Goal: Task Accomplishment & Management: Complete application form

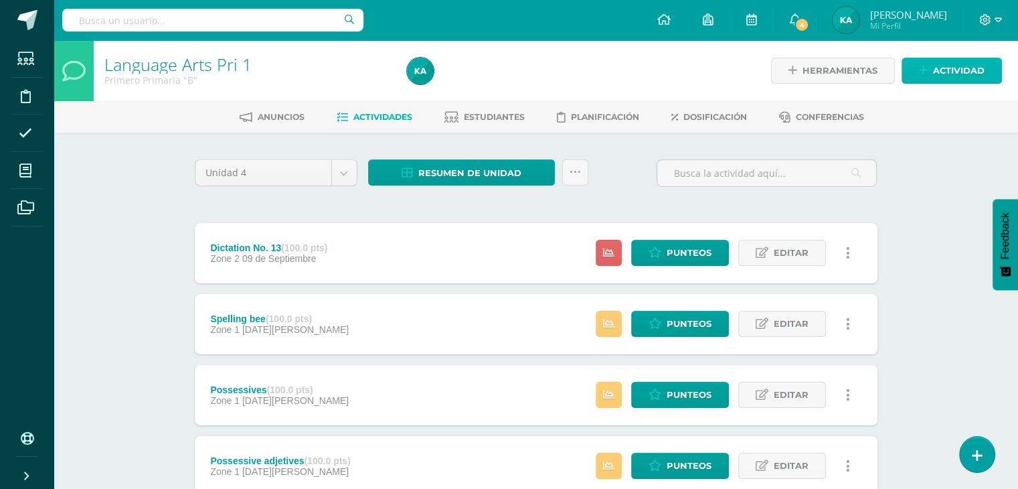
click at [951, 74] on span "Actividad" at bounding box center [959, 70] width 52 height 25
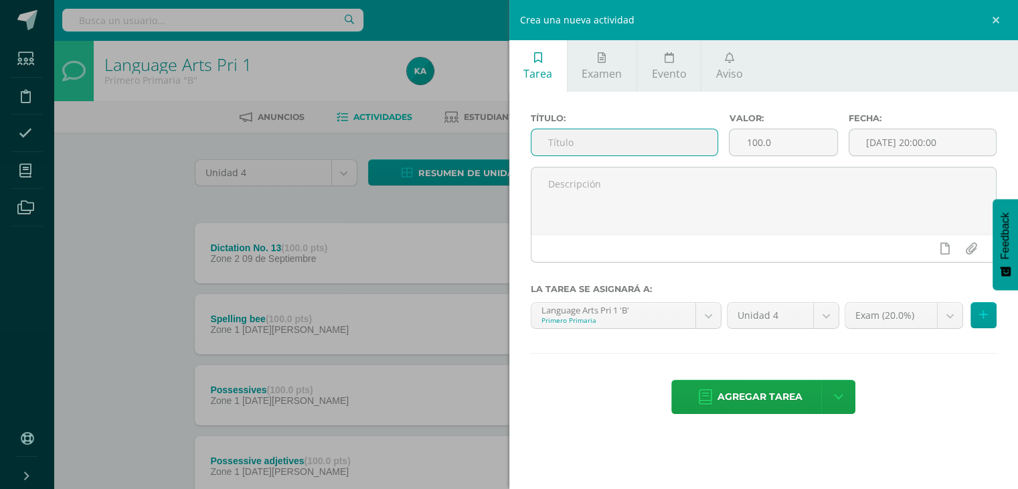
click at [637, 141] on input "text" at bounding box center [625, 142] width 187 height 26
type input "Vocabulary no. 14"
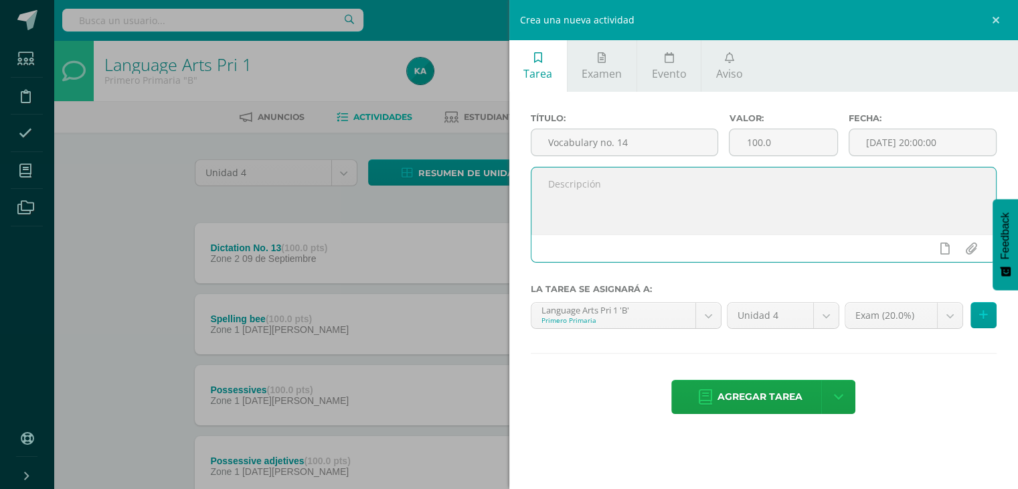
click at [577, 187] on textarea at bounding box center [764, 200] width 465 height 67
paste textarea "[DATE][DATE], the students worked on vocabulary list No. 14 in their notebooks.…"
type textarea "On Wednesday, September 3rd, the students worked on vocabulary list No. 14 in t…"
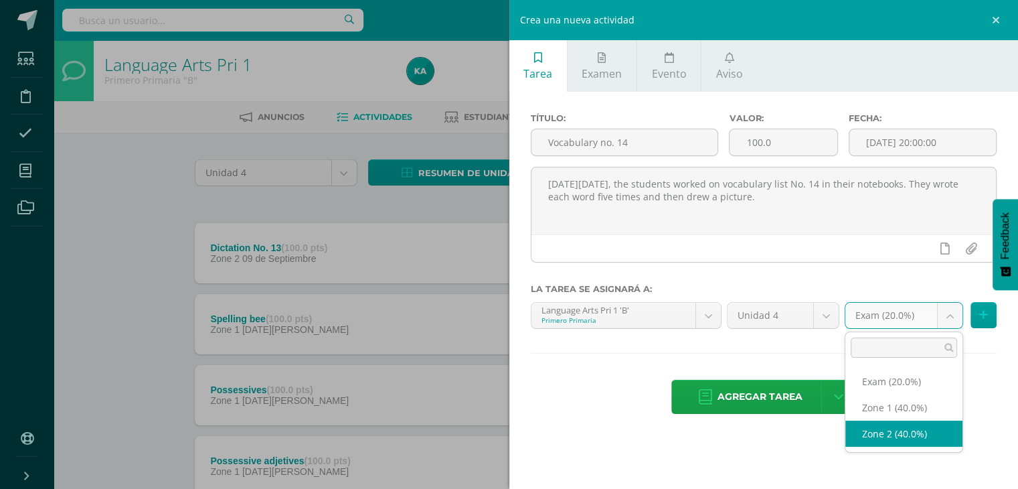
select select "30580"
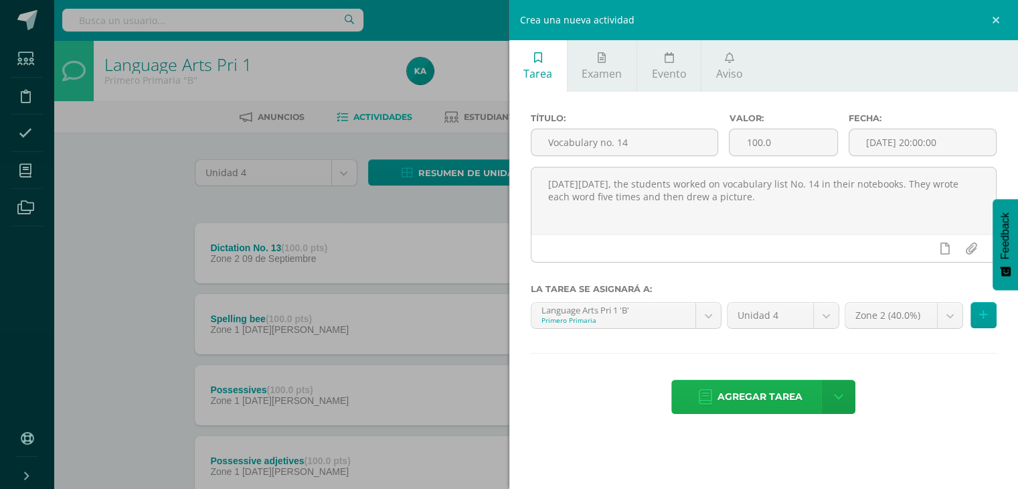
click at [745, 404] on span "Agregar tarea" at bounding box center [760, 396] width 85 height 33
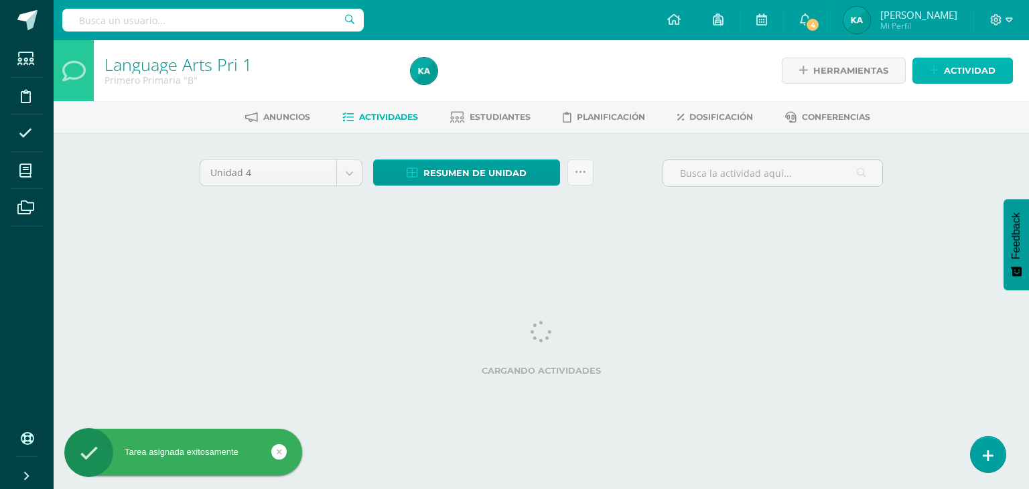
click at [964, 74] on span "Actividad" at bounding box center [969, 70] width 52 height 25
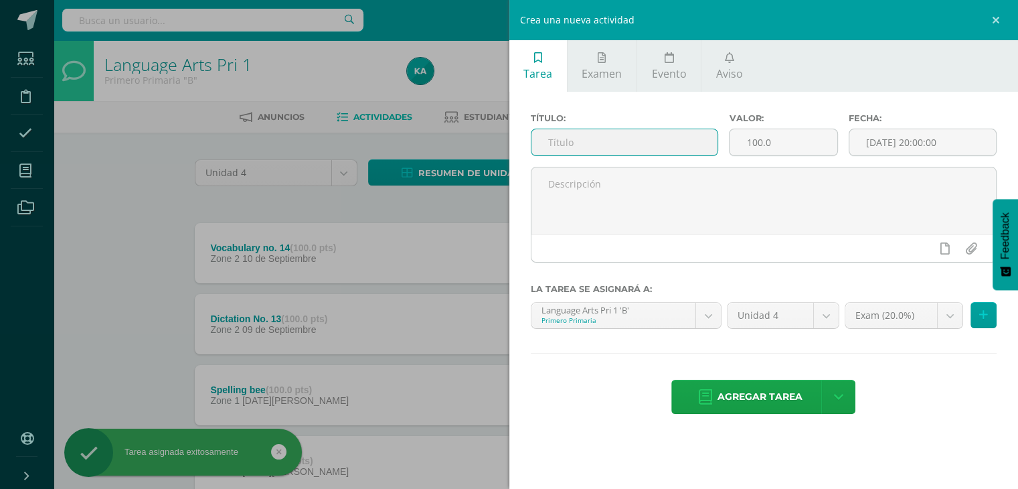
click at [613, 138] on input "text" at bounding box center [625, 142] width 187 height 26
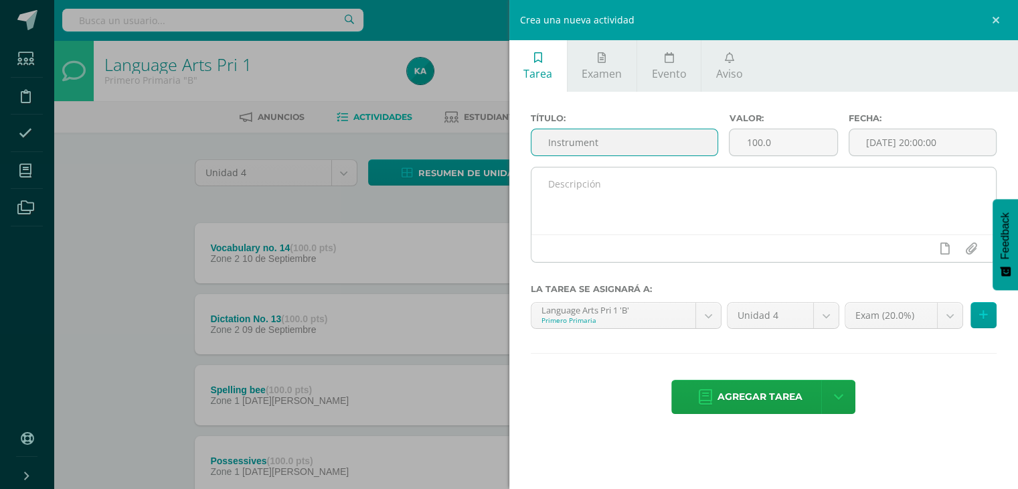
type input "Instrument"
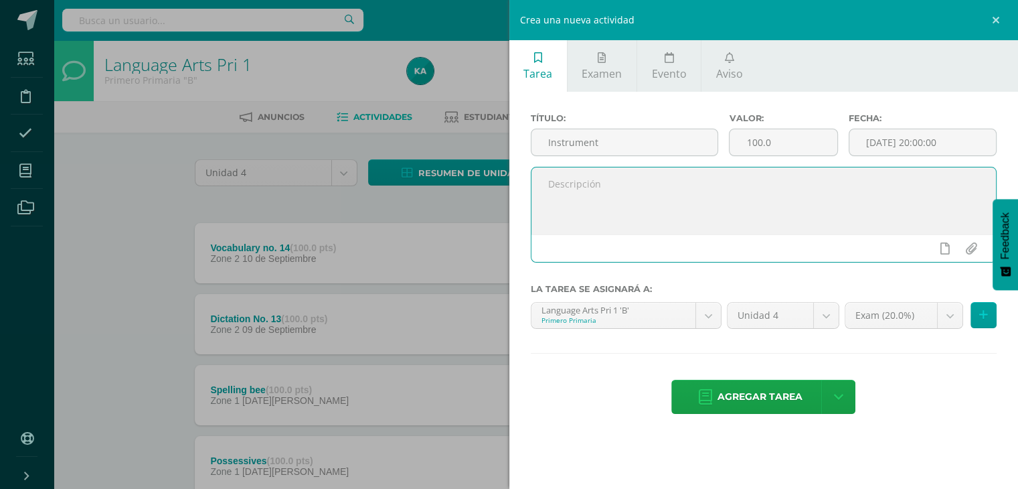
click at [590, 188] on textarea at bounding box center [764, 200] width 465 height 67
paste textarea "On Wednesday, September 3rd, the students worked on vocabulary list No. 14 in t…"
type textarea "On Wednesday, September 3rd, the students worked on vocabulary list No. 14 in t…"
paste textarea "On Wednesday, September 10th, they drew a musical instrument, which they will p…"
paste textarea "n class, the students will present their instrument by mentioning its name, des…"
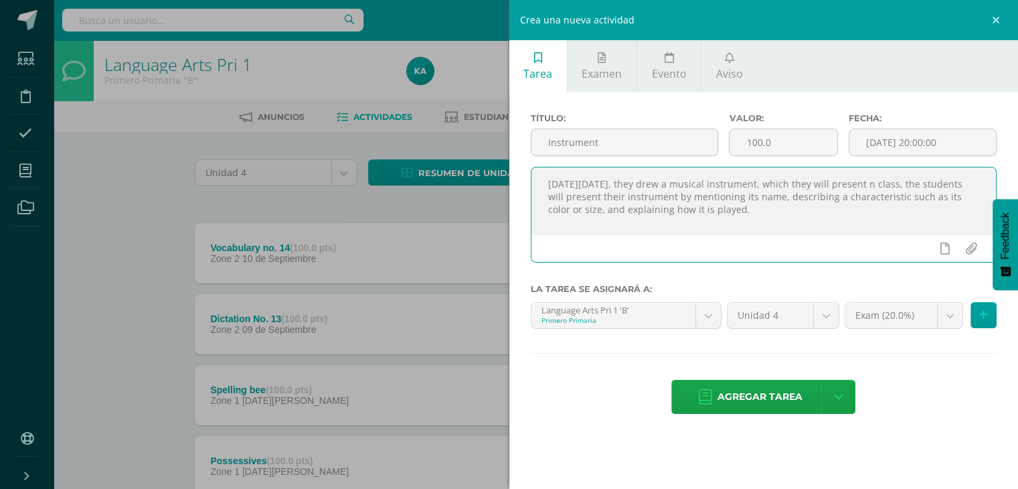
click at [938, 185] on textarea "On Wednesday, September 10th, they drew a musical instrument, which they will p…" at bounding box center [764, 200] width 465 height 67
type textarea "[DATE][DATE], they drew a musical instrument, which they will present in class,…"
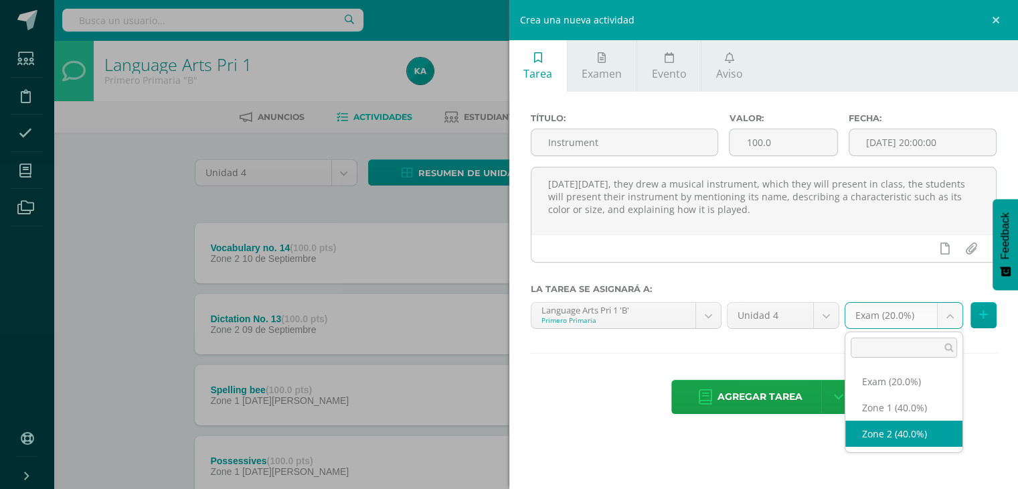
select select "30580"
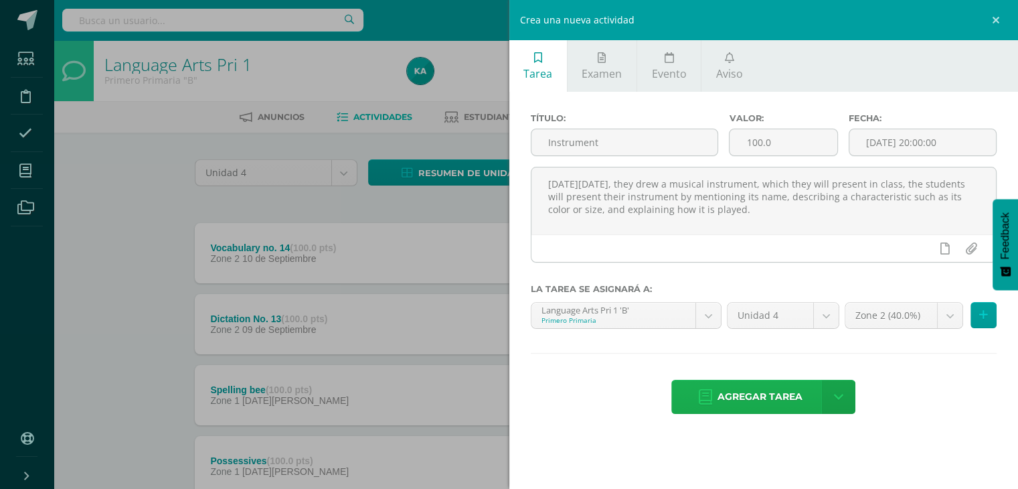
click at [779, 400] on span "Agregar tarea" at bounding box center [760, 396] width 85 height 33
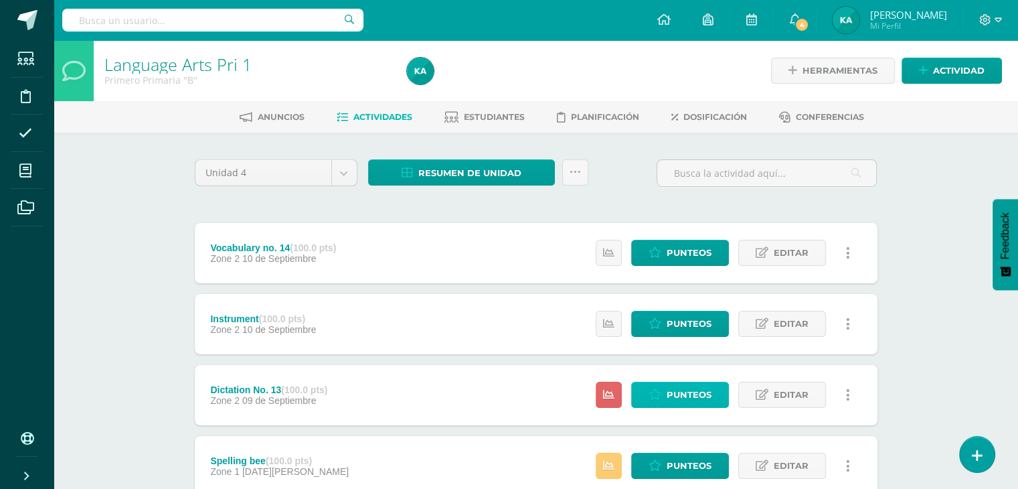
click at [688, 393] on span "Punteos" at bounding box center [689, 394] width 45 height 25
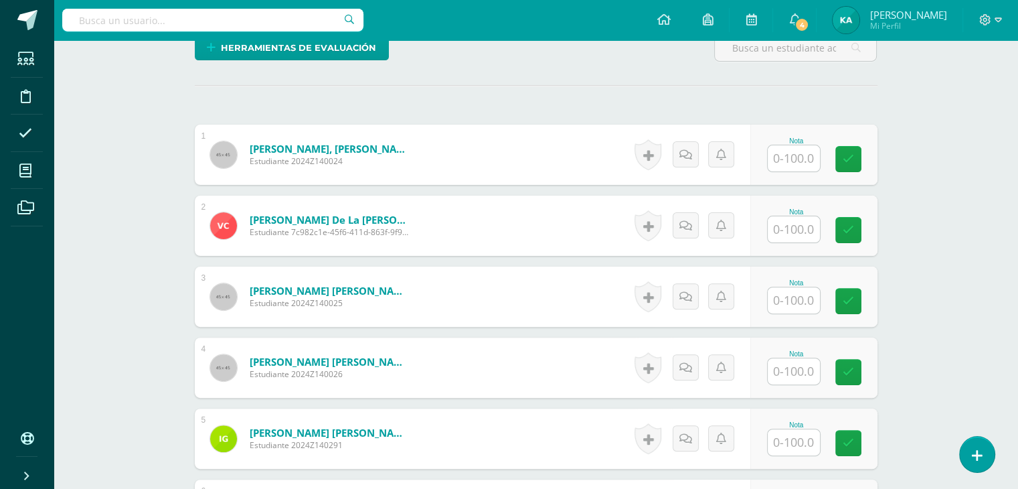
scroll to position [354, 0]
click at [792, 162] on input "text" at bounding box center [802, 158] width 54 height 27
type input "74.97"
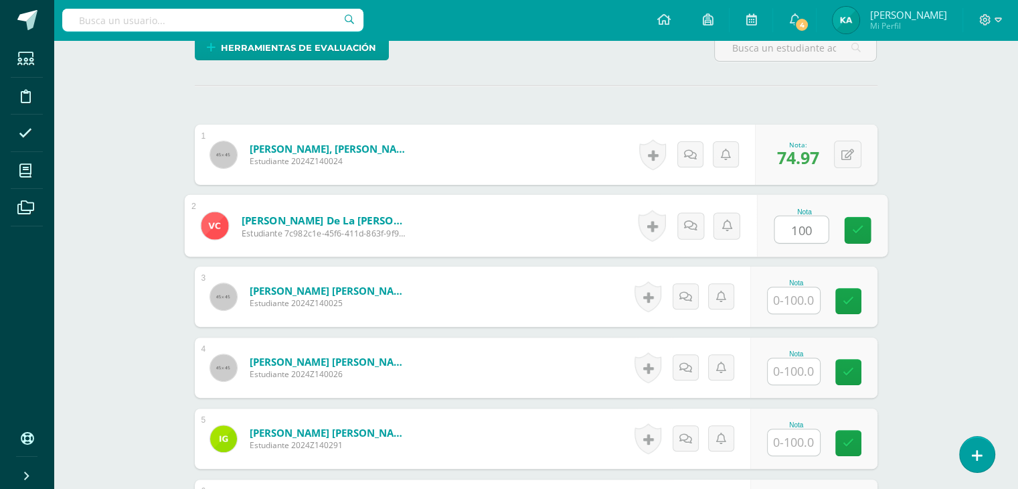
type input "100"
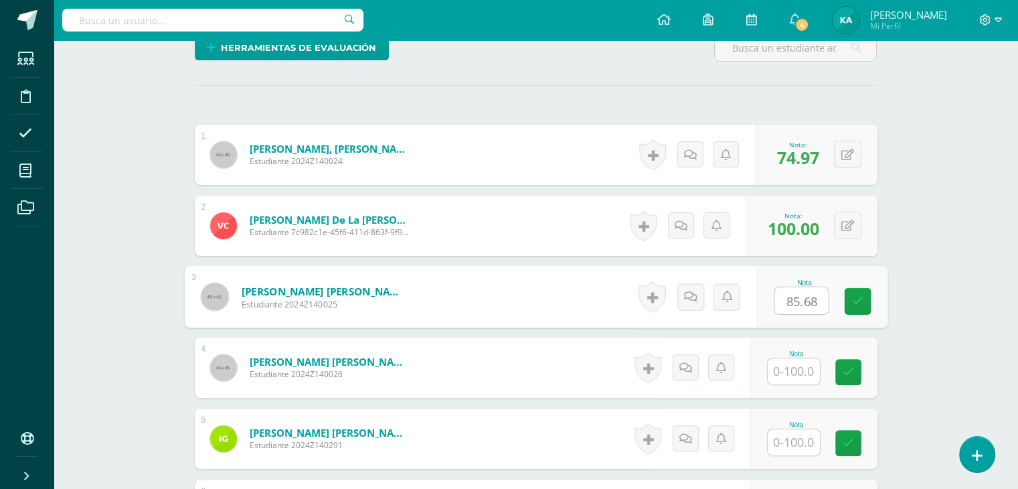
type input "85.68"
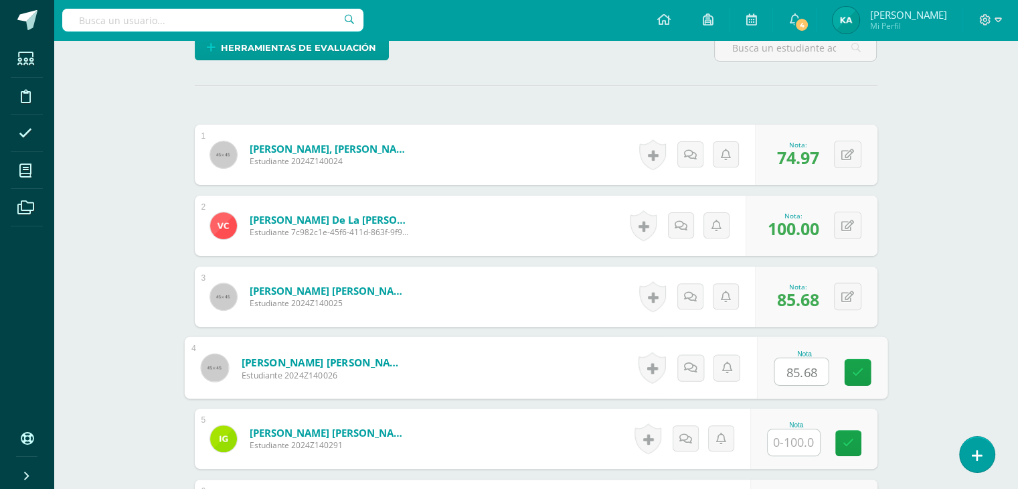
type input "85.68"
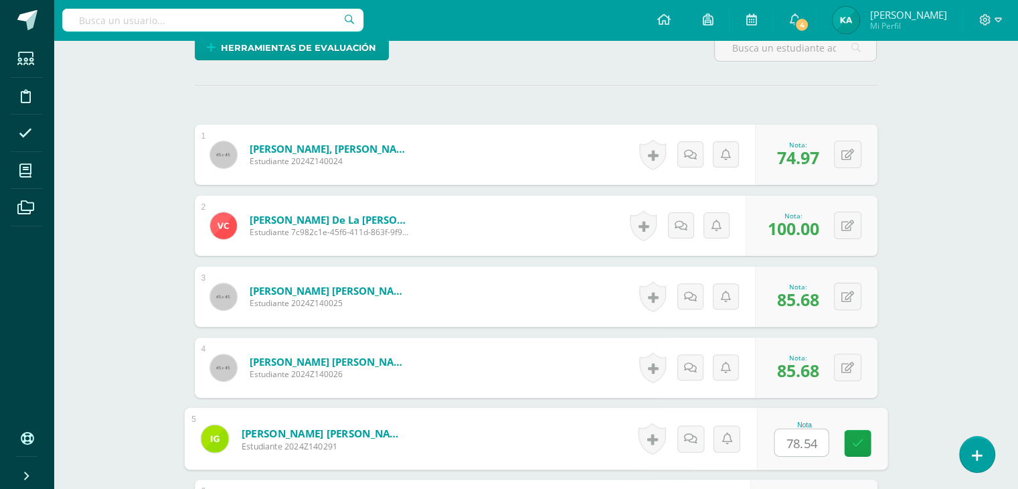
type input "78.54"
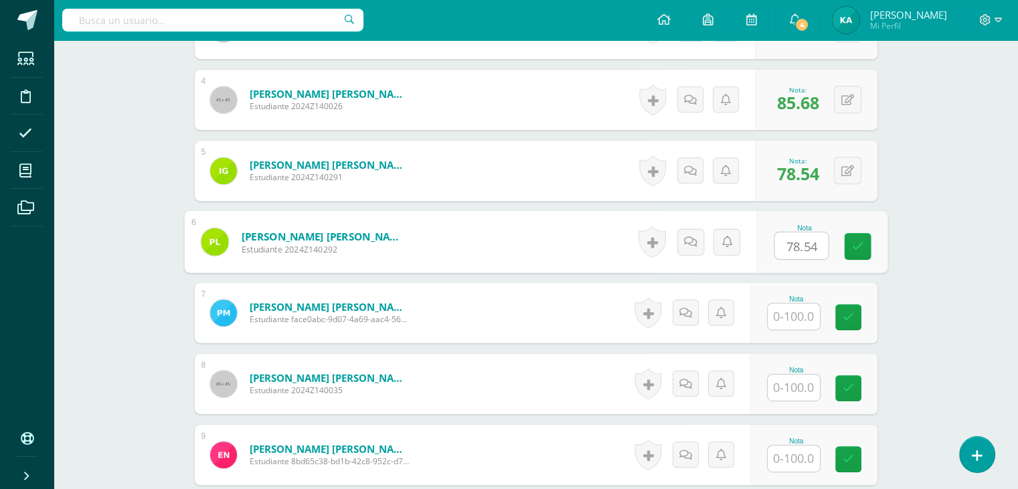
type input "78.54"
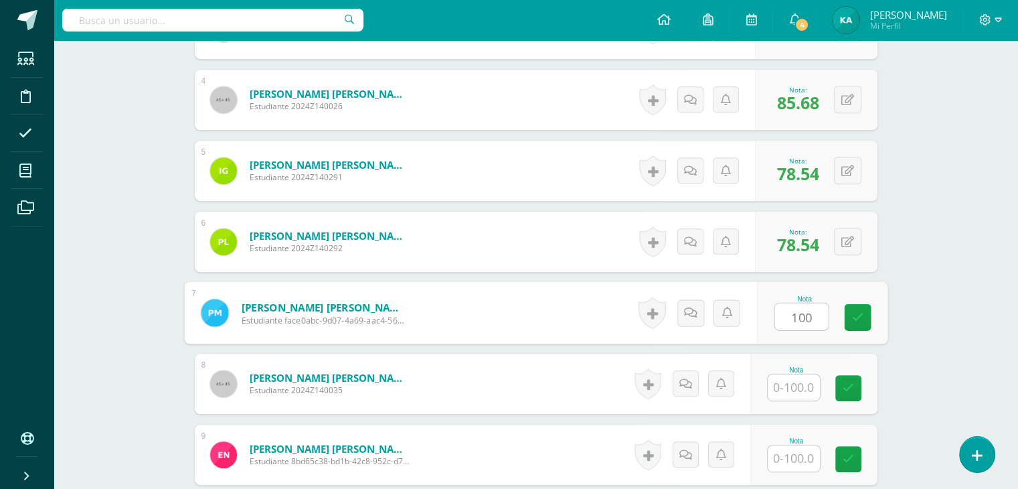
type input "100"
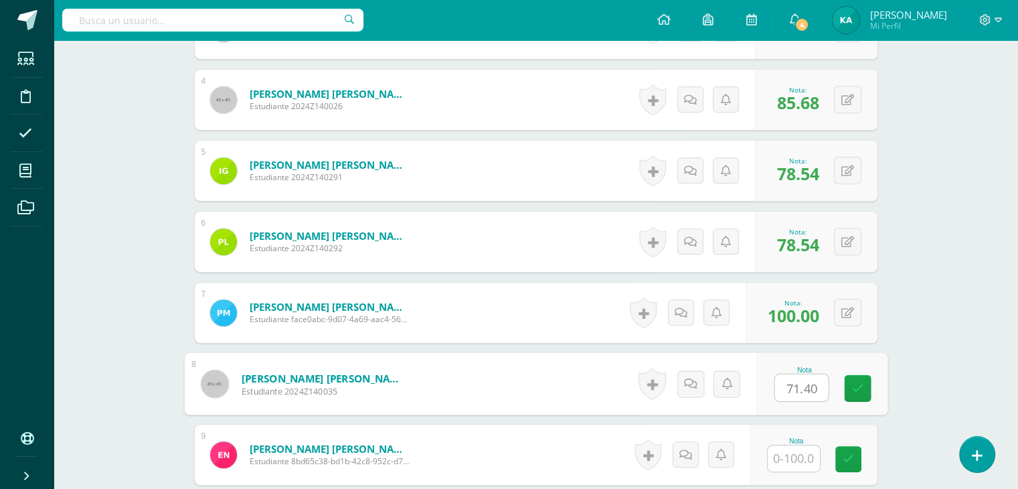
type input "71.40"
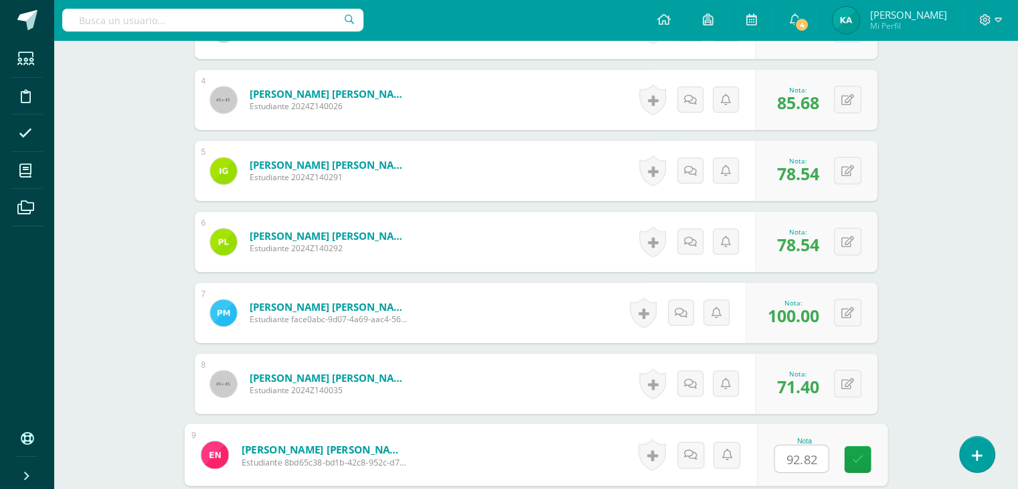
type input "92.82"
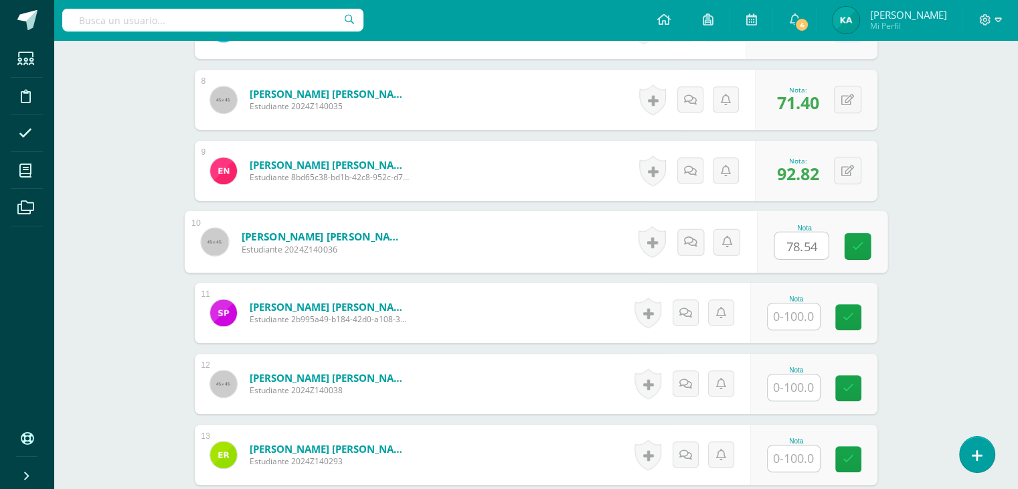
type input "78.54"
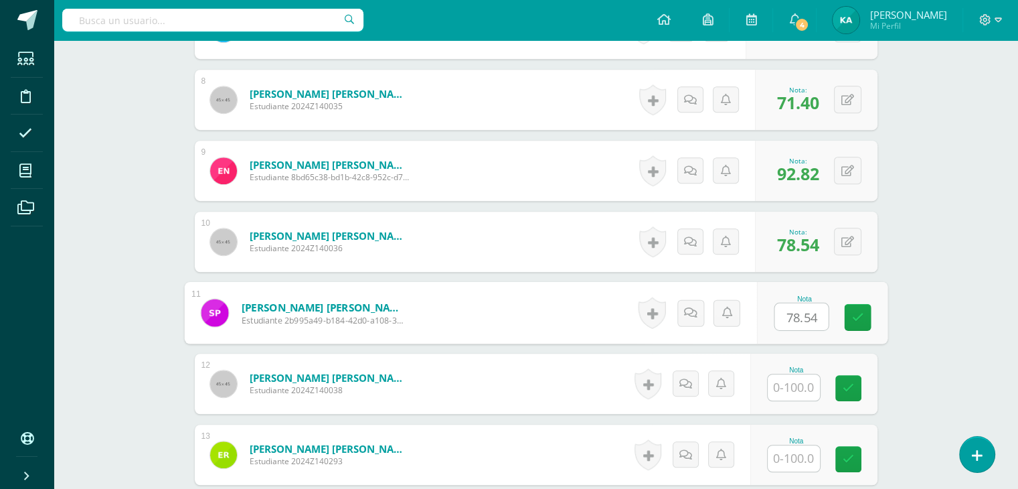
type input "78.54"
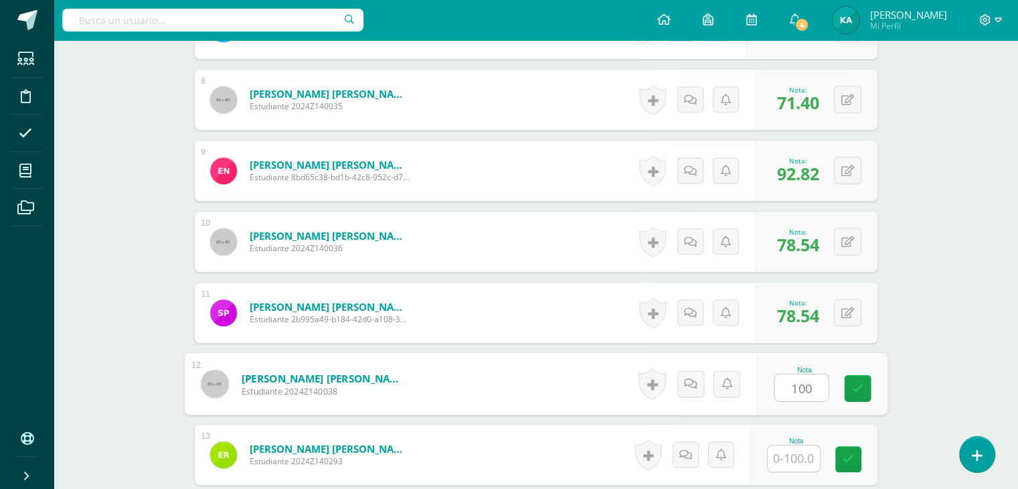
type input "100"
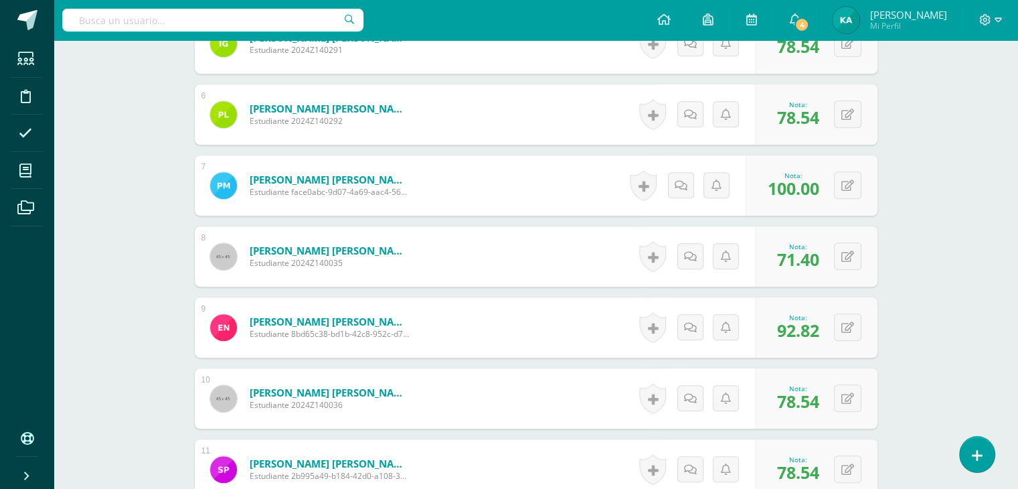
scroll to position [723, 0]
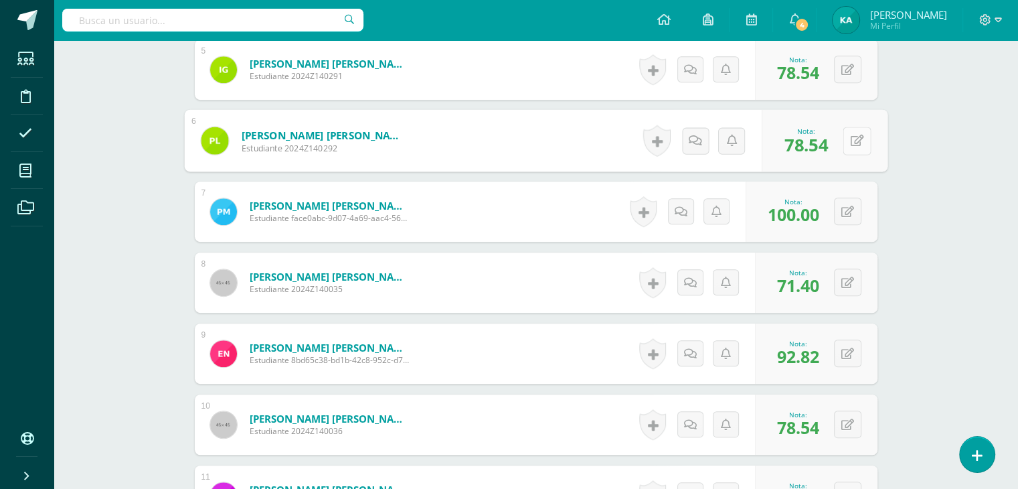
click at [845, 137] on button at bounding box center [857, 141] width 28 height 28
click at [841, 200] on div "0 Logros Logros obtenidos Aún no hay logros agregados Nota: 100.00" at bounding box center [812, 211] width 132 height 60
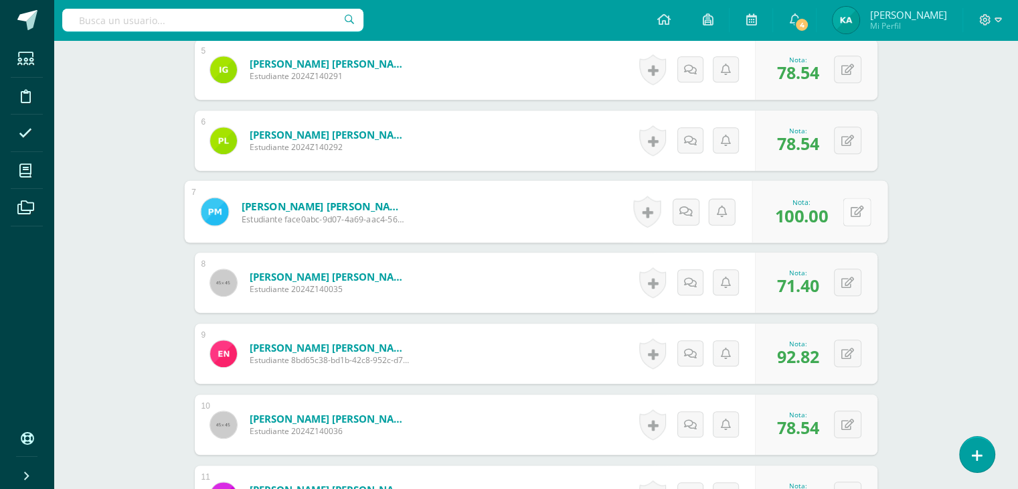
click at [866, 212] on button at bounding box center [857, 212] width 28 height 28
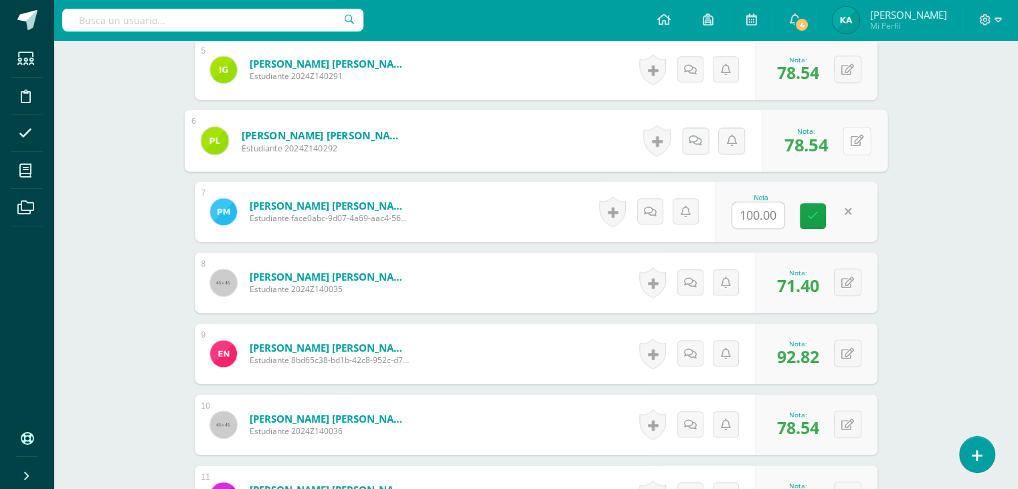
click at [850, 137] on icon at bounding box center [856, 140] width 13 height 11
type input "0"
click at [825, 139] on icon at bounding box center [822, 144] width 12 height 11
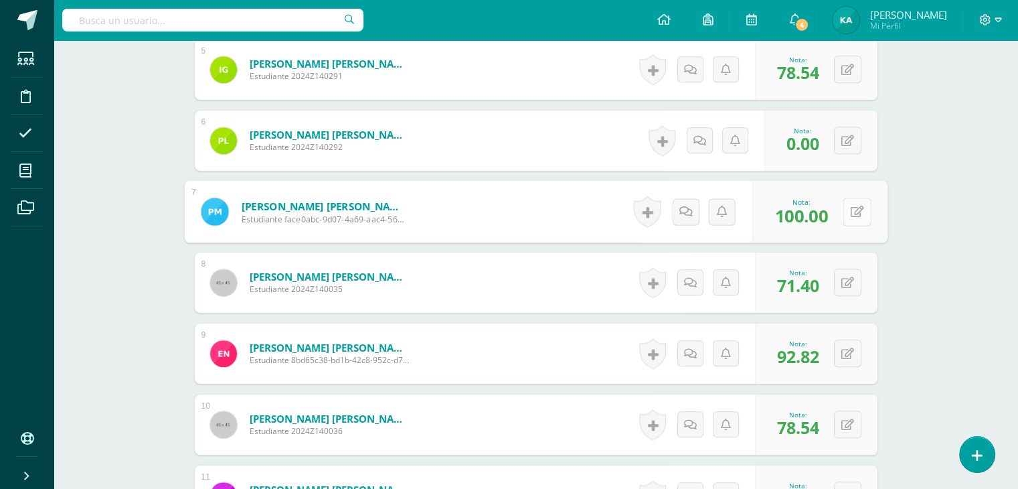
click at [845, 211] on button at bounding box center [857, 212] width 28 height 28
type input "78.54"
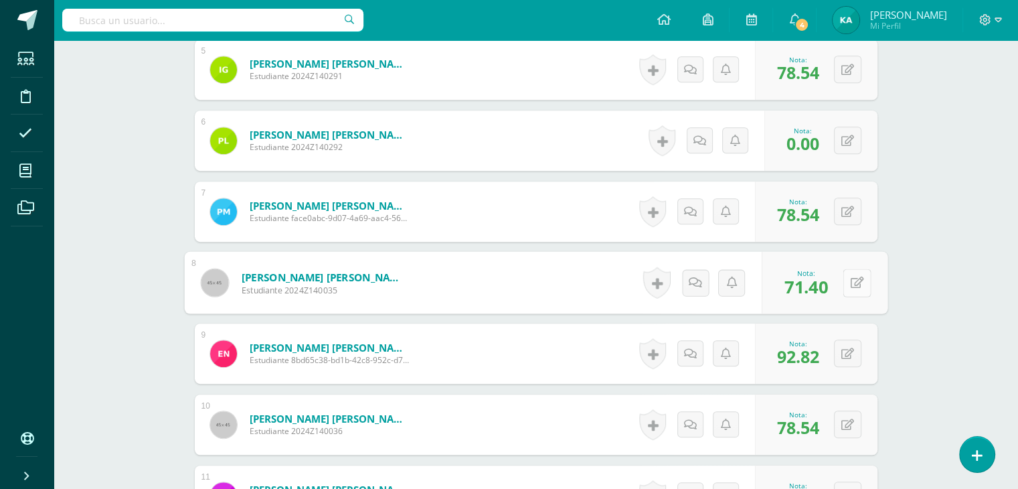
click at [850, 287] on icon at bounding box center [856, 282] width 13 height 11
type input "100"
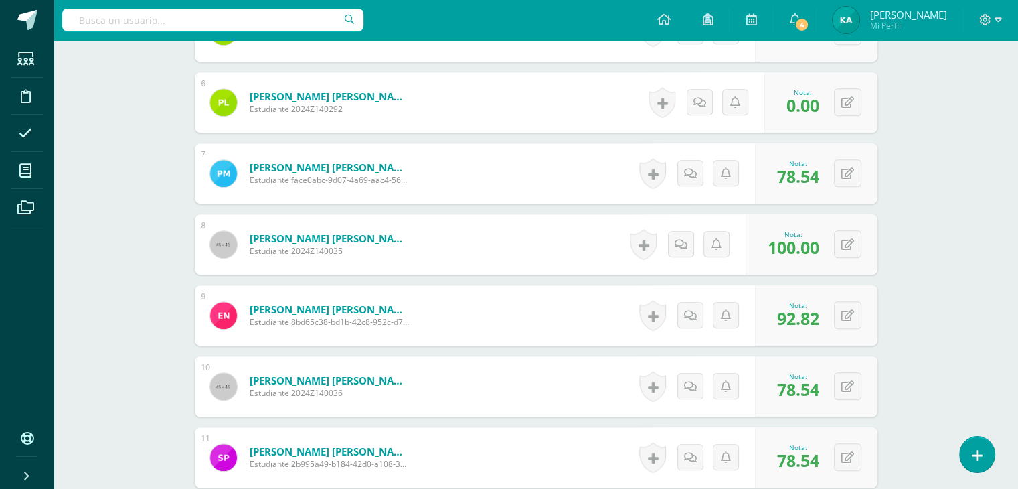
scroll to position [763, 0]
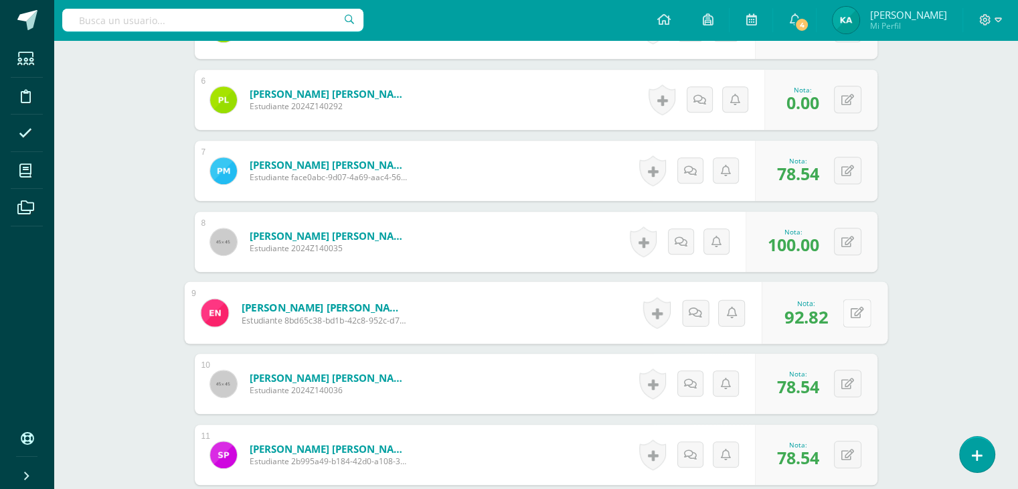
click at [838, 313] on div "0 Logros Logros obtenidos Aún no hay logros agregados Nota: 92.82" at bounding box center [825, 313] width 126 height 62
click at [850, 311] on icon at bounding box center [856, 312] width 13 height 11
type input "71.40"
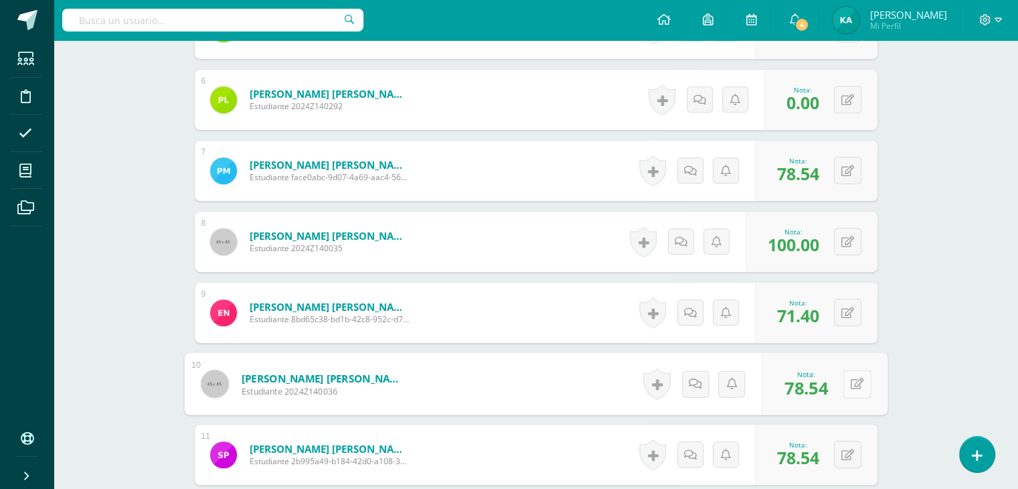
click at [844, 384] on button at bounding box center [857, 384] width 28 height 28
type input "92.82"
click at [826, 385] on link at bounding box center [821, 388] width 27 height 27
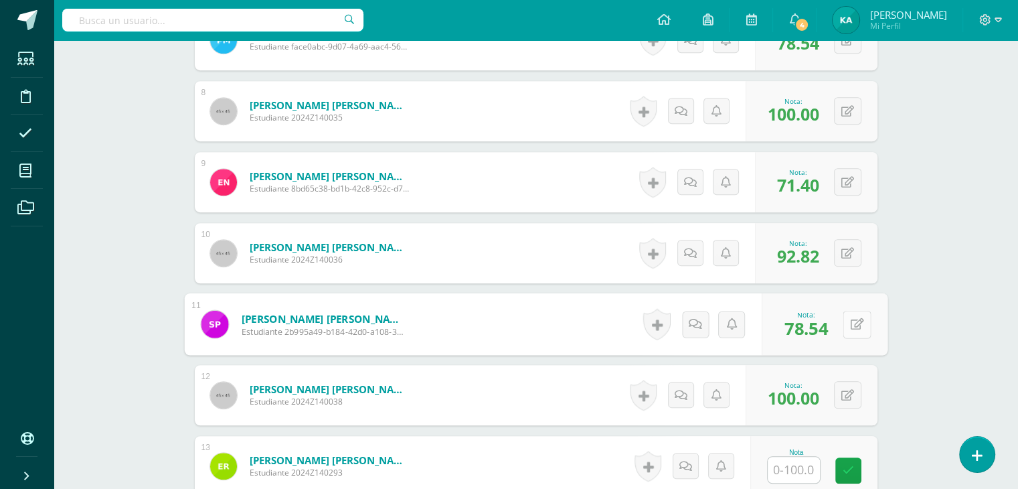
click at [846, 321] on button at bounding box center [857, 324] width 28 height 28
type input "78.54"
click at [817, 323] on icon at bounding box center [822, 328] width 12 height 11
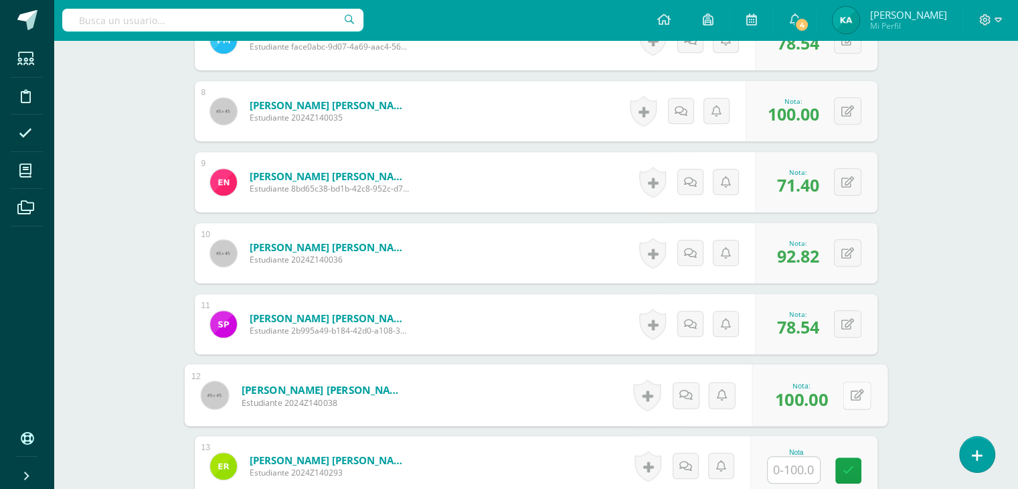
click at [846, 394] on button at bounding box center [857, 395] width 28 height 28
type input "100"
click at [830, 397] on link at bounding box center [821, 399] width 27 height 27
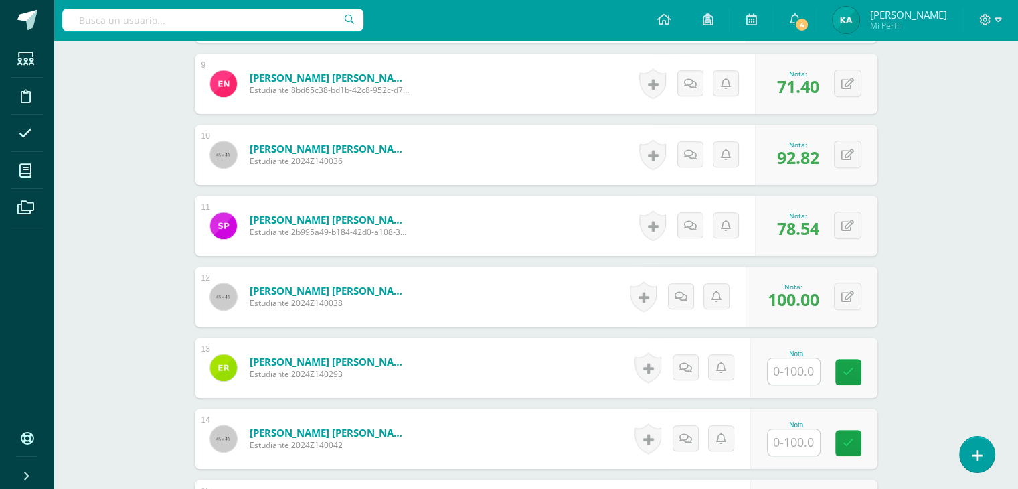
scroll to position [997, 0]
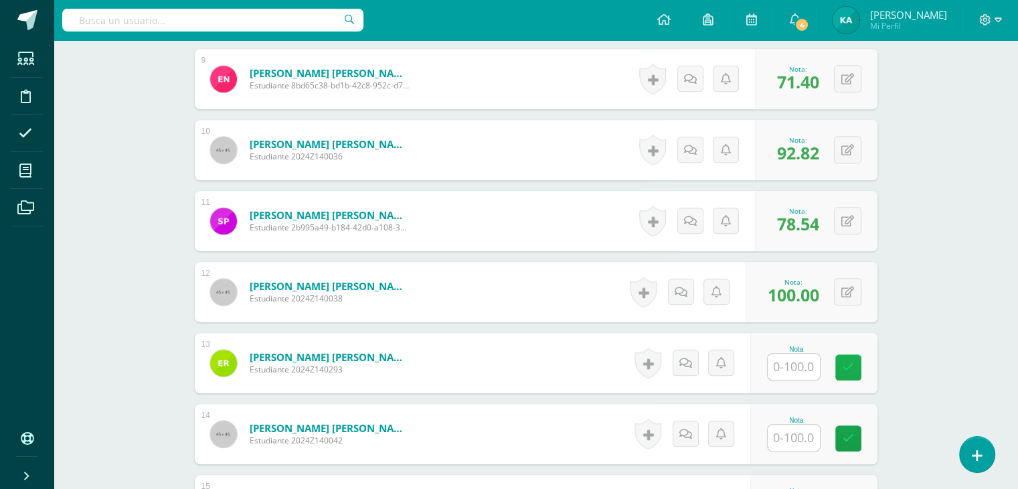
click at [848, 362] on icon at bounding box center [848, 367] width 11 height 11
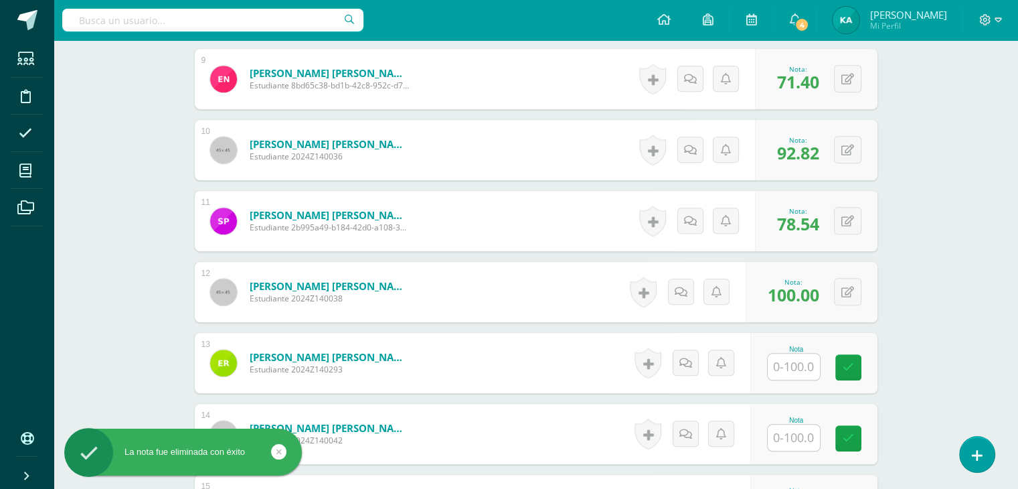
click at [799, 362] on input "text" at bounding box center [794, 367] width 52 height 26
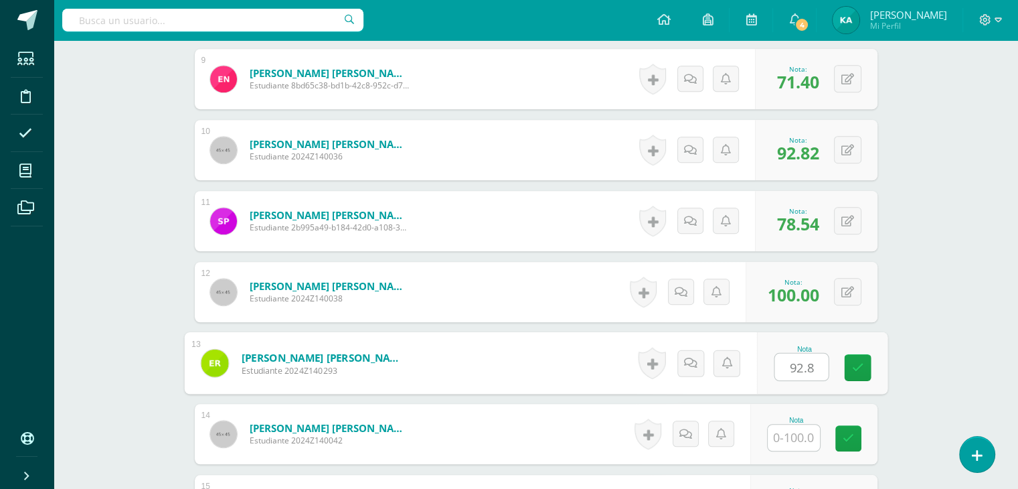
type input "92.82"
click at [845, 368] on link at bounding box center [857, 367] width 27 height 27
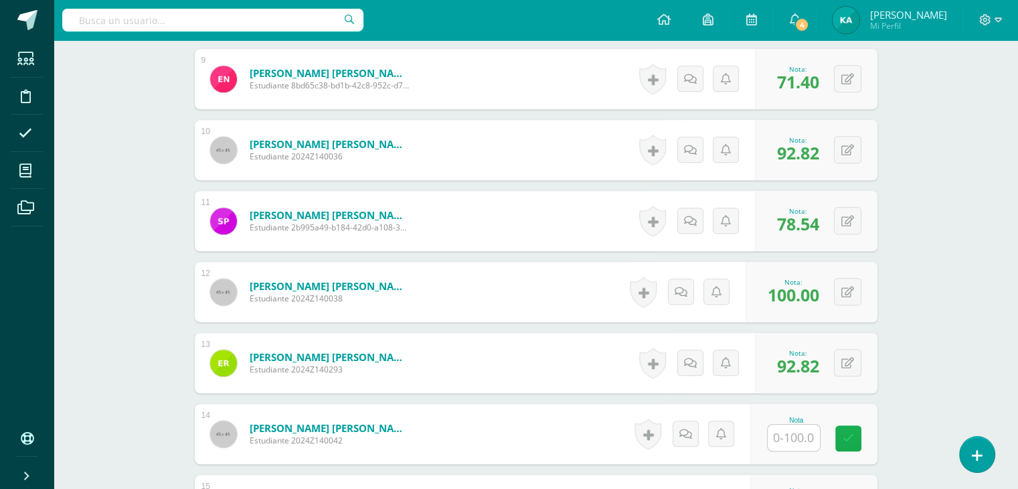
click at [839, 432] on link at bounding box center [849, 438] width 26 height 26
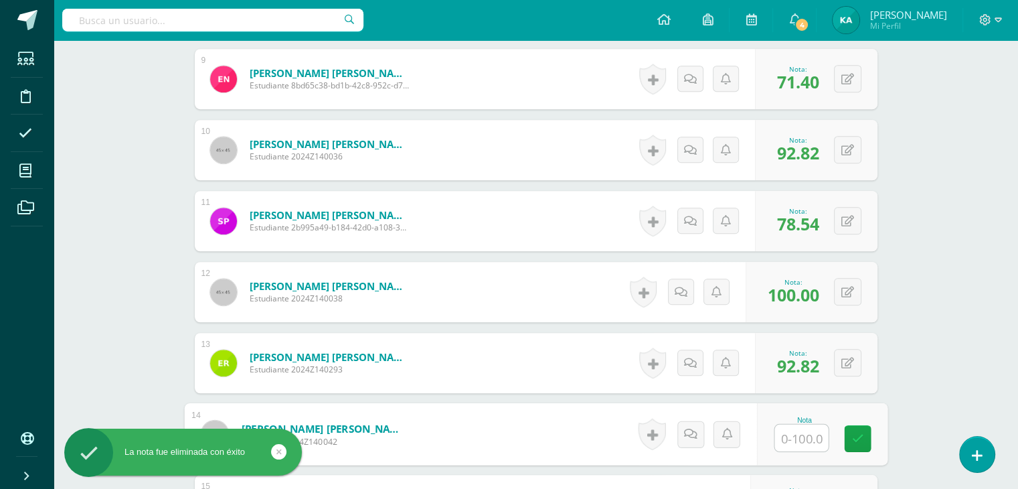
click at [809, 432] on input "text" at bounding box center [802, 438] width 54 height 27
type input "92.82"
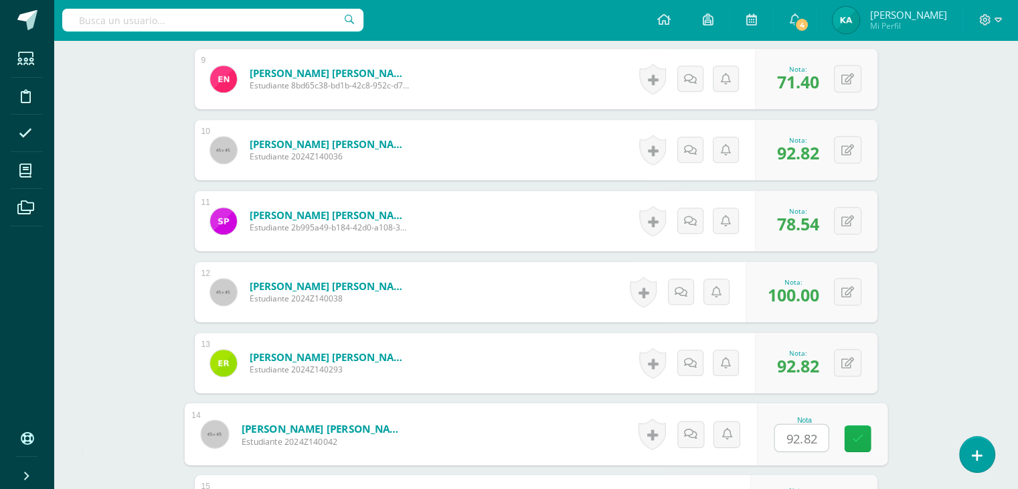
click at [857, 439] on icon at bounding box center [858, 438] width 12 height 11
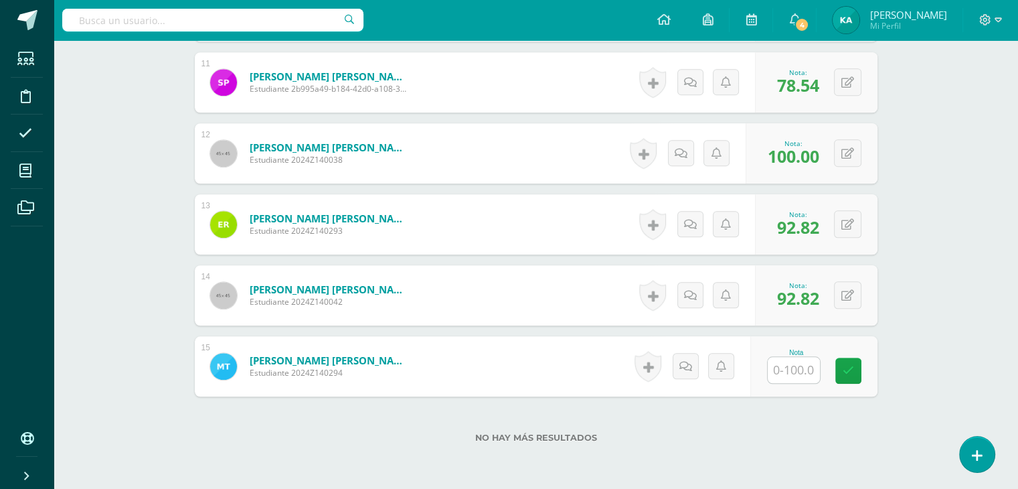
scroll to position [1146, 0]
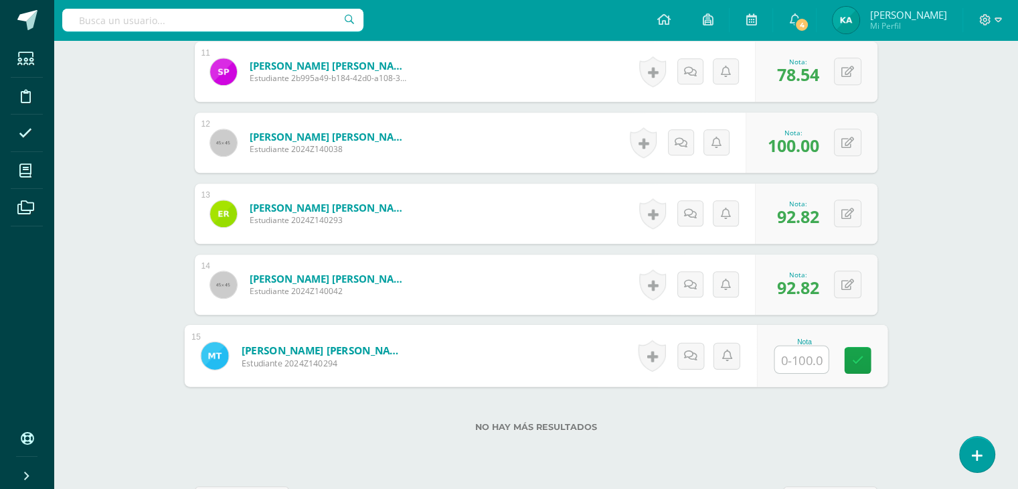
click at [806, 360] on input "text" at bounding box center [802, 359] width 54 height 27
type input "100"
click at [854, 364] on icon at bounding box center [858, 359] width 12 height 11
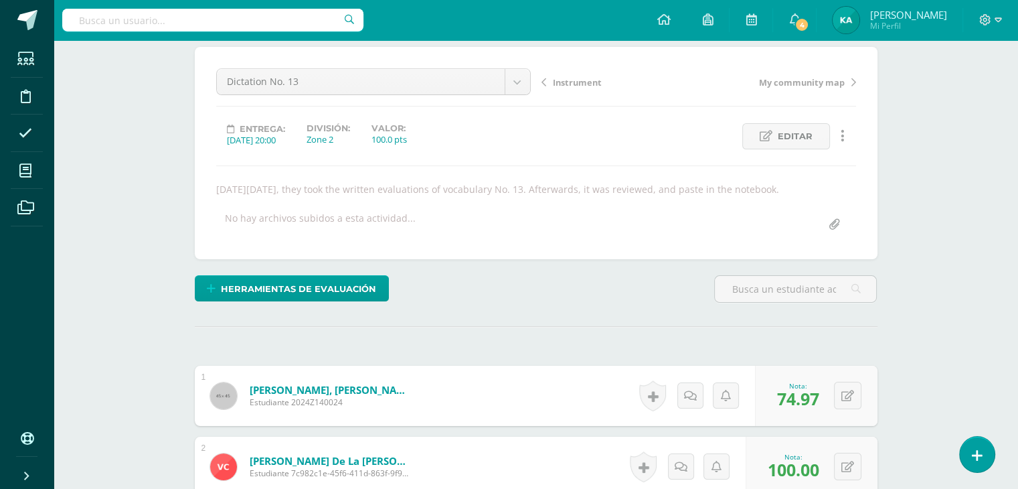
scroll to position [0, 0]
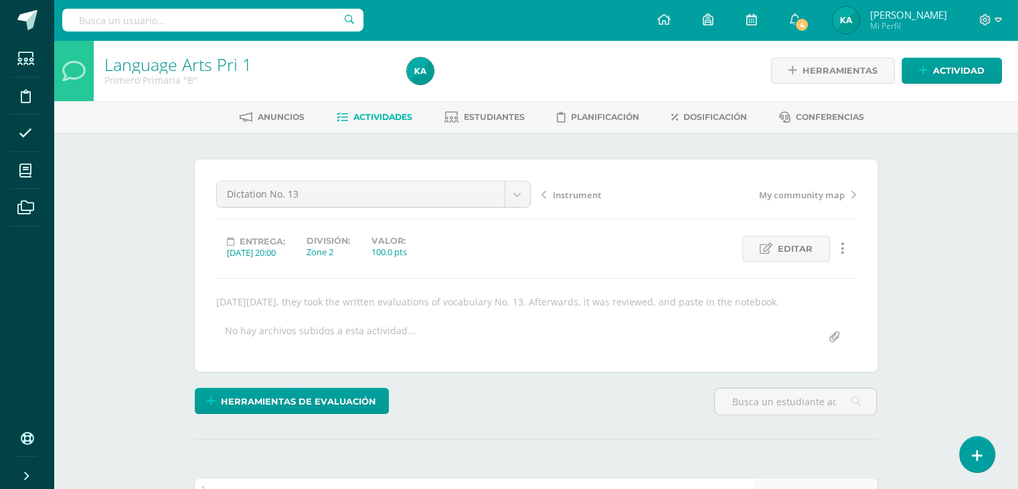
click at [570, 194] on span "Instrument" at bounding box center [577, 195] width 49 height 12
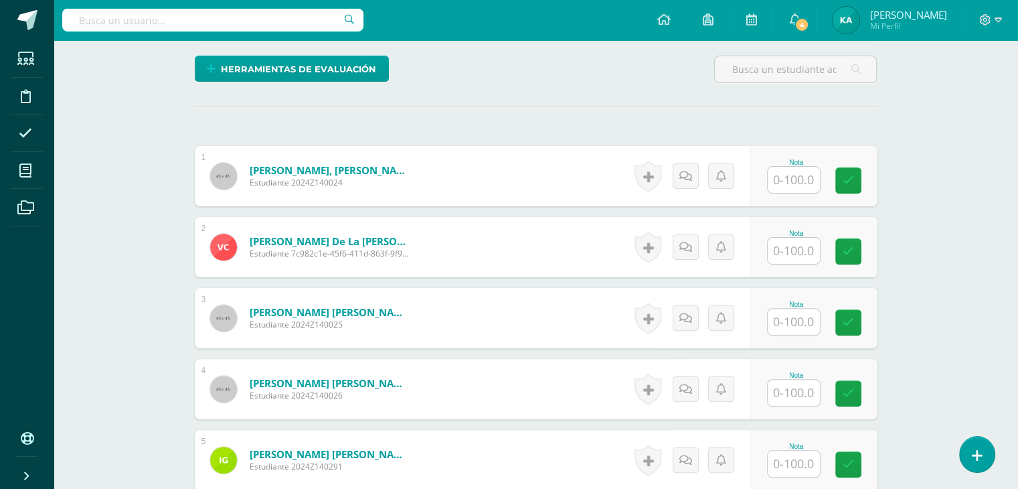
scroll to position [346, 0]
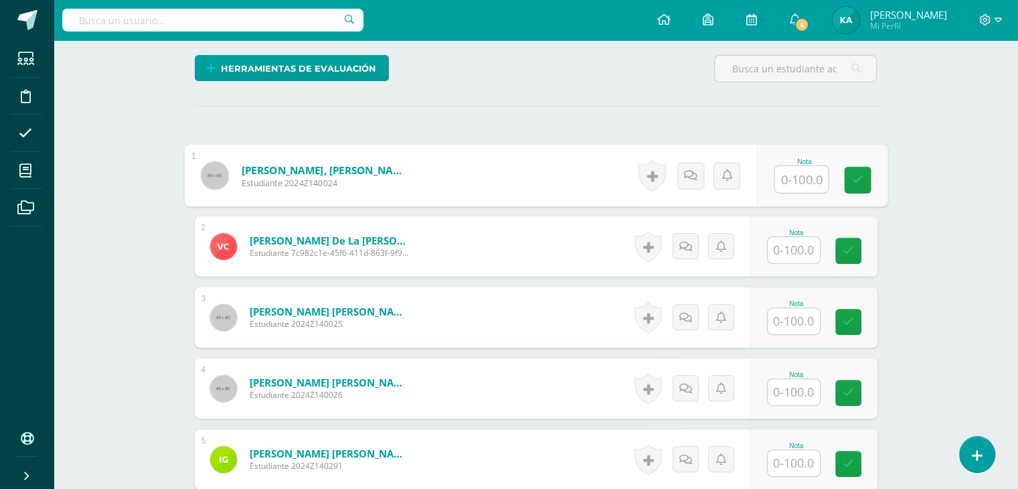
click at [814, 182] on input "text" at bounding box center [802, 179] width 54 height 27
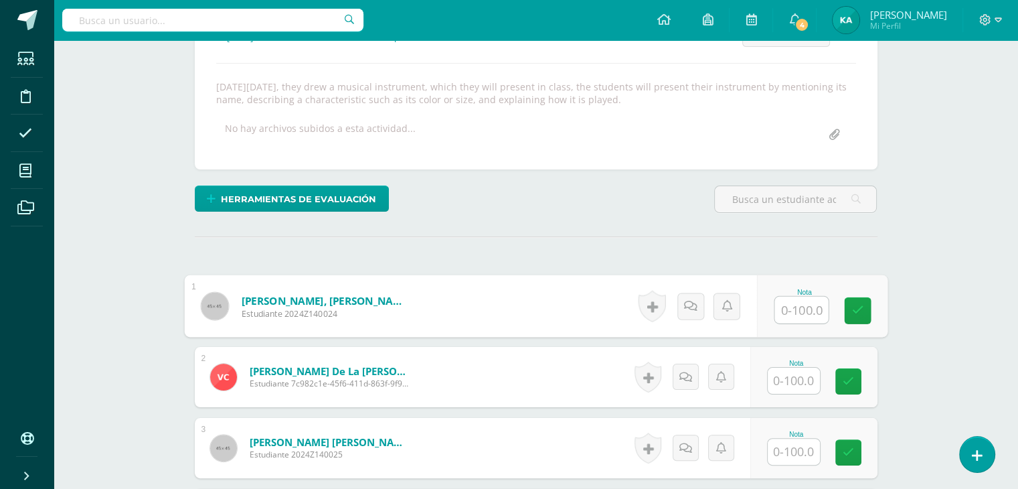
scroll to position [220, 0]
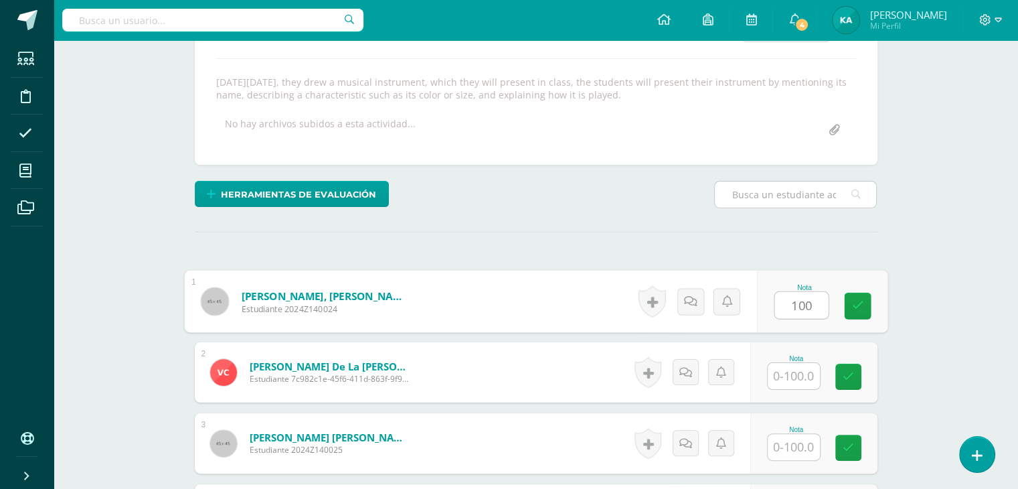
type input "100"
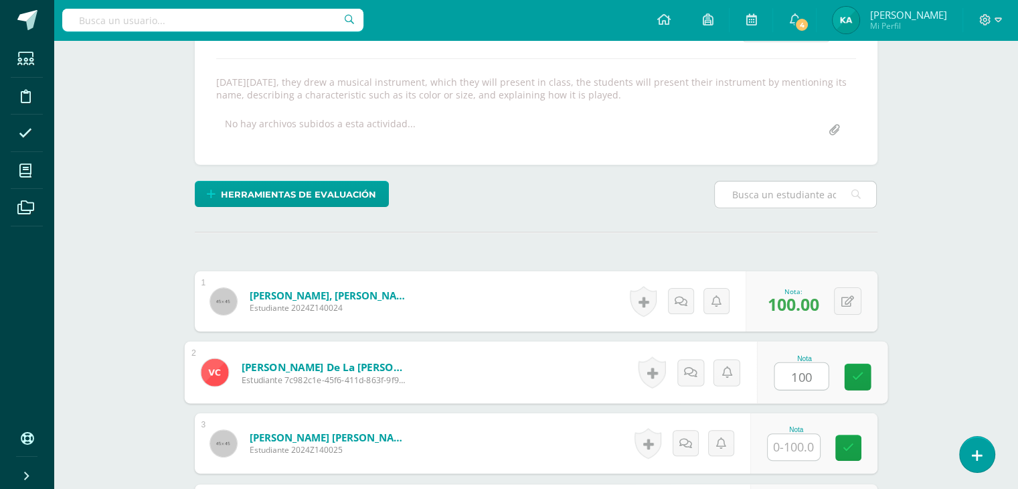
type input "100"
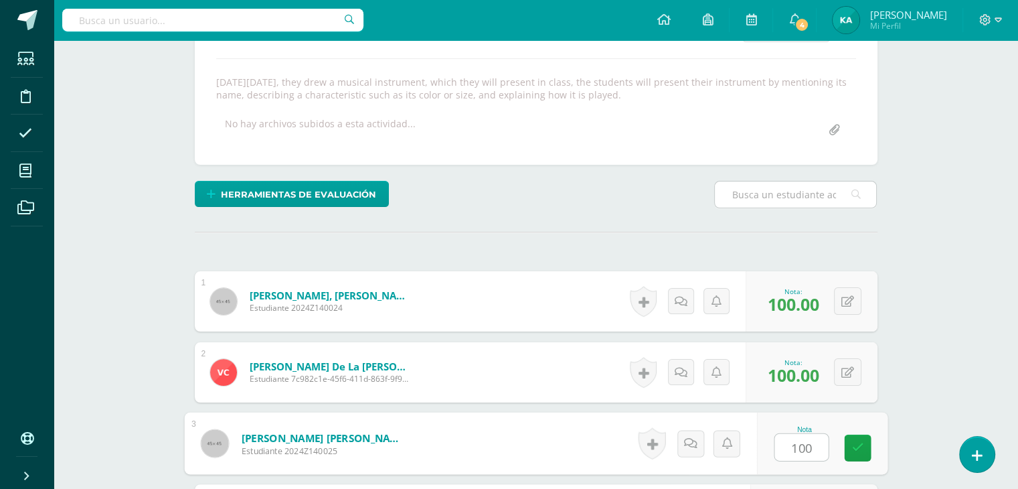
type input "100"
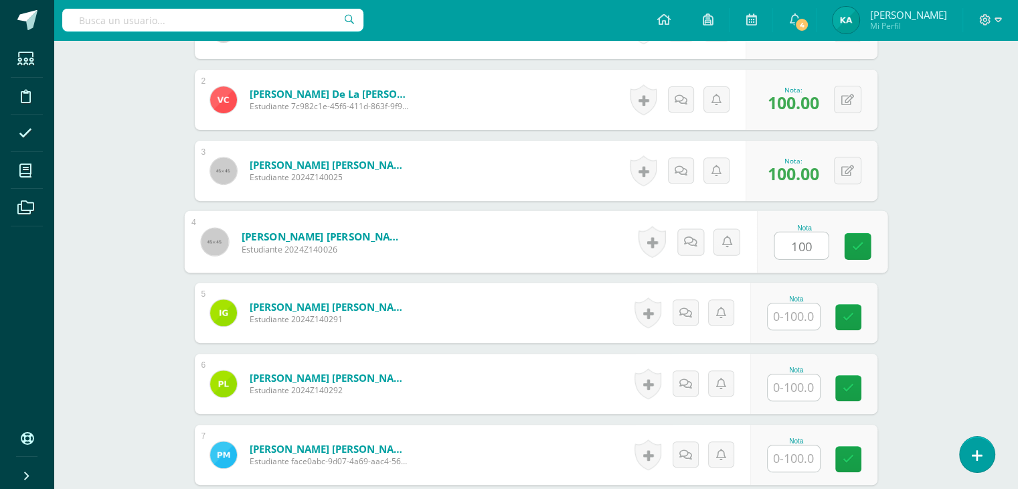
type input "100"
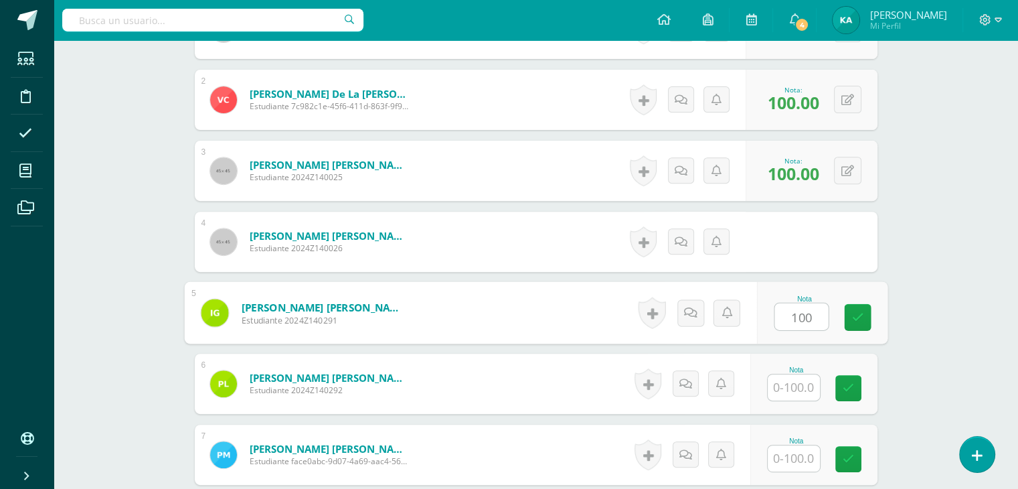
type input "100"
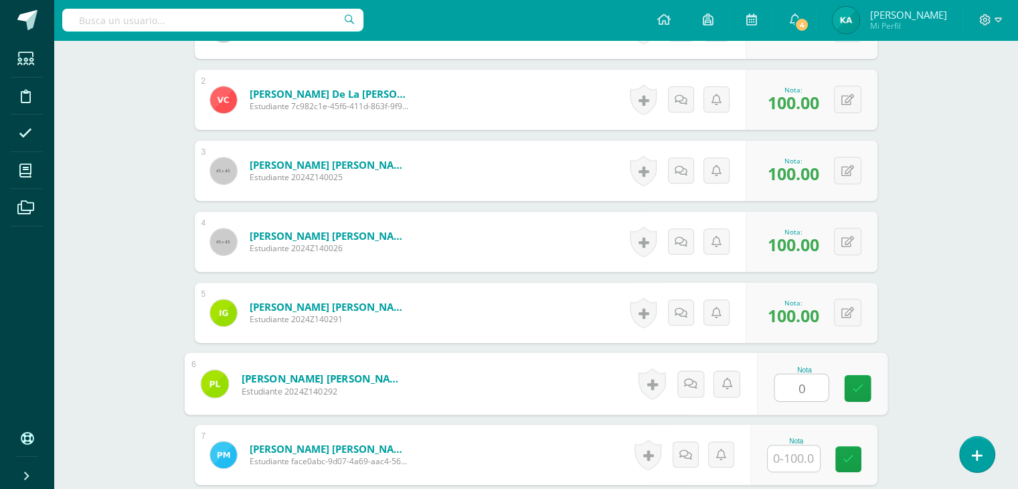
type input "0"
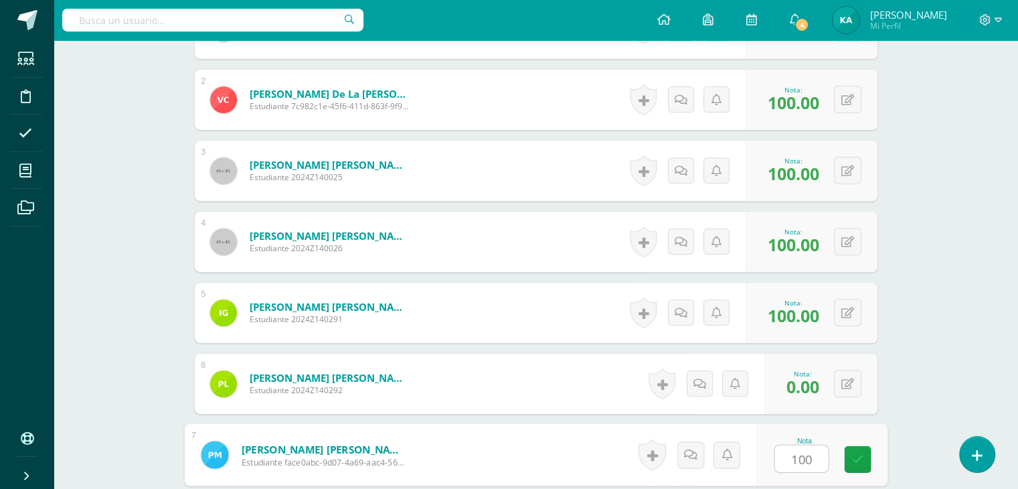
type input "100"
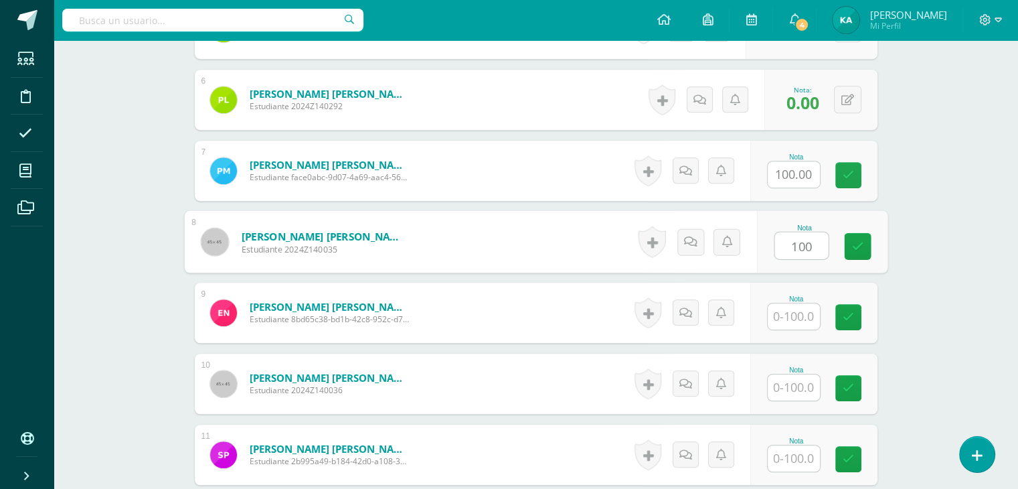
type input "100"
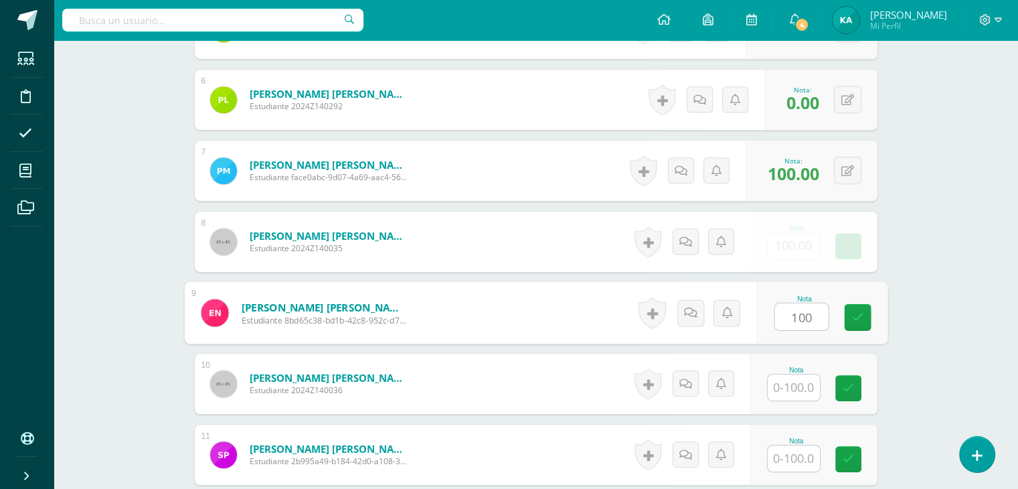
type input "100"
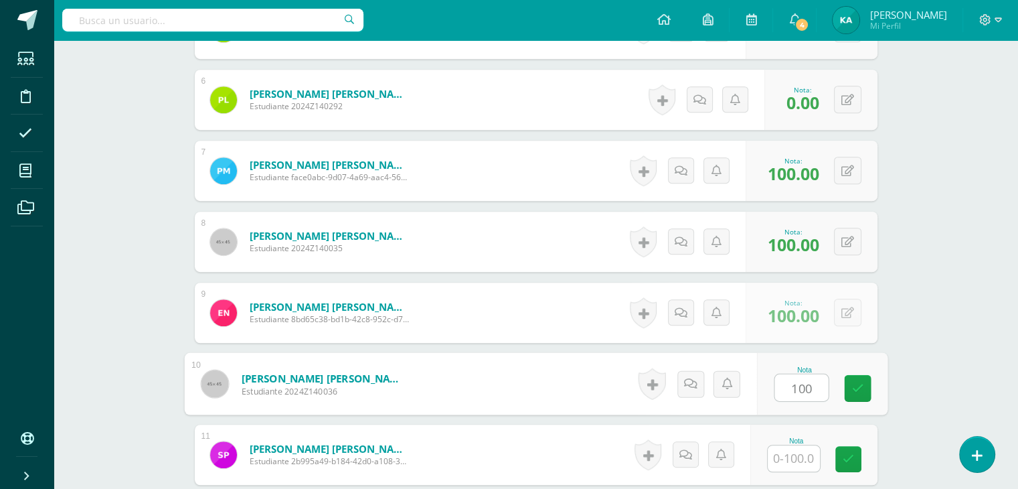
type input "100"
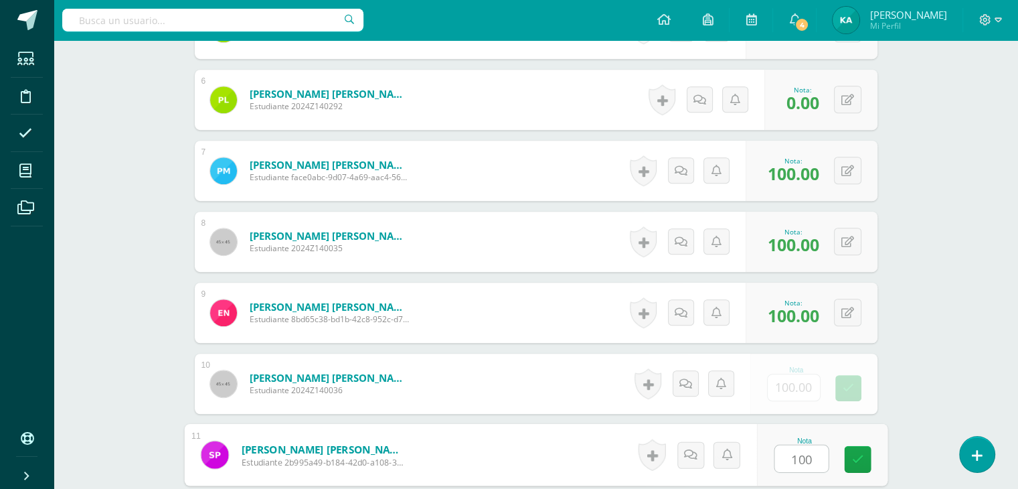
type input "100"
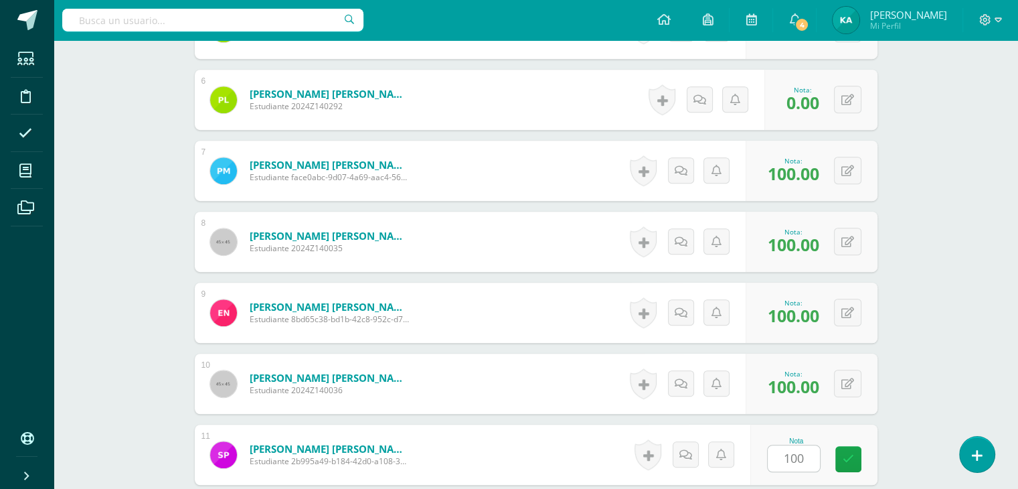
scroll to position [1060, 0]
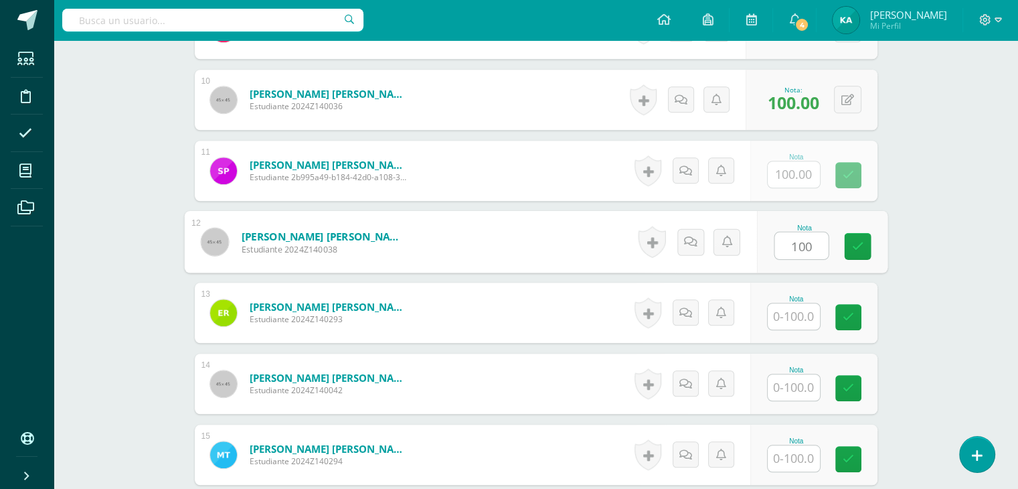
type input "100"
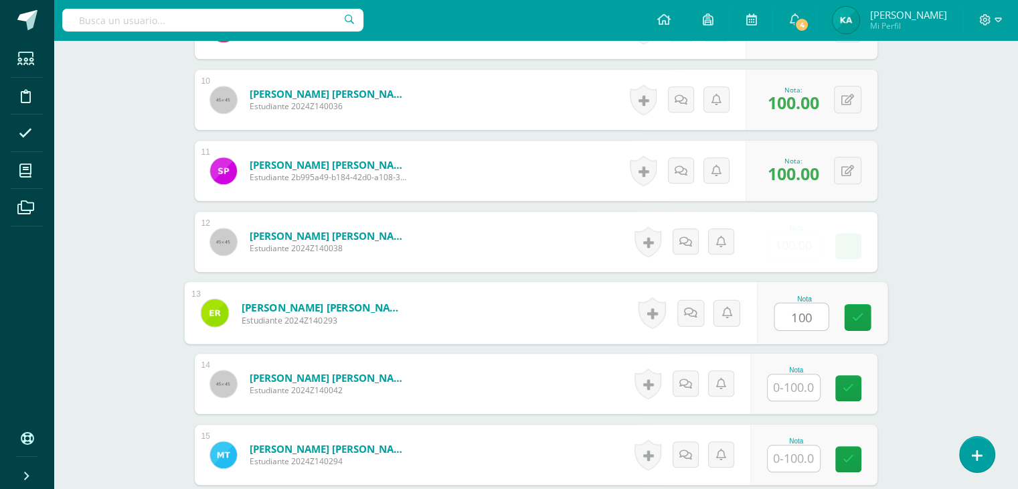
type input "100"
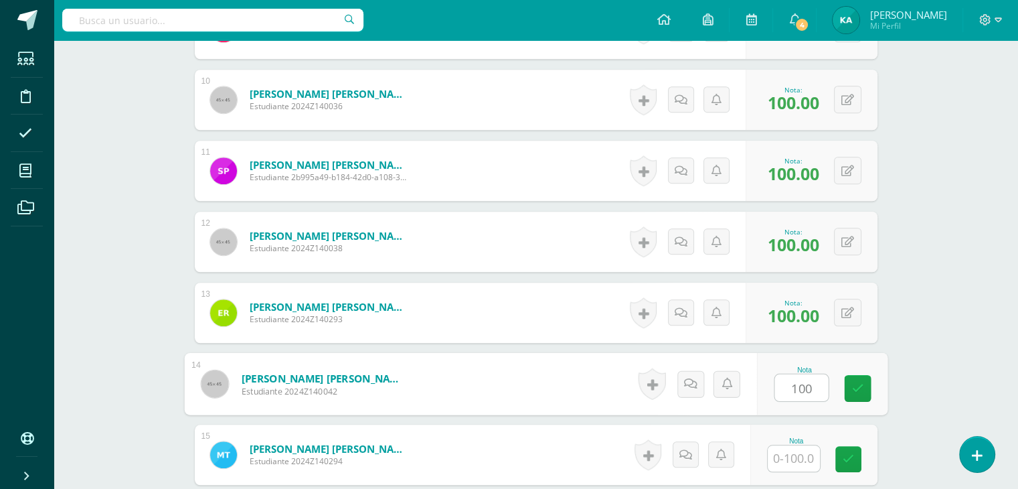
type input "100"
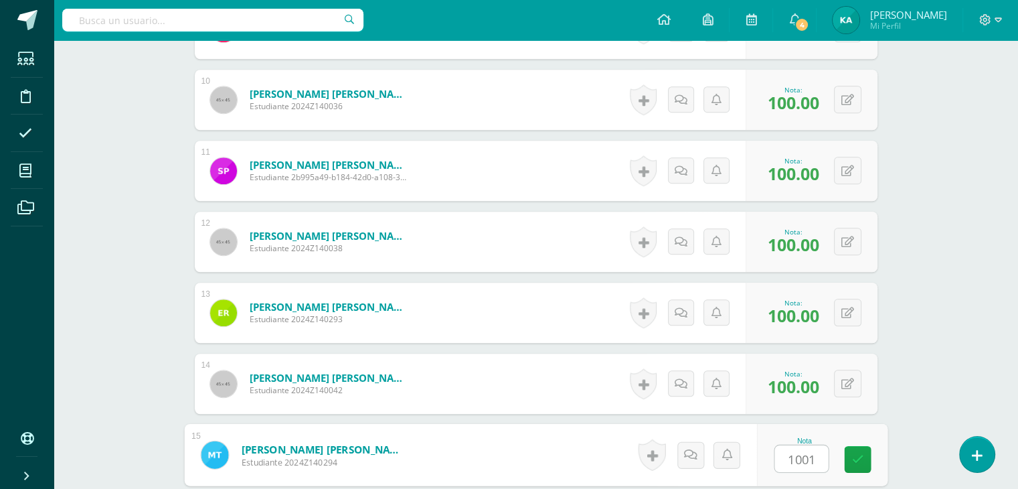
type input "10010"
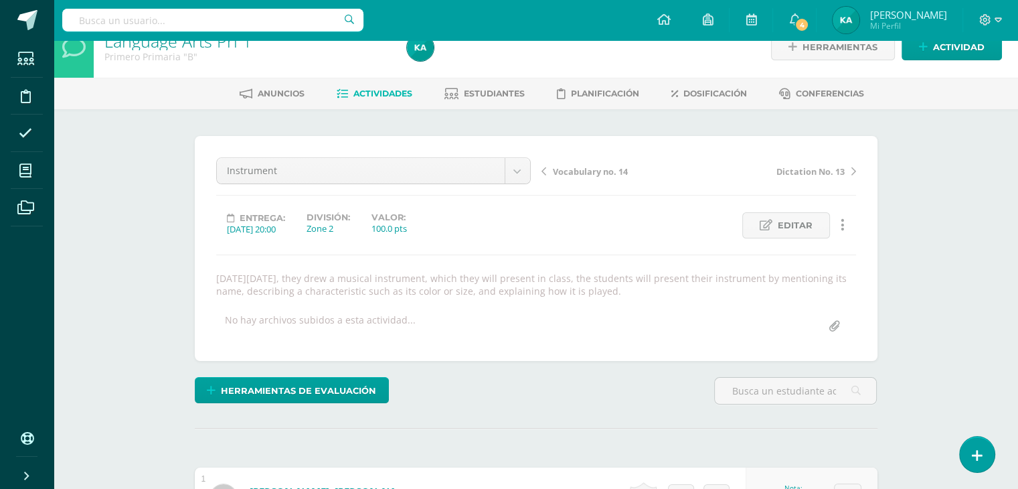
scroll to position [0, 0]
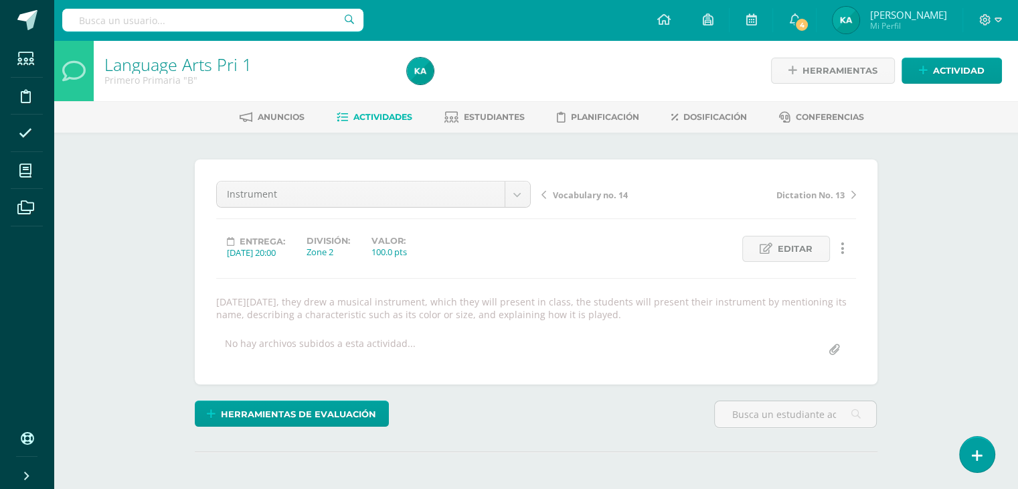
click at [571, 192] on span "Vocabulary no. 14" at bounding box center [590, 195] width 75 height 12
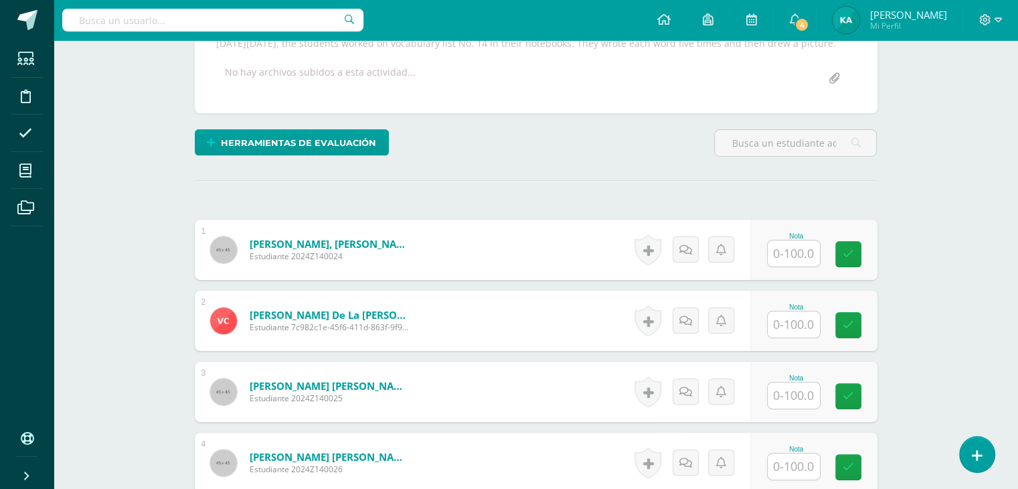
scroll to position [259, 0]
click at [790, 264] on input "text" at bounding box center [802, 253] width 54 height 27
type input "100"
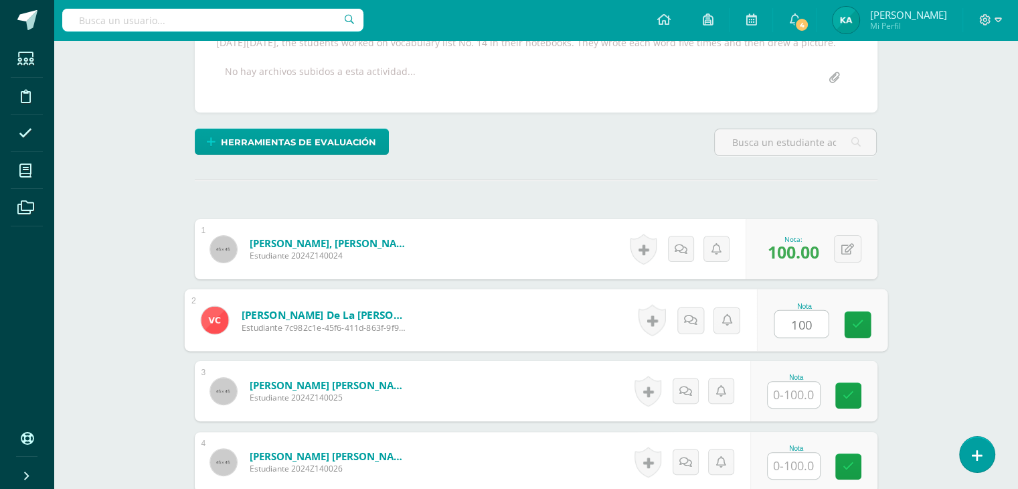
type input "100"
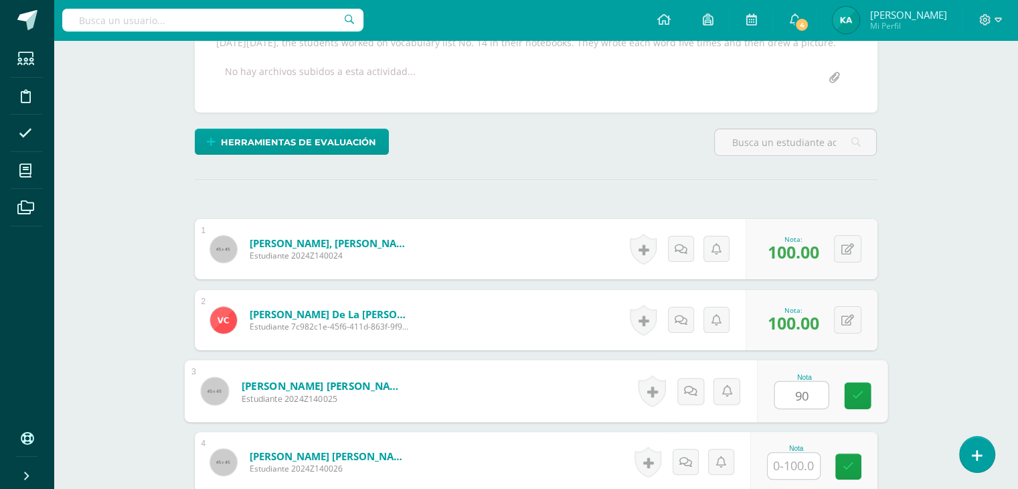
type input "90"
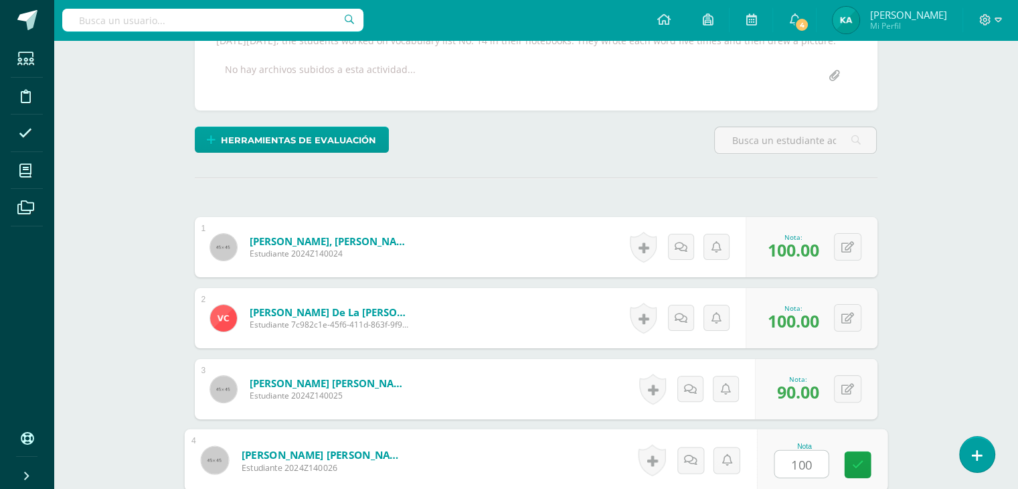
type input "100"
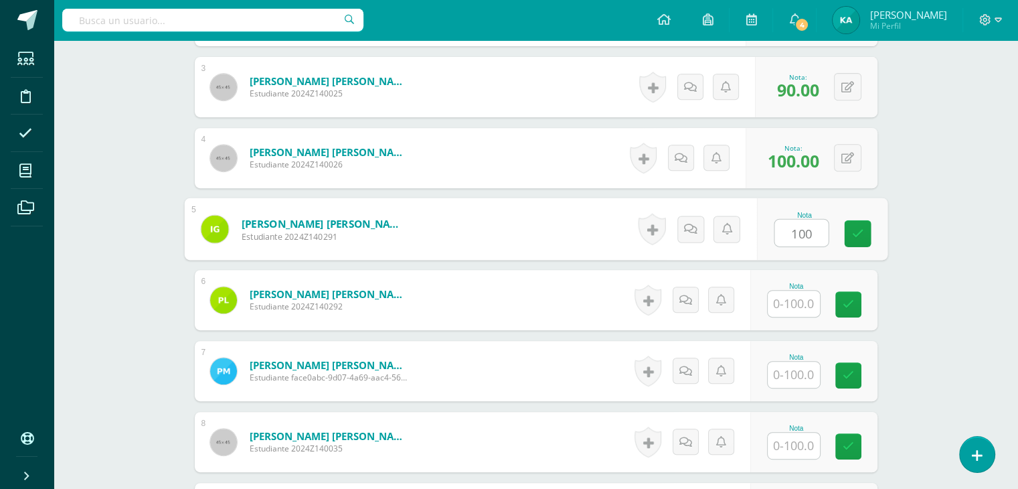
type input "100"
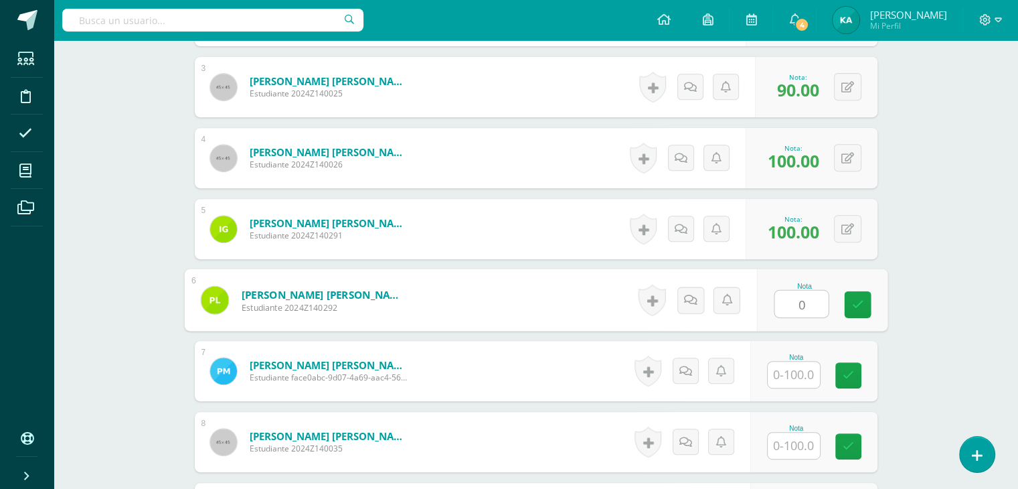
type input "0"
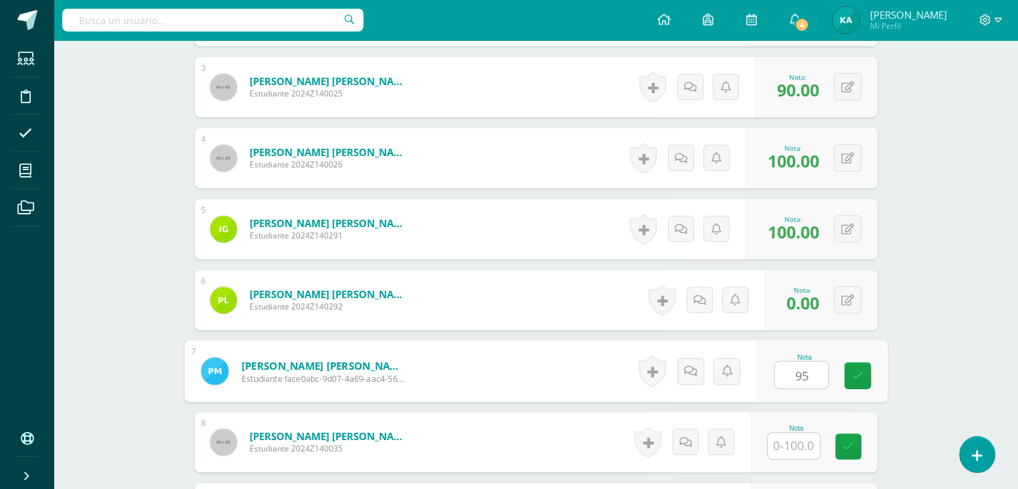
type input "95"
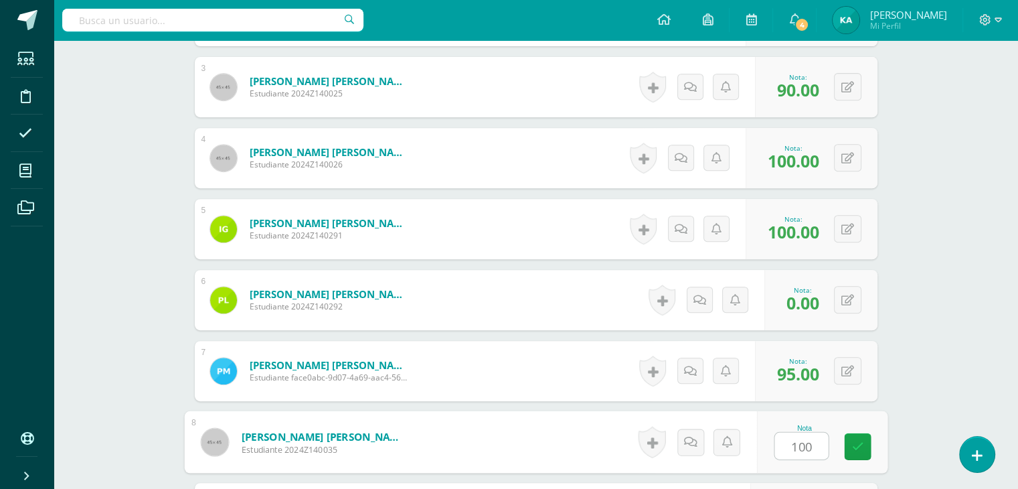
type input "100"
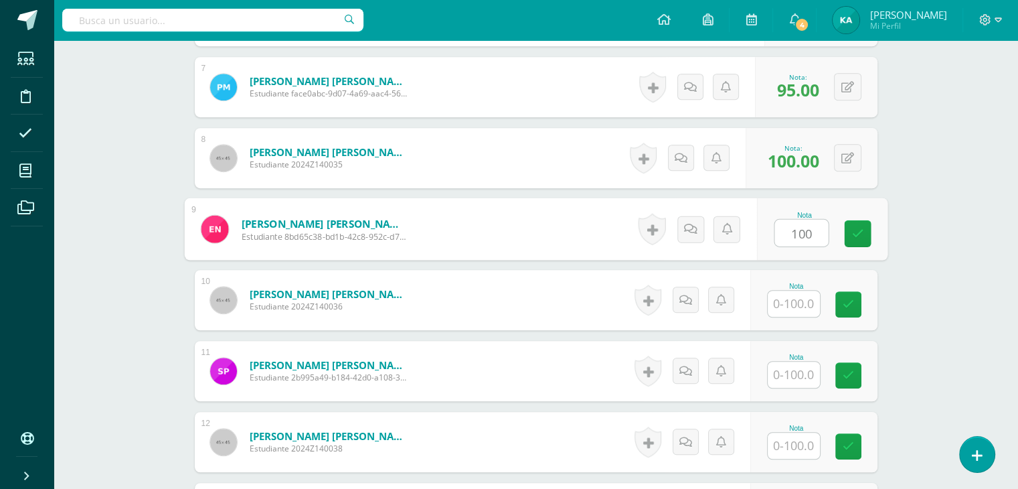
type input "100"
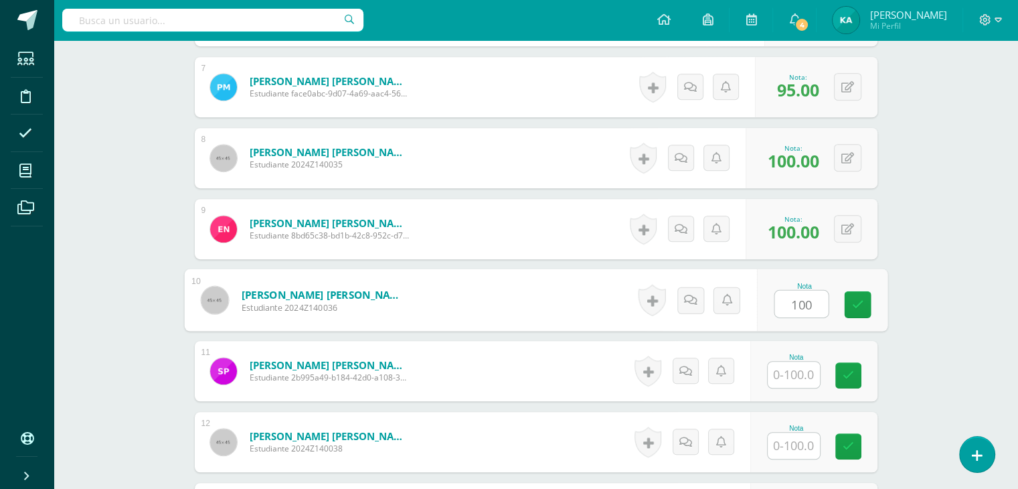
type input "100"
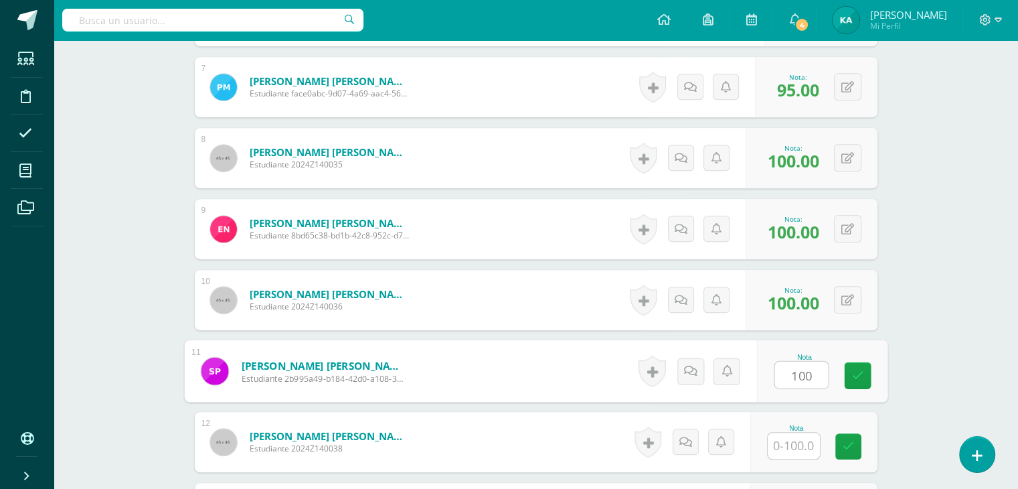
type input "100"
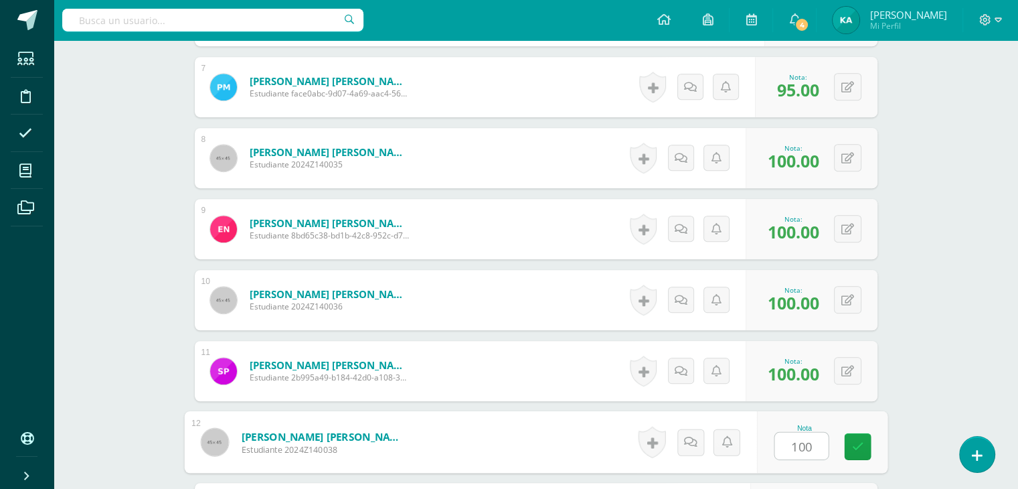
type input "100"
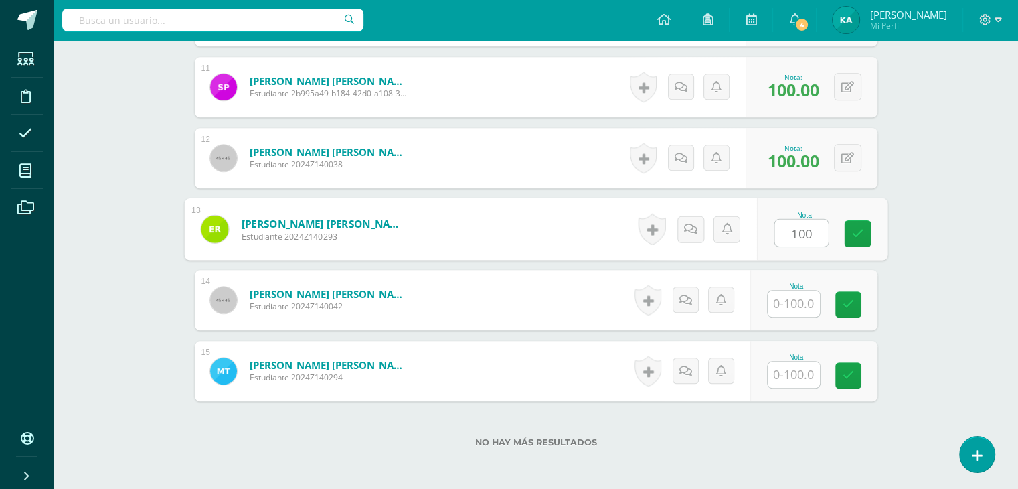
type input "100"
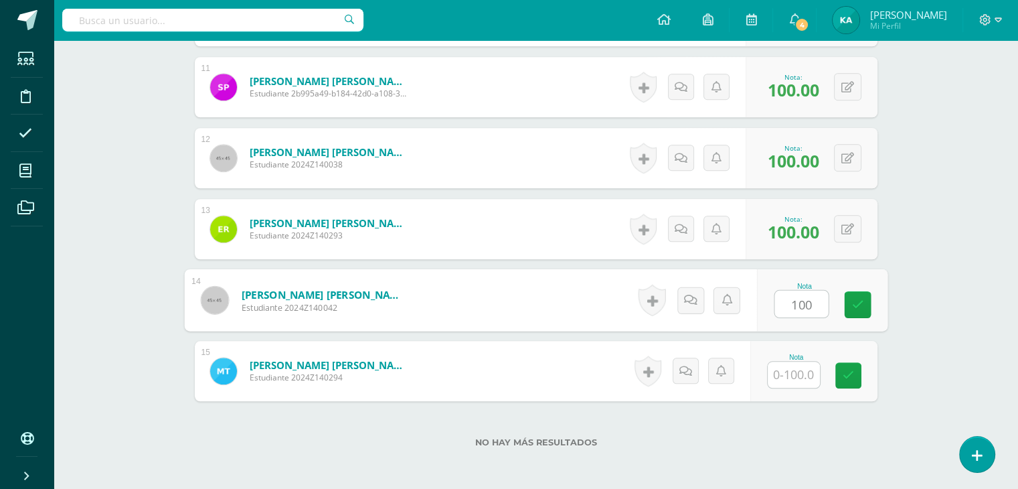
type input "100"
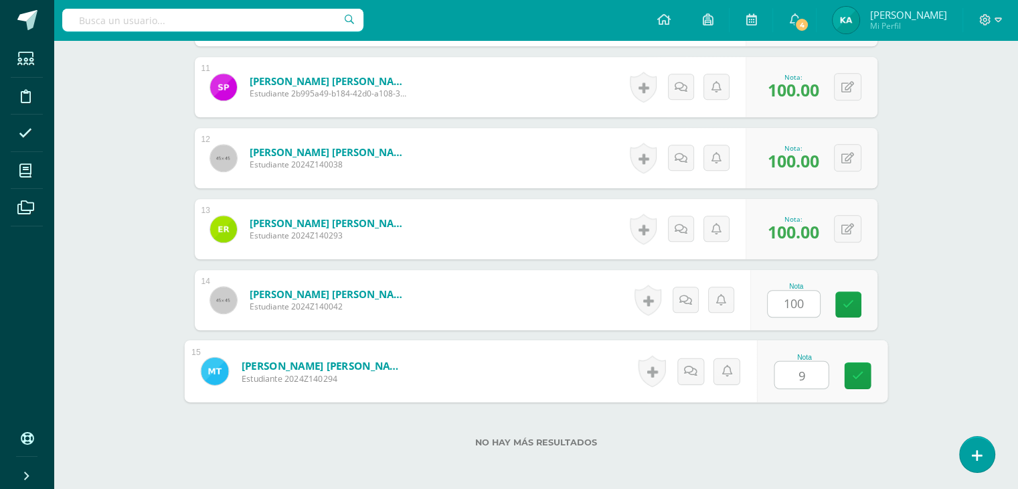
type input "90"
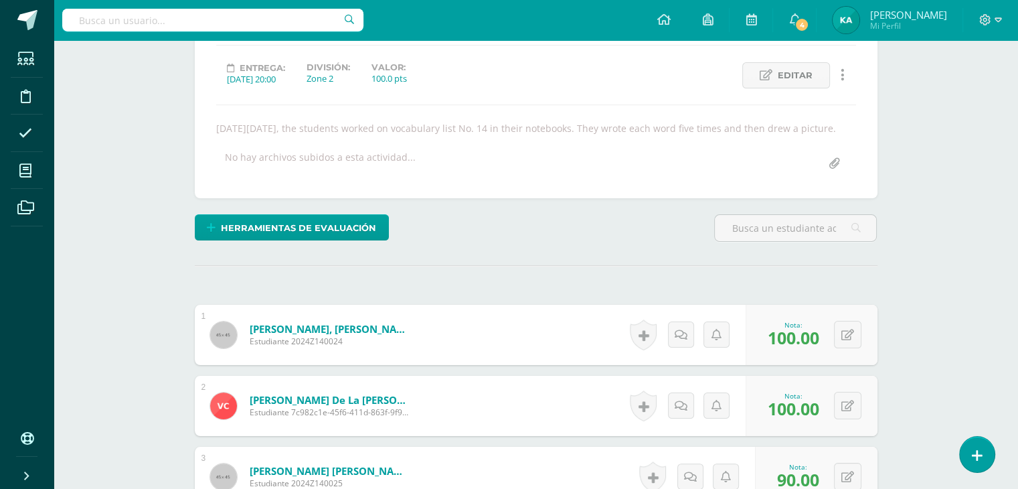
scroll to position [0, 0]
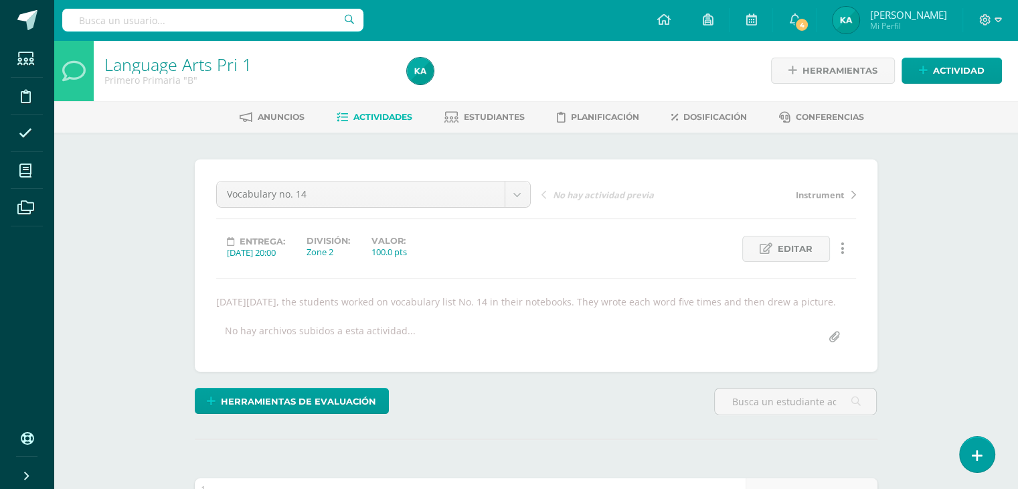
click at [364, 110] on link "Actividades" at bounding box center [375, 116] width 76 height 21
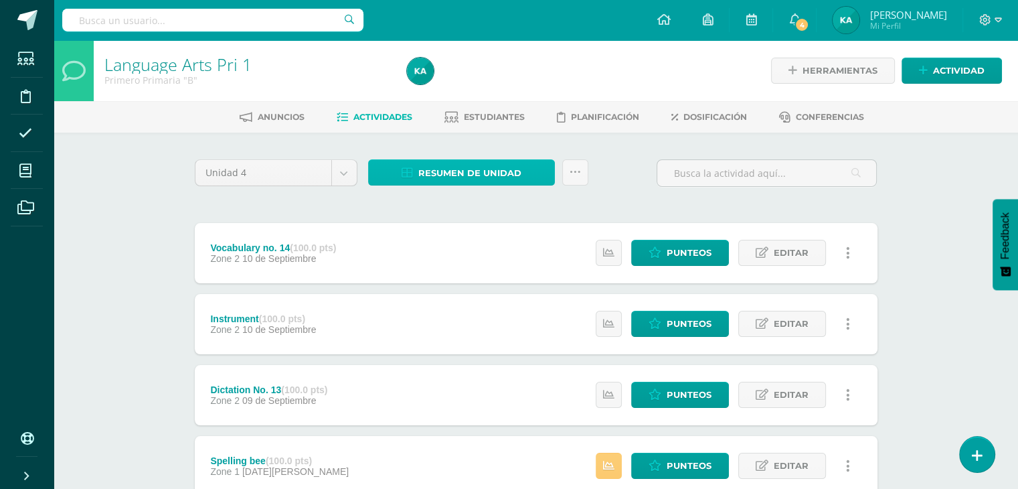
click at [477, 174] on span "Resumen de unidad" at bounding box center [470, 173] width 103 height 25
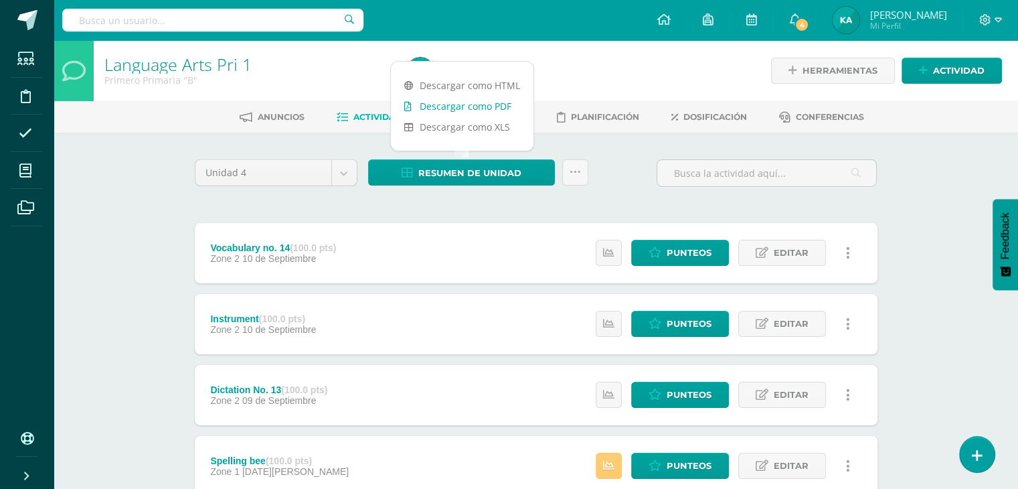
click at [459, 105] on link "Descargar como PDF" at bounding box center [462, 106] width 143 height 21
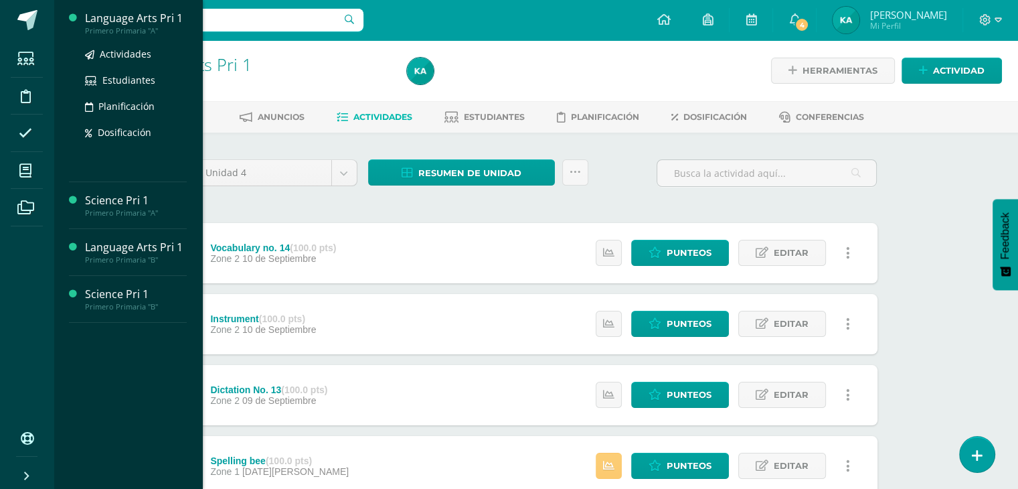
click at [129, 27] on div "Primero Primaria "A"" at bounding box center [136, 30] width 102 height 9
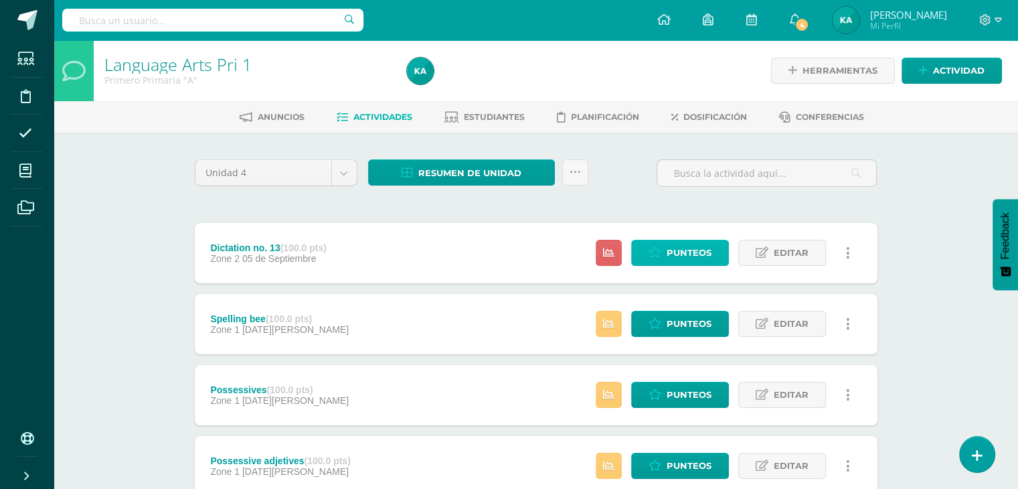
click at [677, 255] on span "Punteos" at bounding box center [689, 252] width 45 height 25
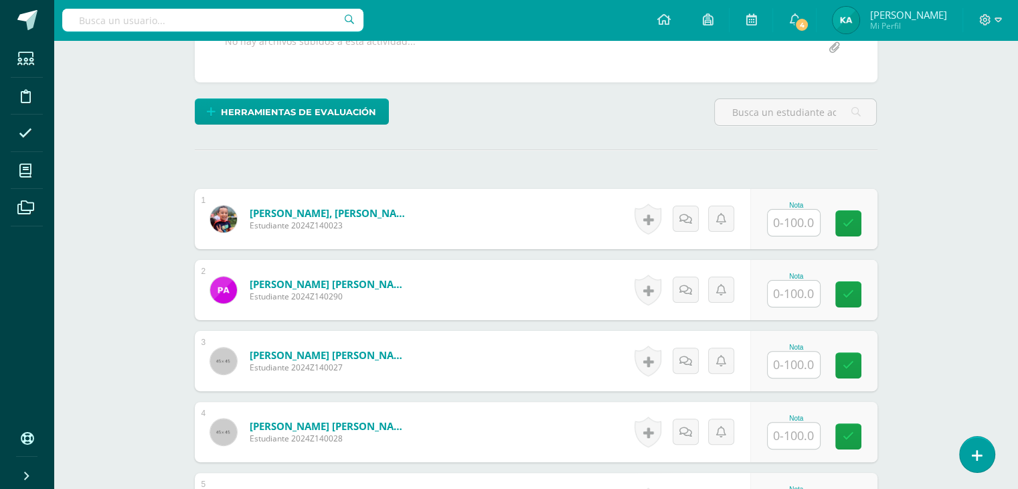
scroll to position [292, 0]
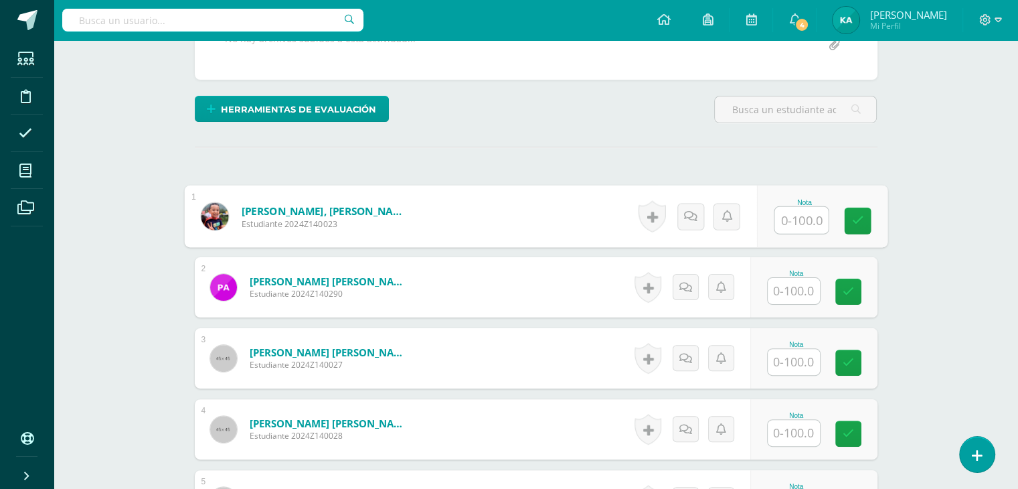
click at [798, 220] on input "text" at bounding box center [802, 220] width 54 height 27
type input "85.68"
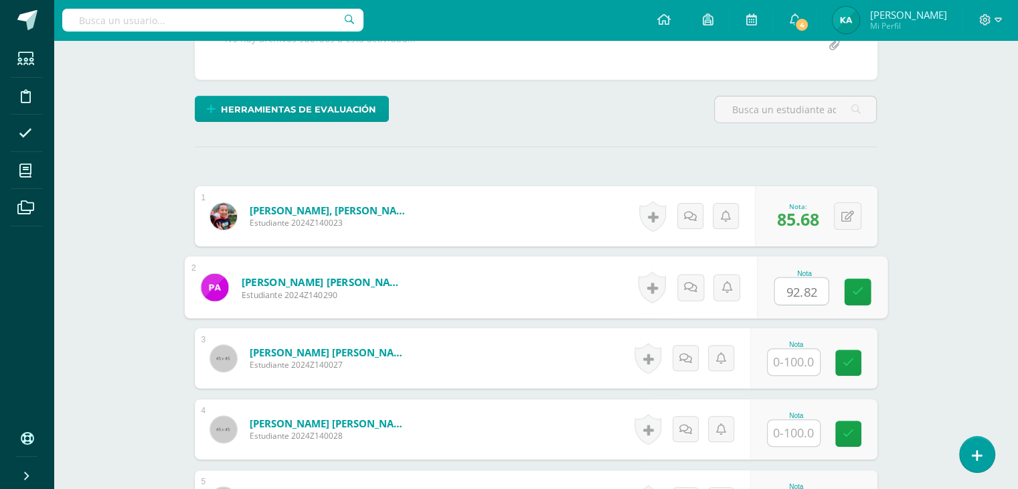
type input "92.82"
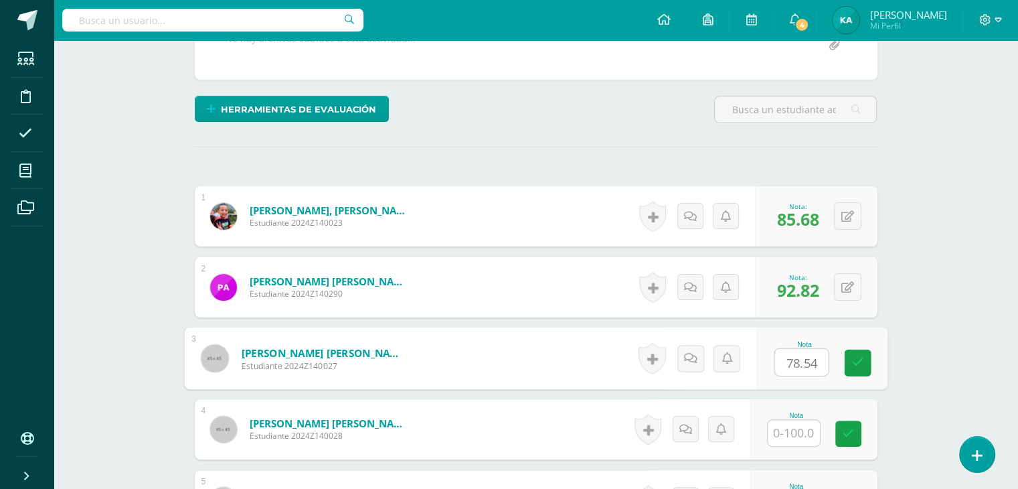
type input "78.54"
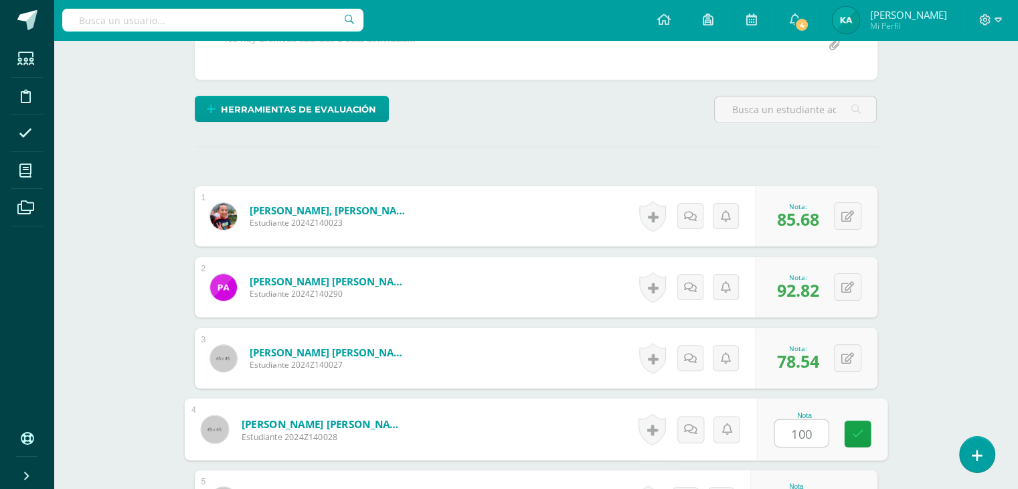
type input "100"
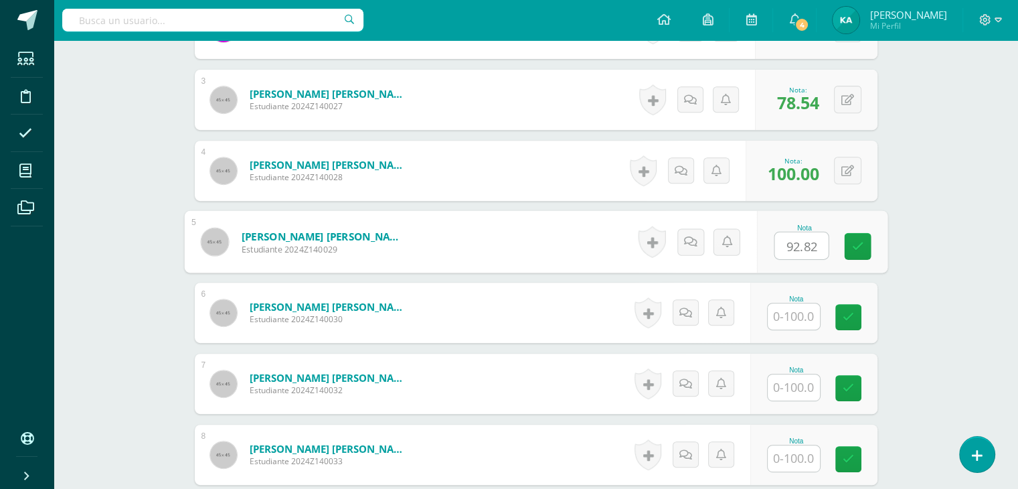
type input "92.82"
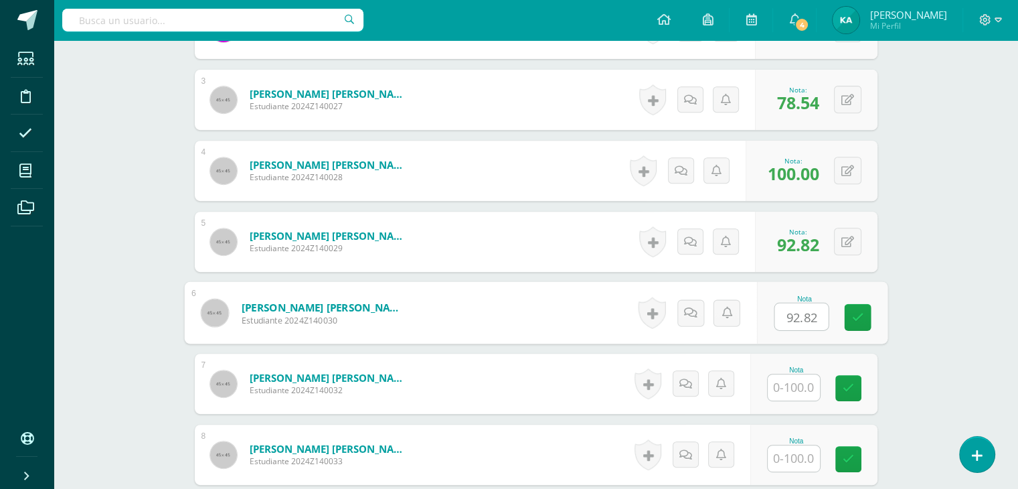
type input "92.82"
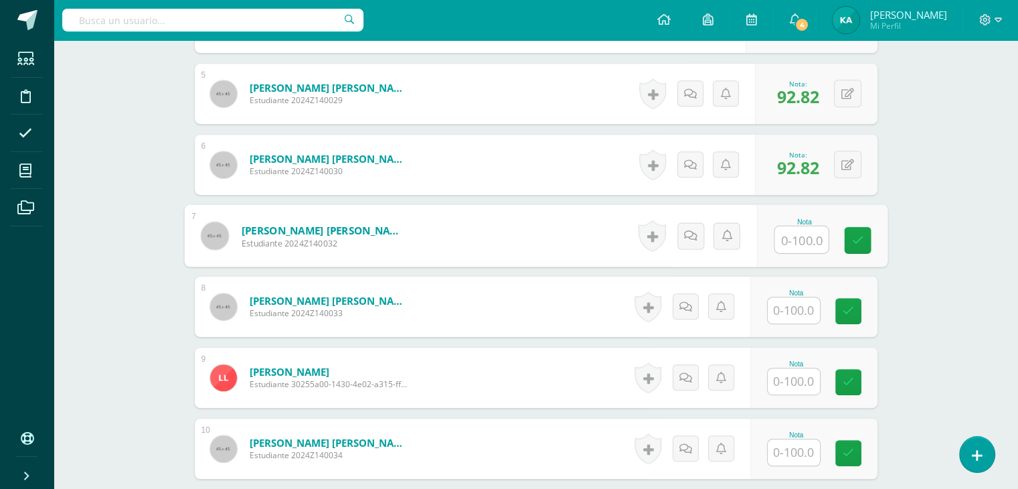
scroll to position [704, 0]
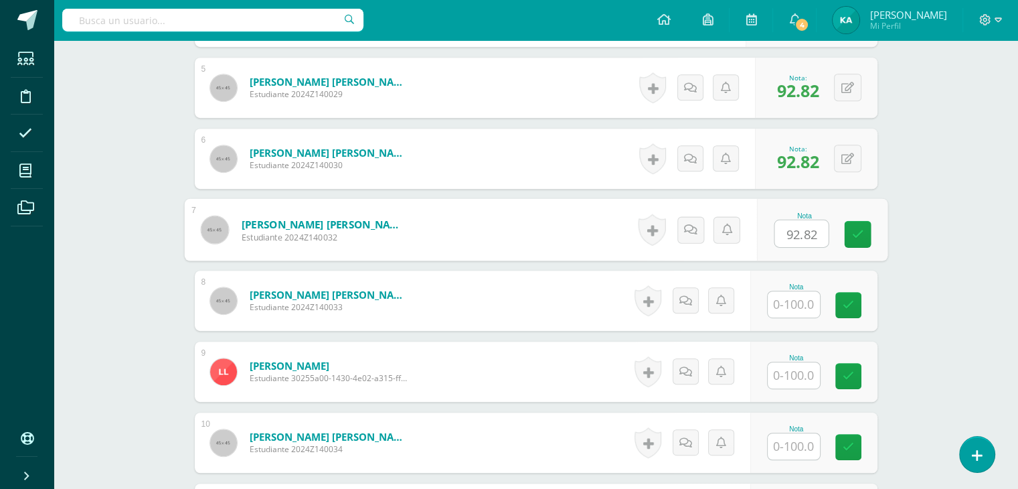
type input "92.82"
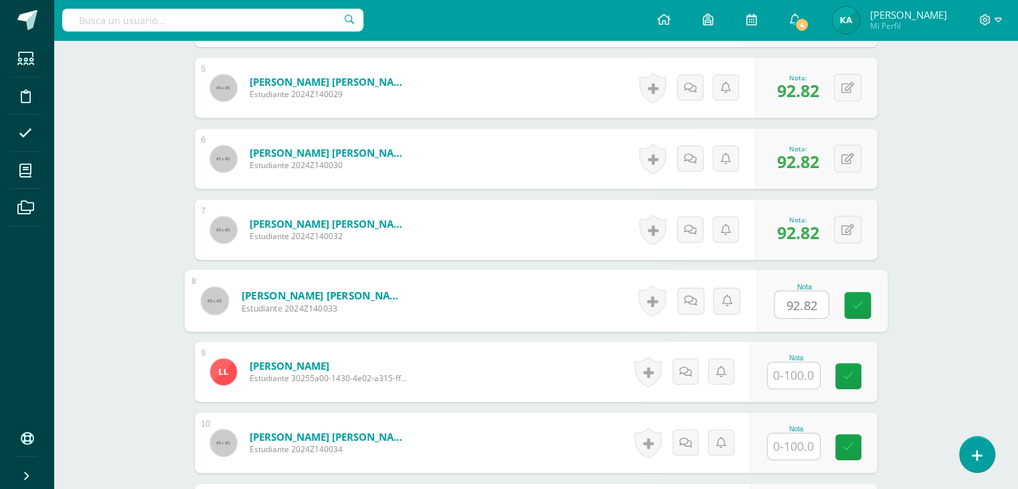
type input "92.82"
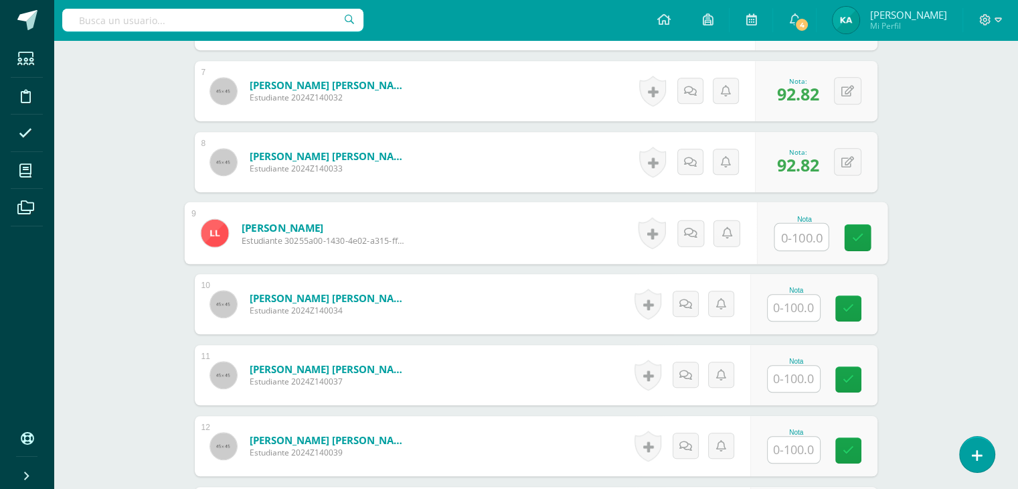
scroll to position [844, 0]
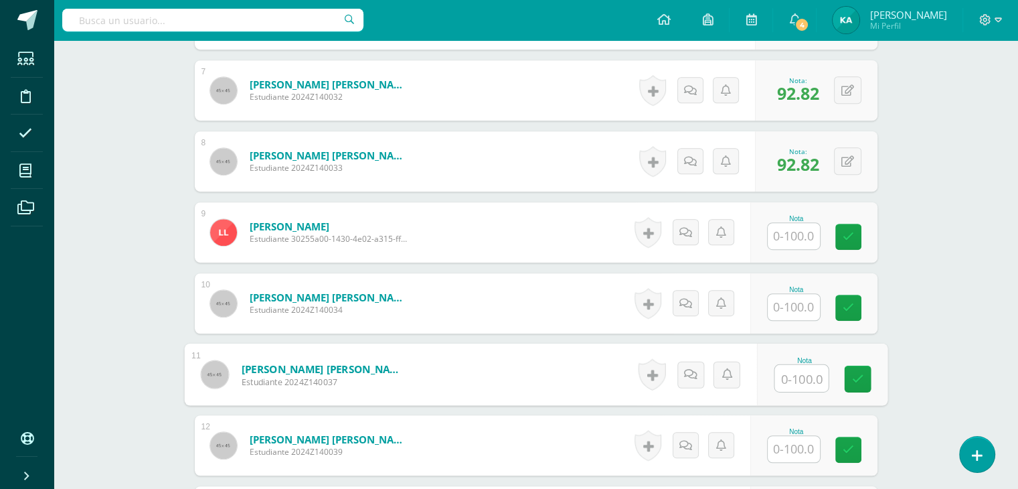
click at [797, 375] on input "text" at bounding box center [802, 378] width 54 height 27
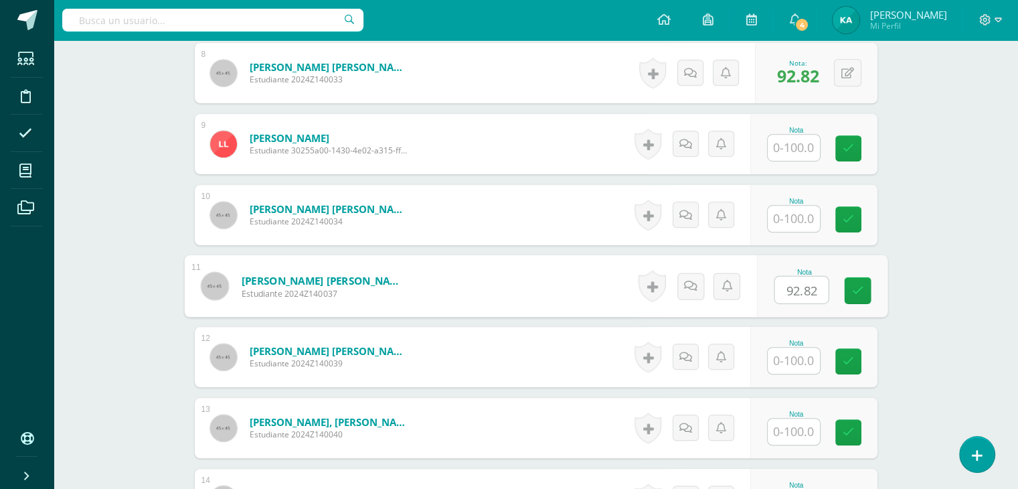
scroll to position [933, 0]
type input "92.82"
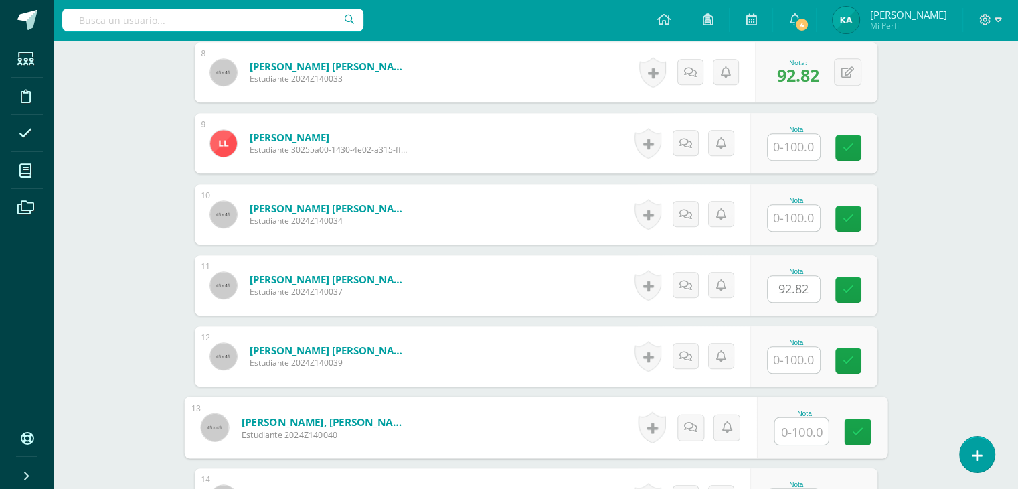
click at [798, 428] on input "text" at bounding box center [802, 431] width 54 height 27
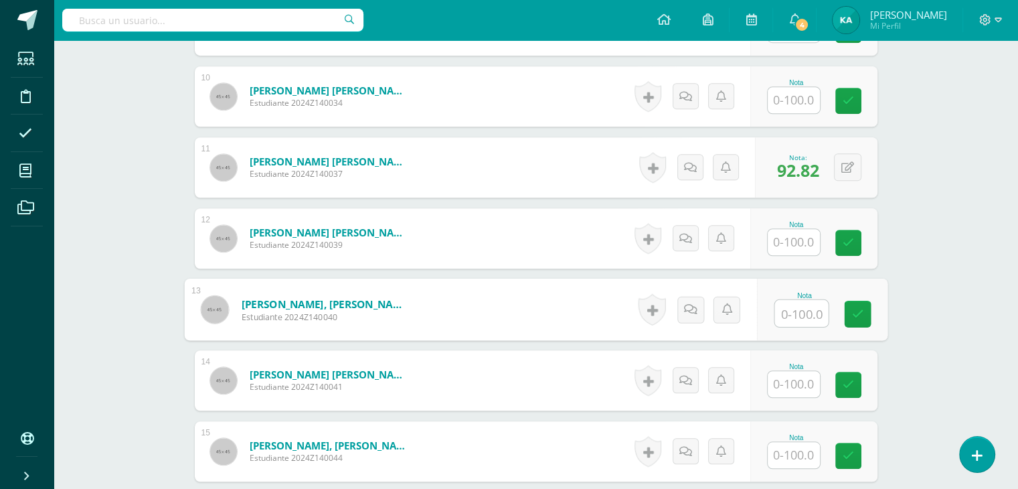
scroll to position [1053, 0]
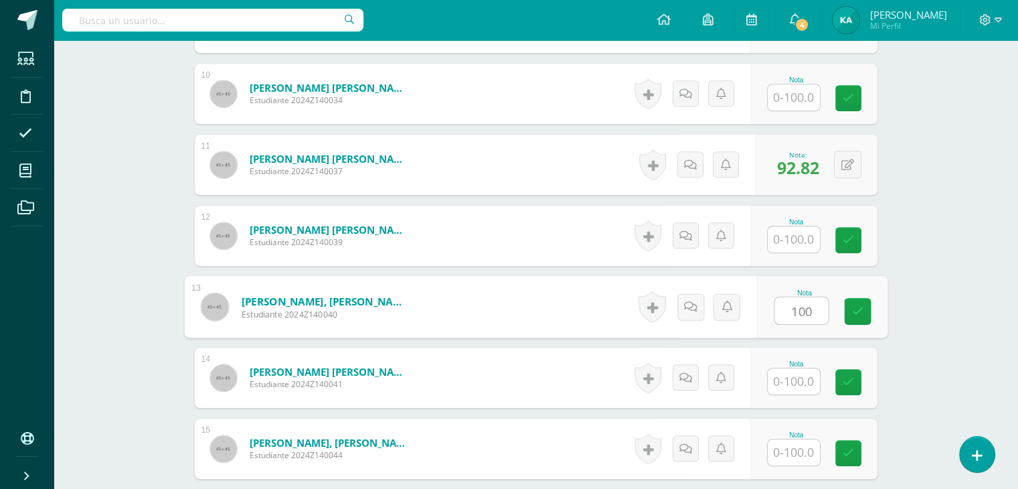
type input "100"
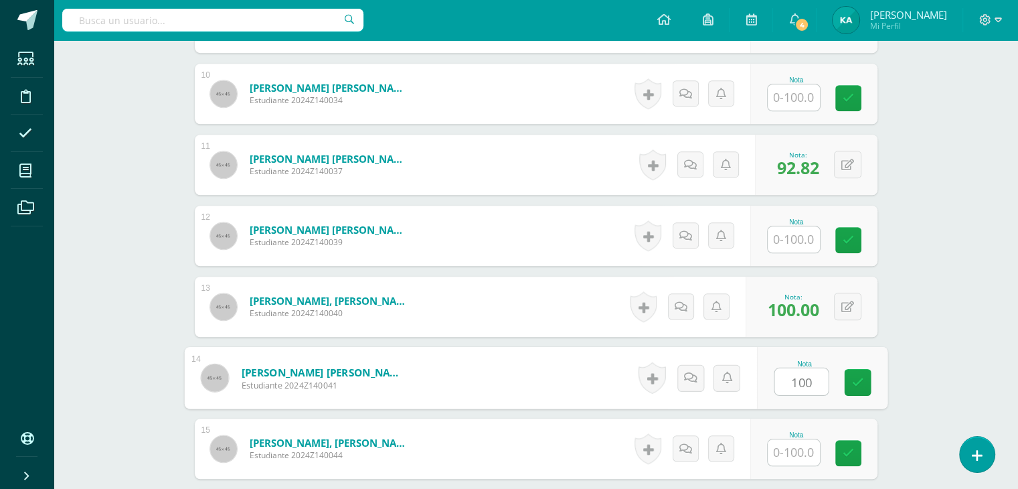
type input "100"
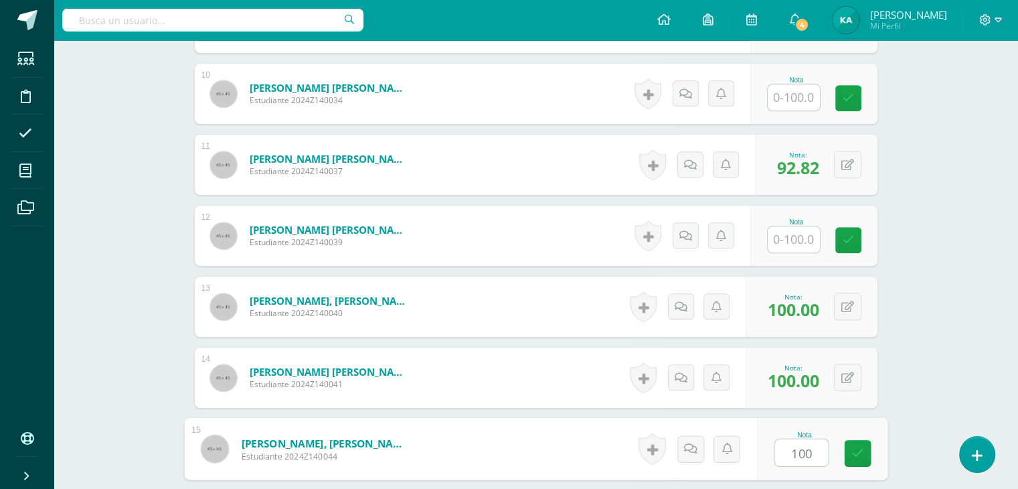
type input "100"
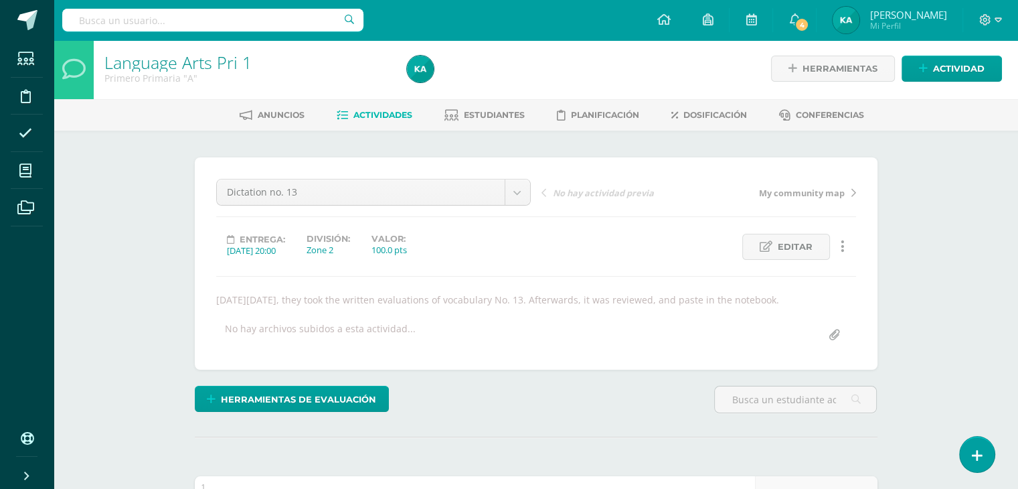
scroll to position [0, 0]
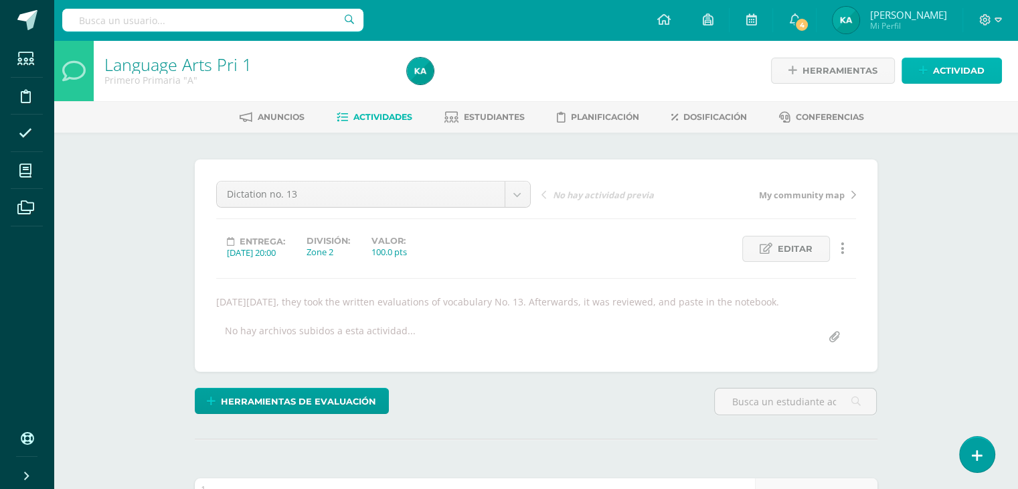
click at [939, 68] on span "Actividad" at bounding box center [959, 70] width 52 height 25
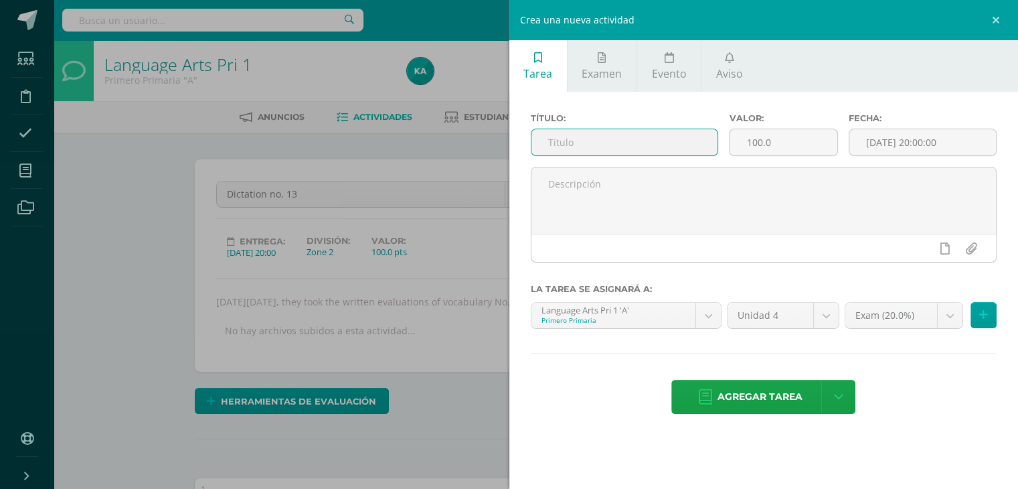
click at [648, 143] on input "text" at bounding box center [625, 142] width 187 height 26
click at [617, 143] on input "text" at bounding box center [625, 142] width 187 height 26
type input "Vocabulary"
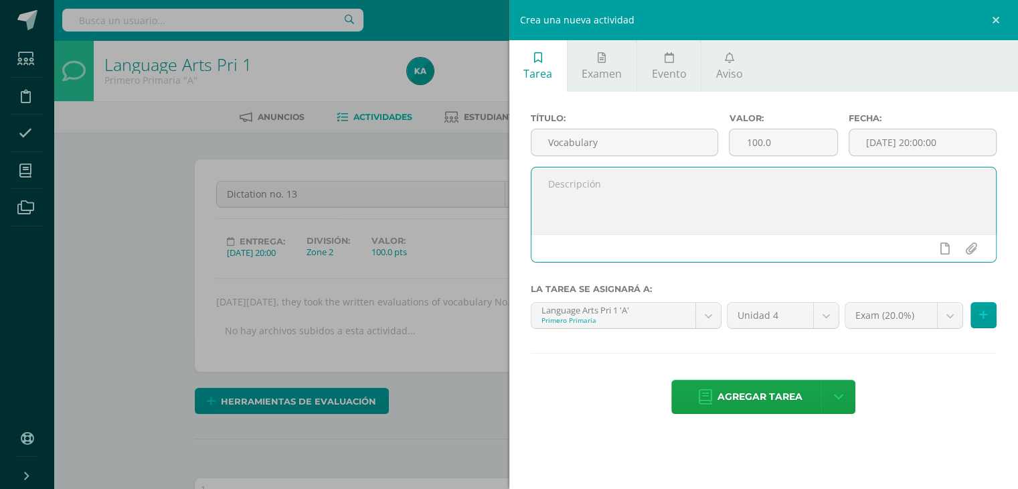
click at [607, 207] on textarea at bounding box center [764, 200] width 465 height 67
paste textarea "On Wednesday, September 3rd, the students worked on vocabulary list No. 14 in t…"
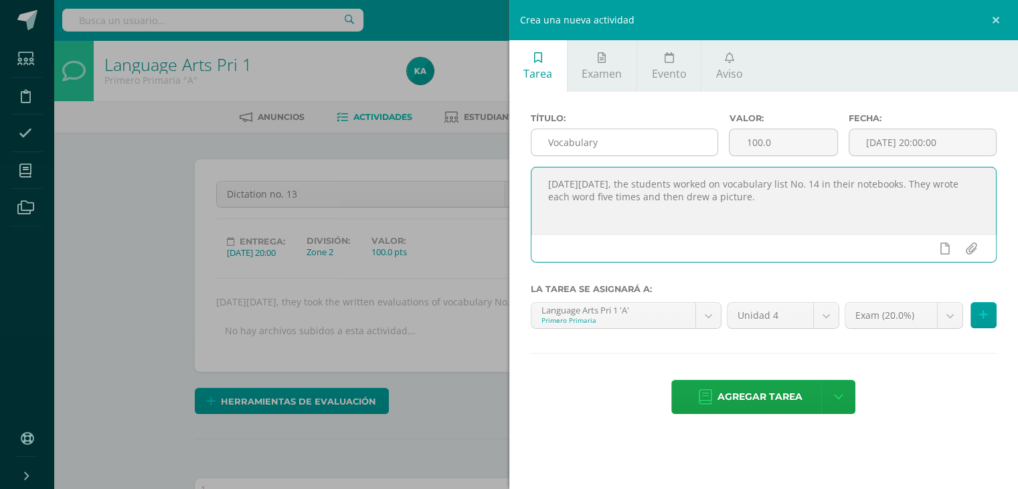
type textarea "On Wednesday, September 3rd, the students worked on vocabulary list No. 14 in t…"
click at [619, 137] on input "Vocabulary" at bounding box center [625, 142] width 187 height 26
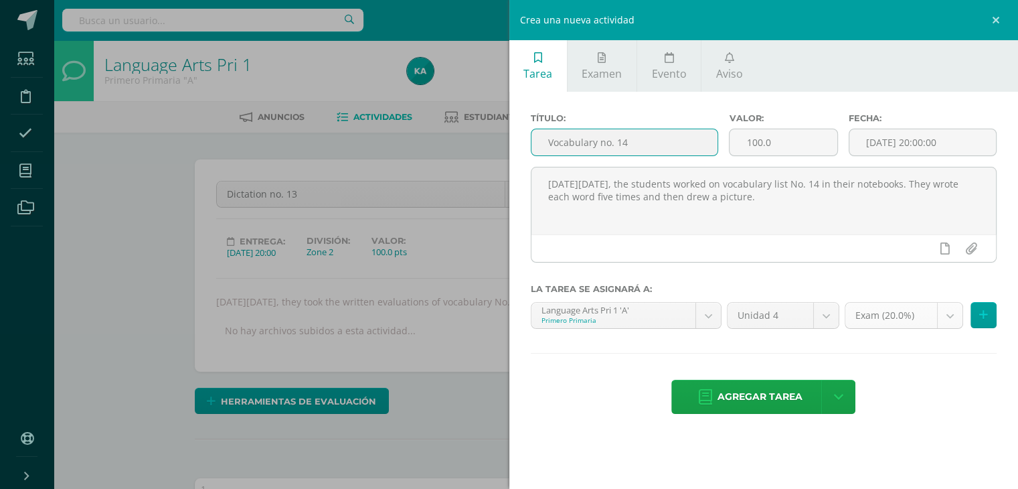
type input "Vocabulary no. 14"
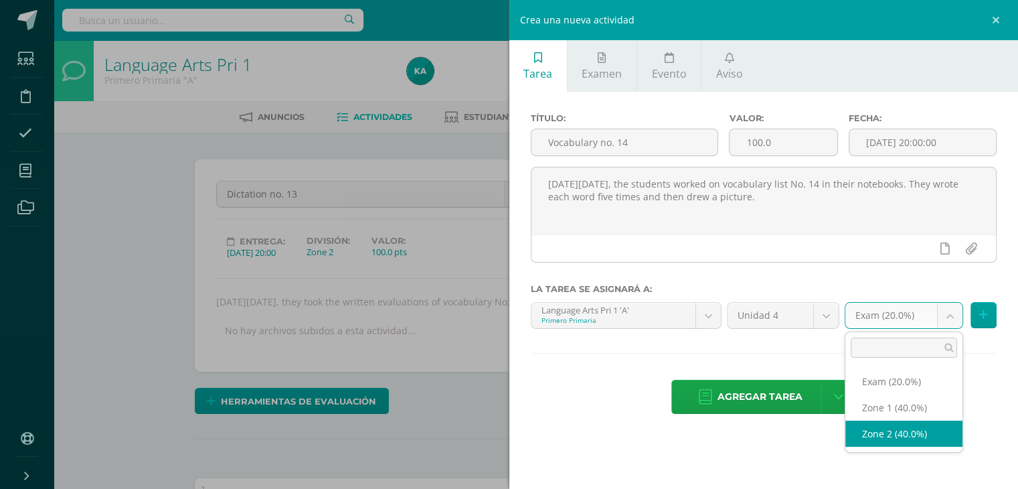
select select "30548"
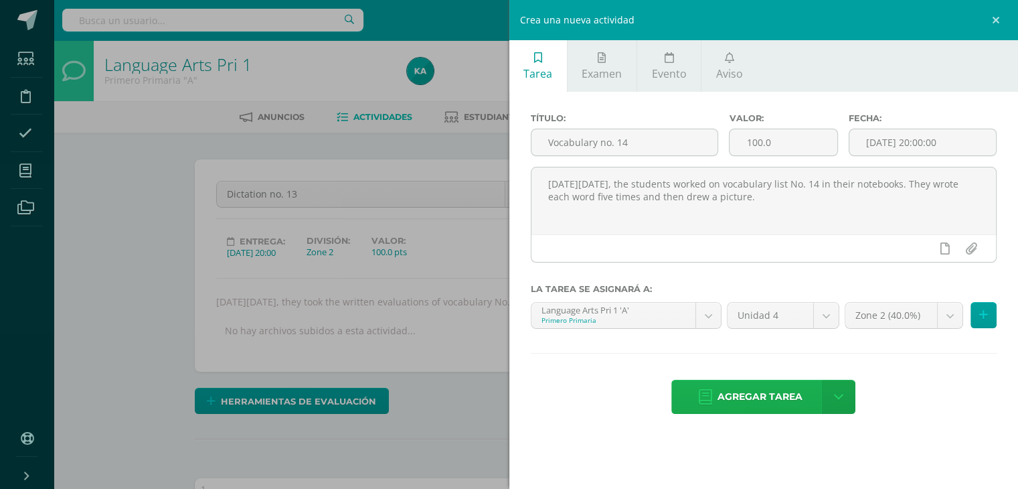
click at [745, 392] on span "Agregar tarea" at bounding box center [760, 396] width 85 height 33
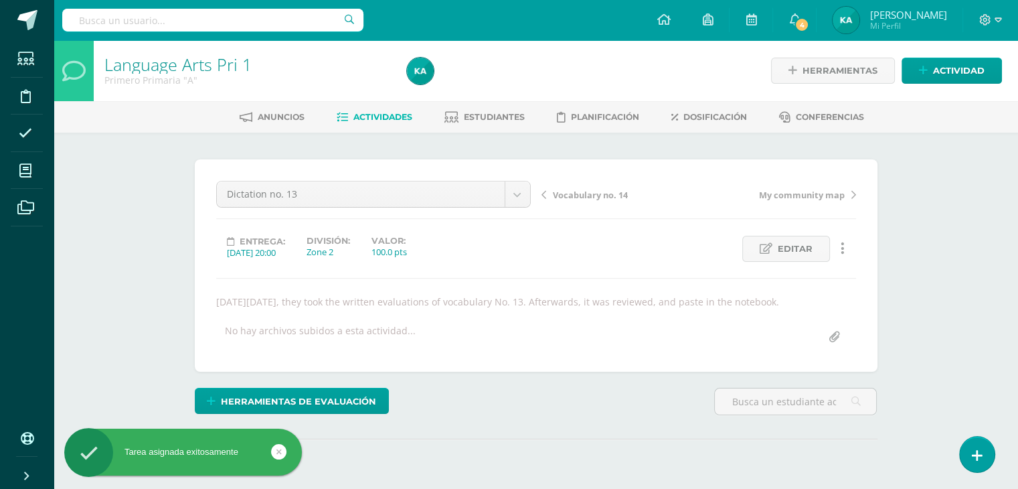
click at [564, 192] on span "Vocabulary no. 14" at bounding box center [590, 195] width 75 height 12
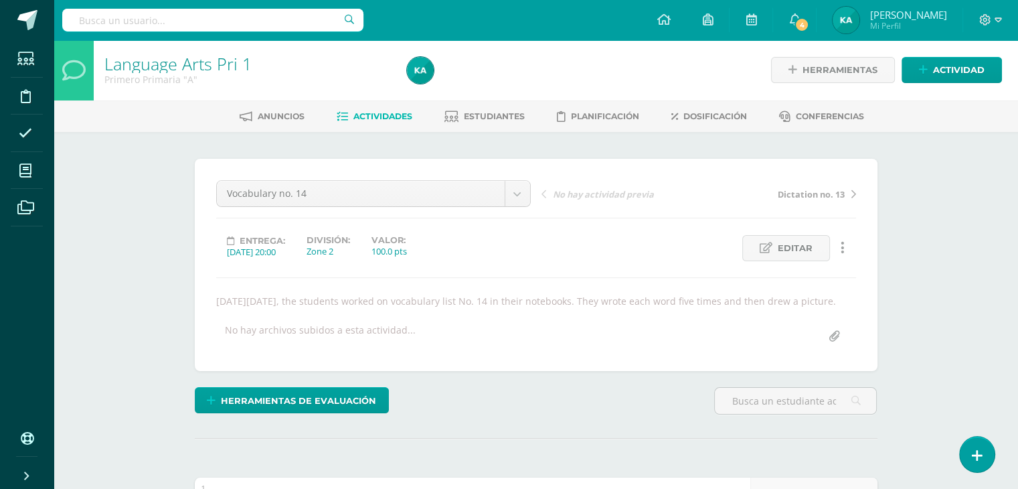
scroll to position [190, 0]
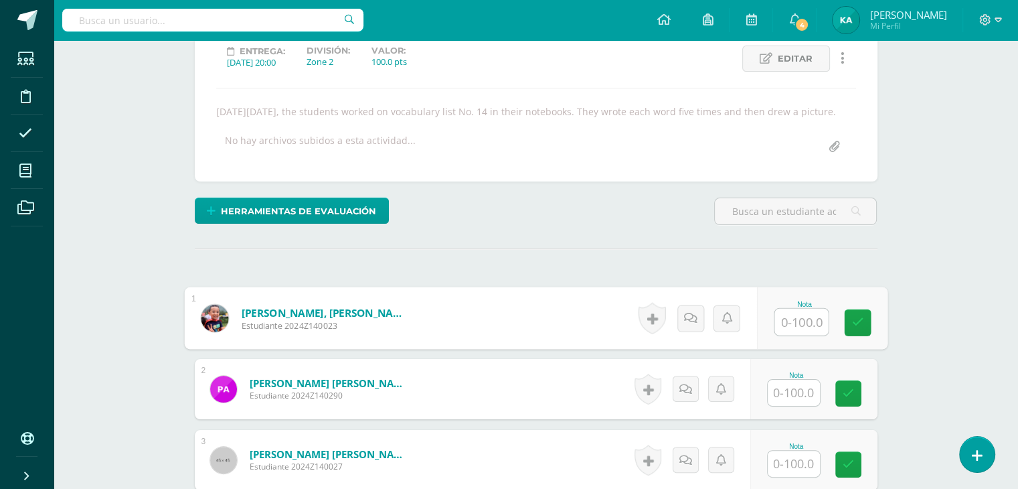
click at [801, 335] on input "text" at bounding box center [802, 322] width 54 height 27
type input "100"
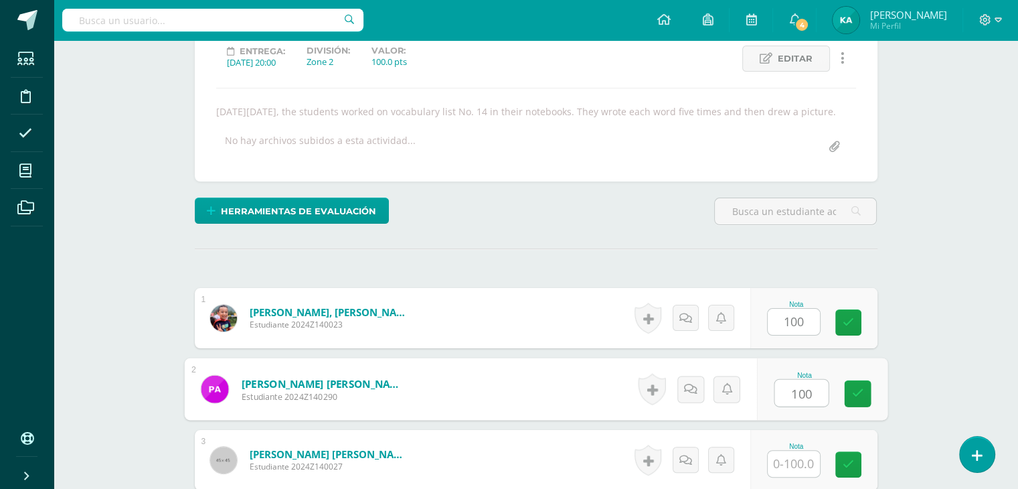
type input "100"
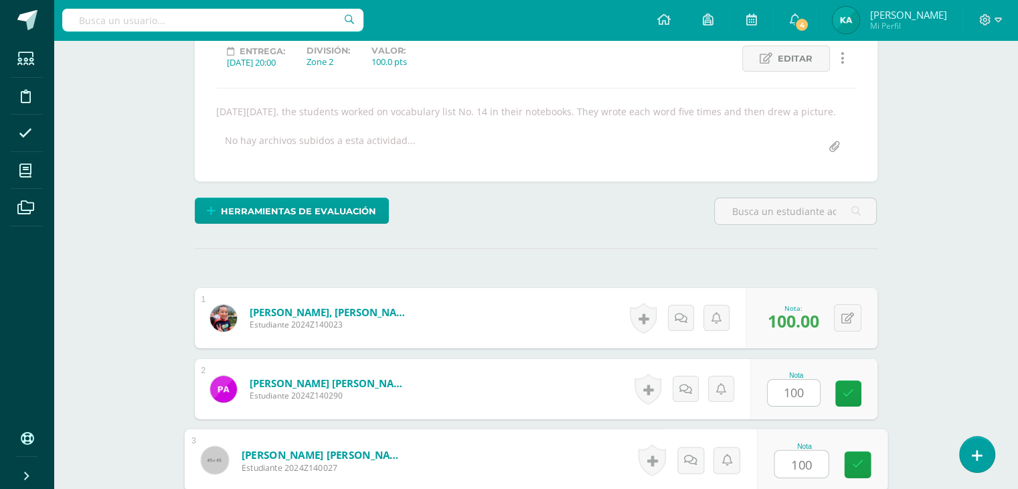
type input "100"
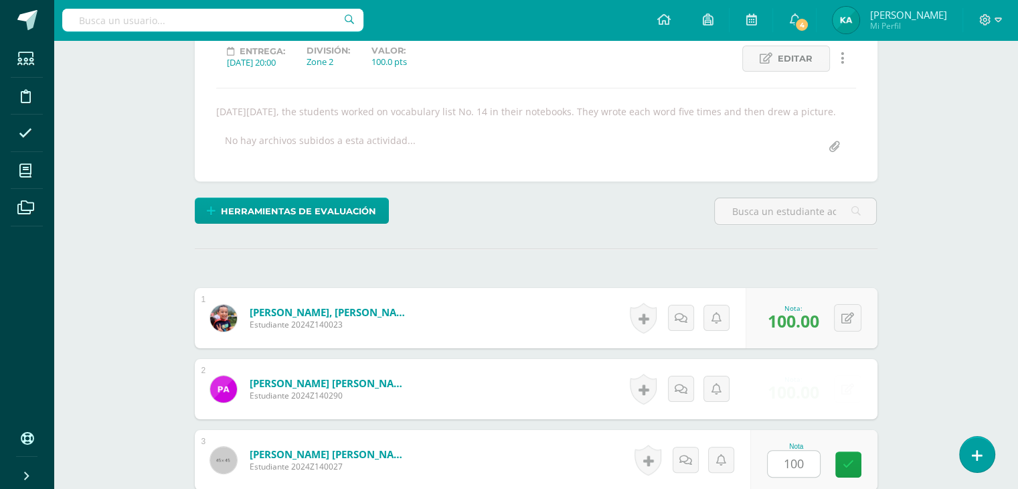
scroll to position [492, 0]
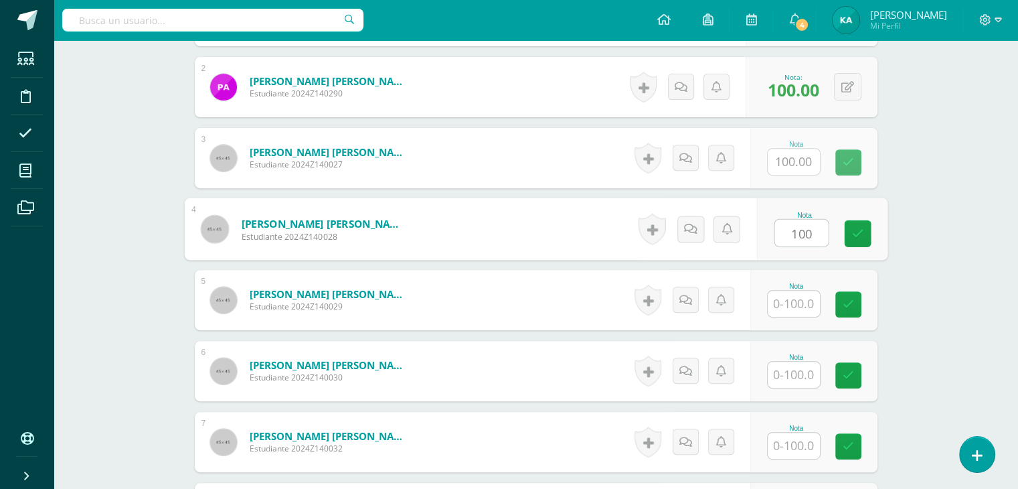
type input "100"
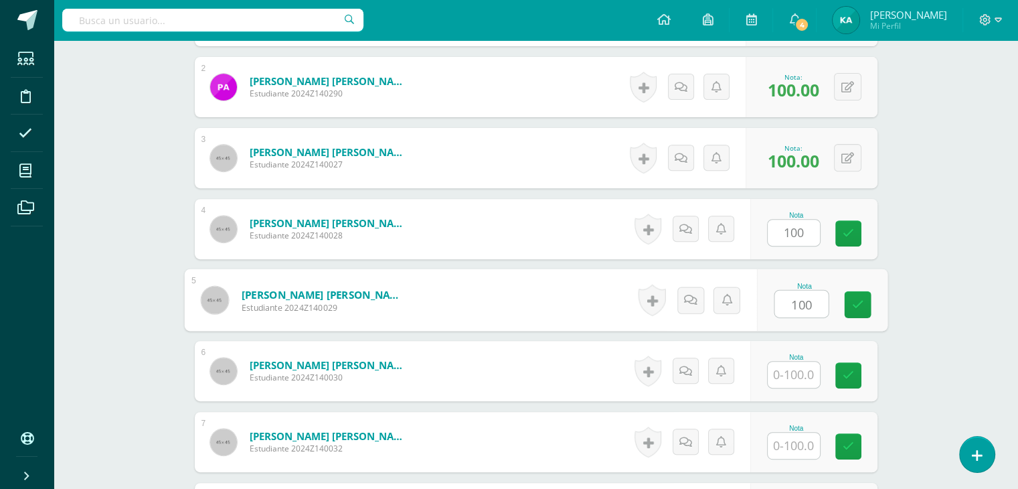
type input "100"
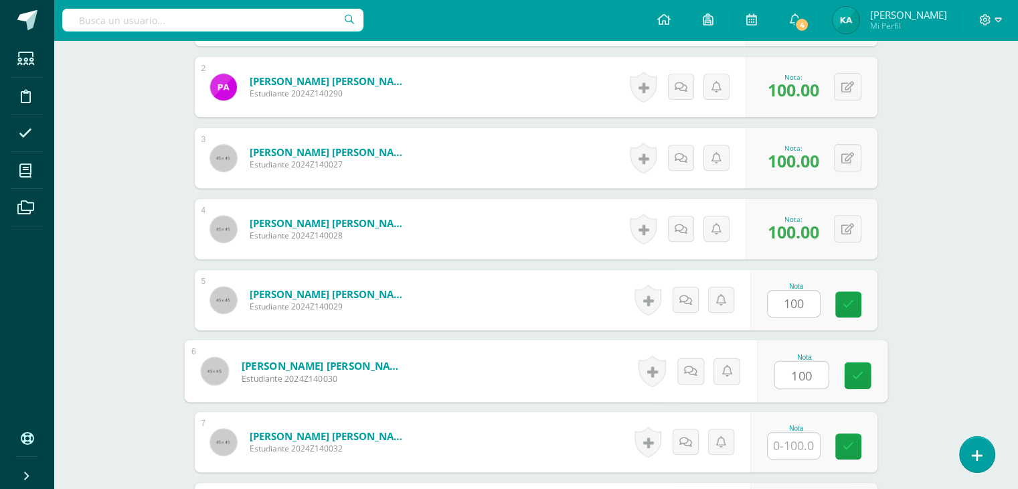
type input "100"
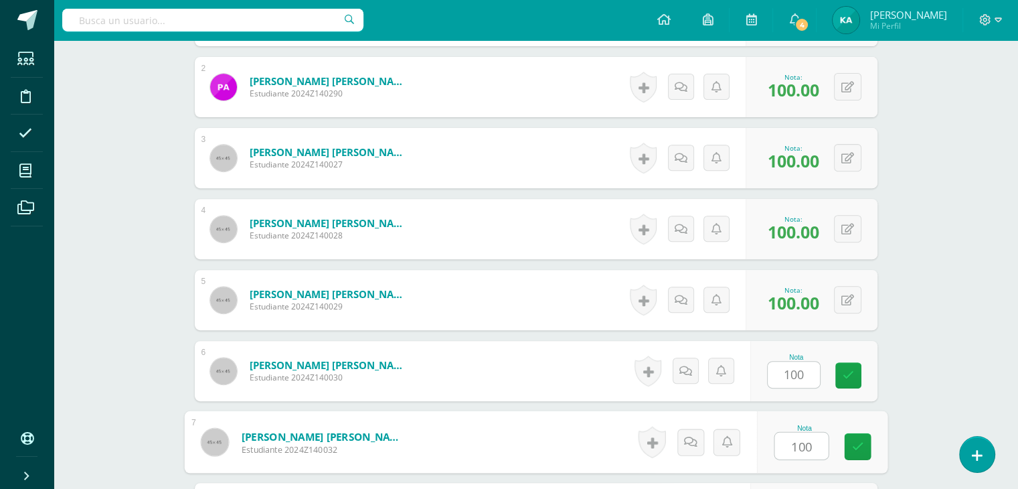
type input "100"
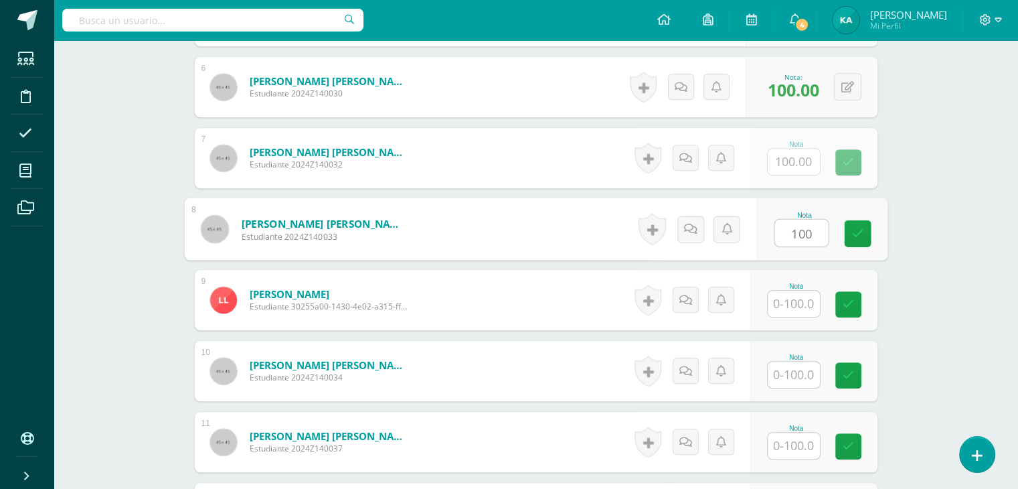
type input "100"
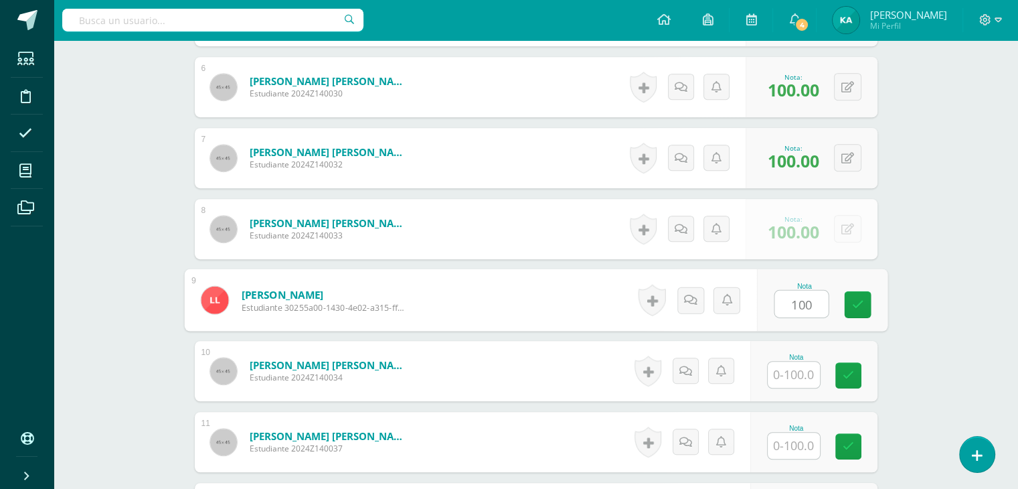
type input "100"
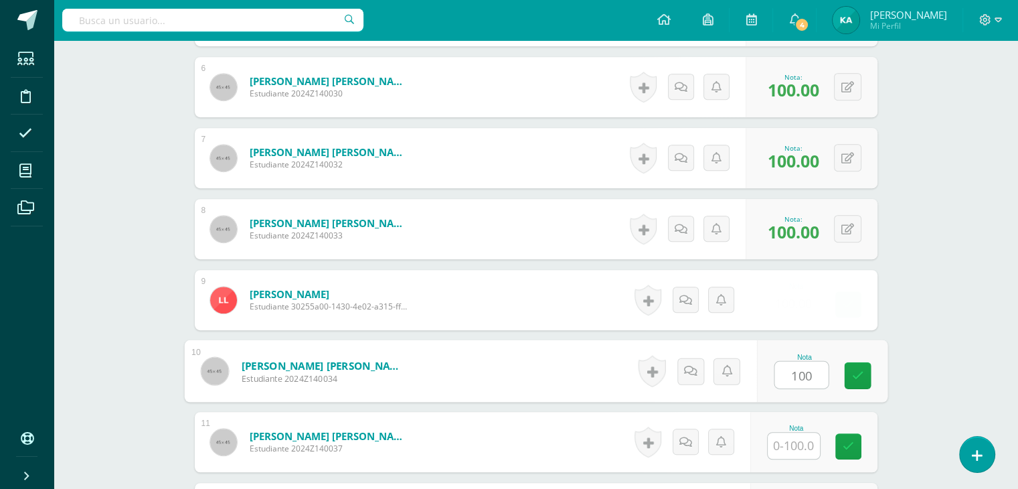
type input "100"
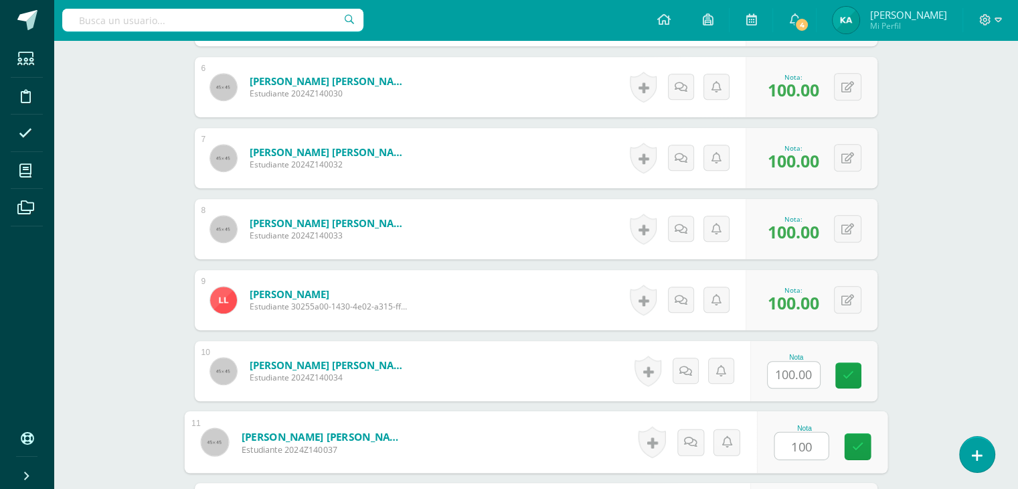
type input "100"
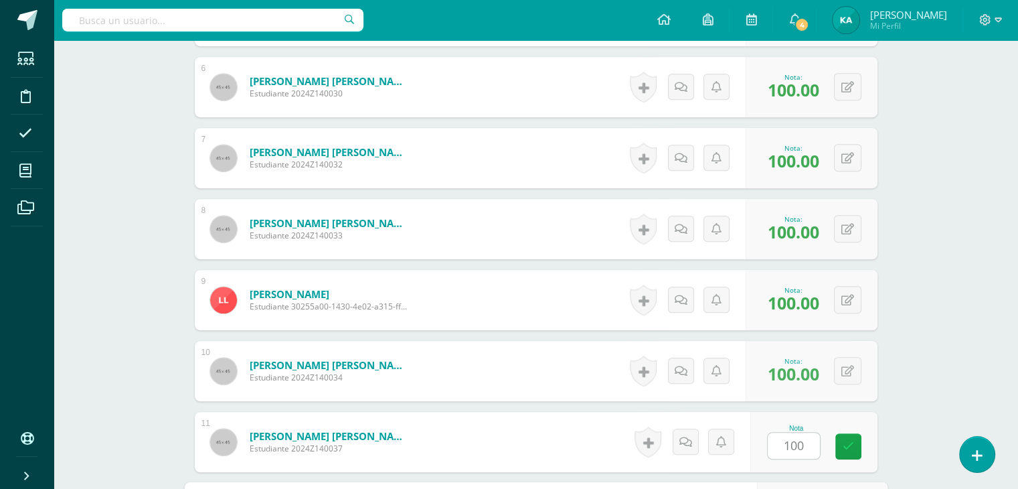
scroll to position [1060, 0]
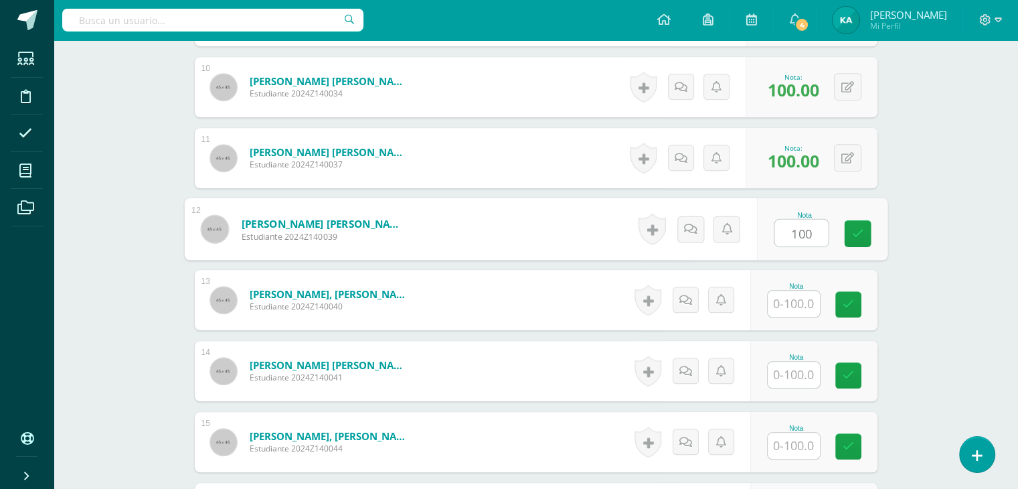
type input "100"
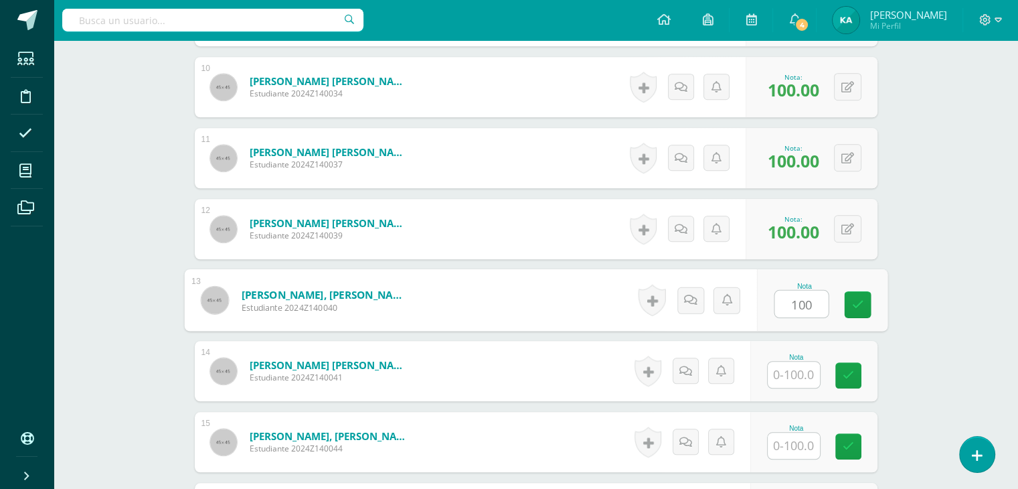
type input "100"
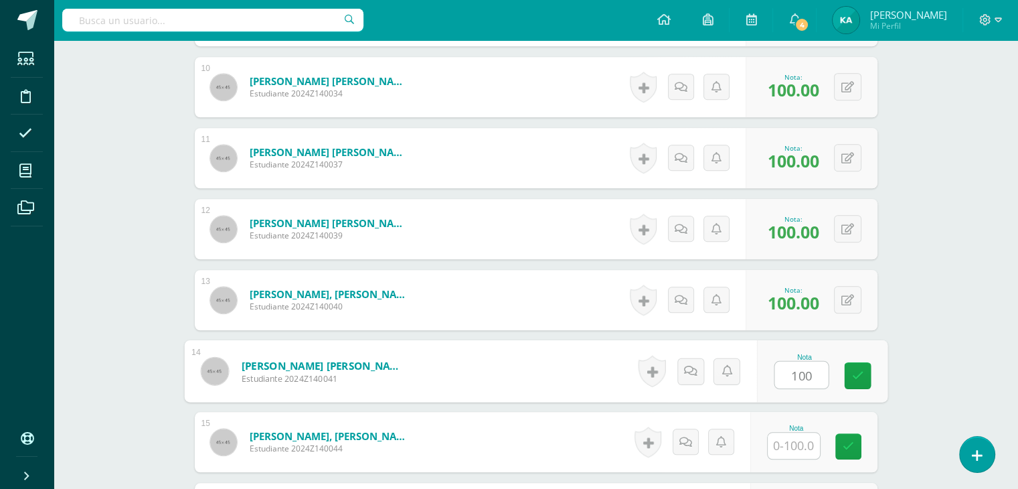
type input "100"
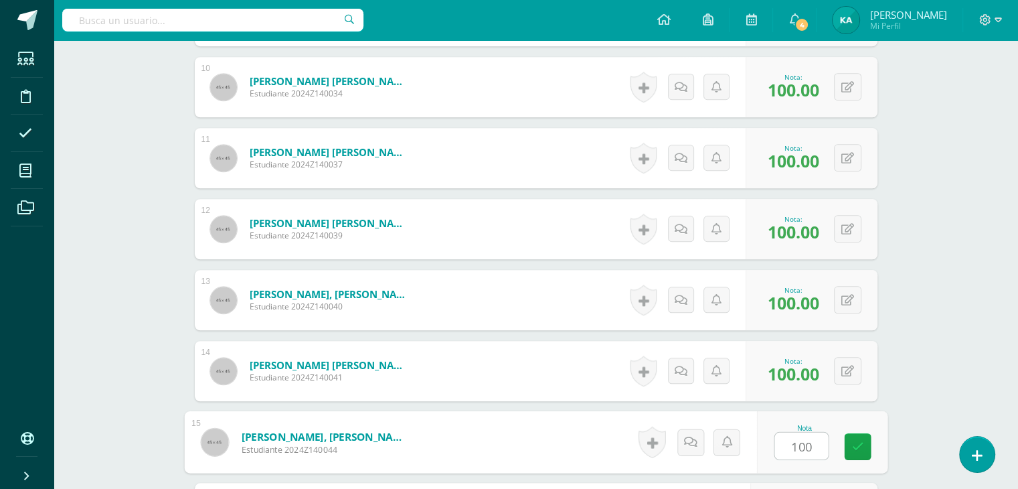
type input "100"
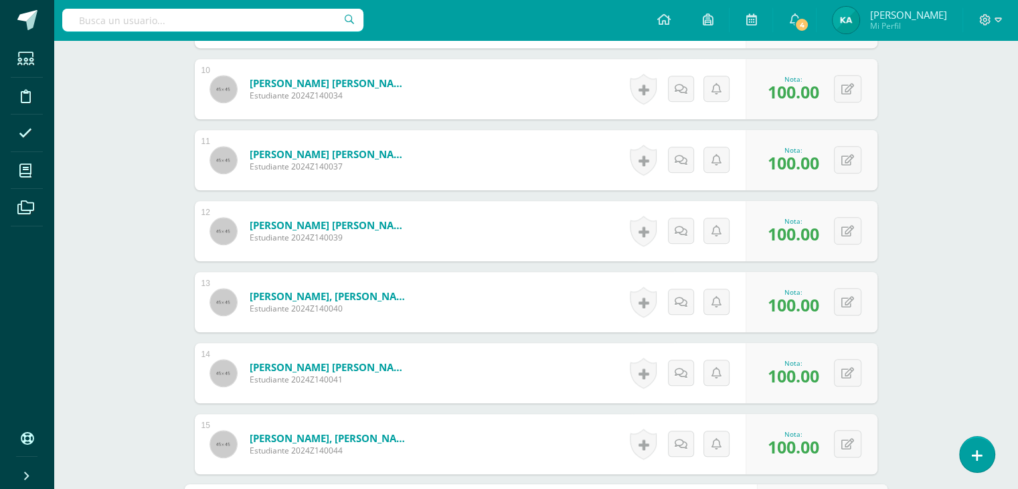
scroll to position [1058, 0]
click at [849, 95] on button at bounding box center [857, 89] width 28 height 28
type input "0"
click at [820, 99] on icon at bounding box center [822, 93] width 12 height 11
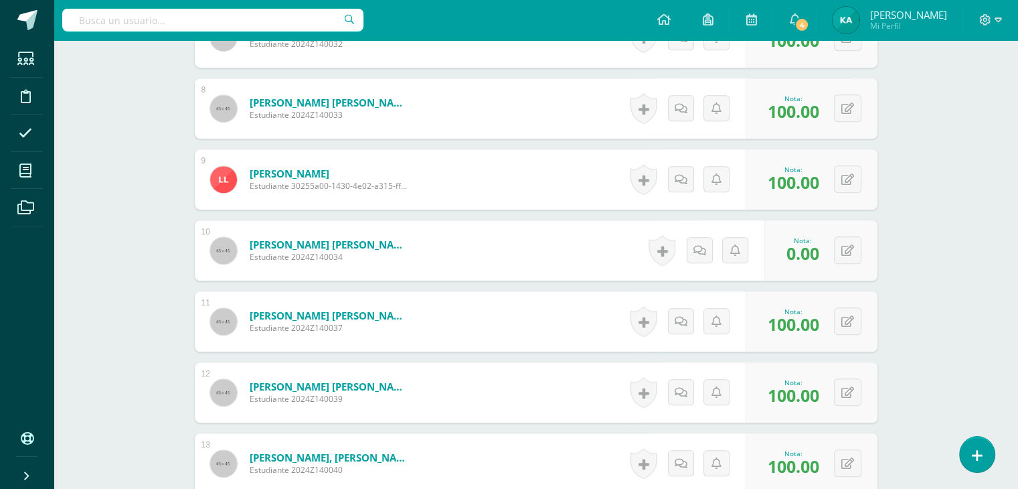
scroll to position [895, 0]
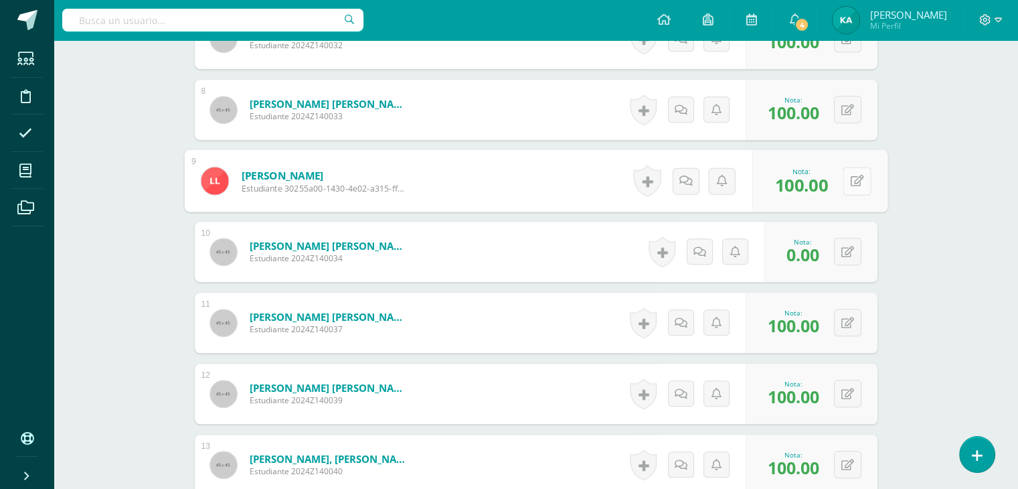
click at [845, 189] on button at bounding box center [857, 181] width 28 height 28
type input "0"
click at [825, 188] on link at bounding box center [821, 185] width 27 height 27
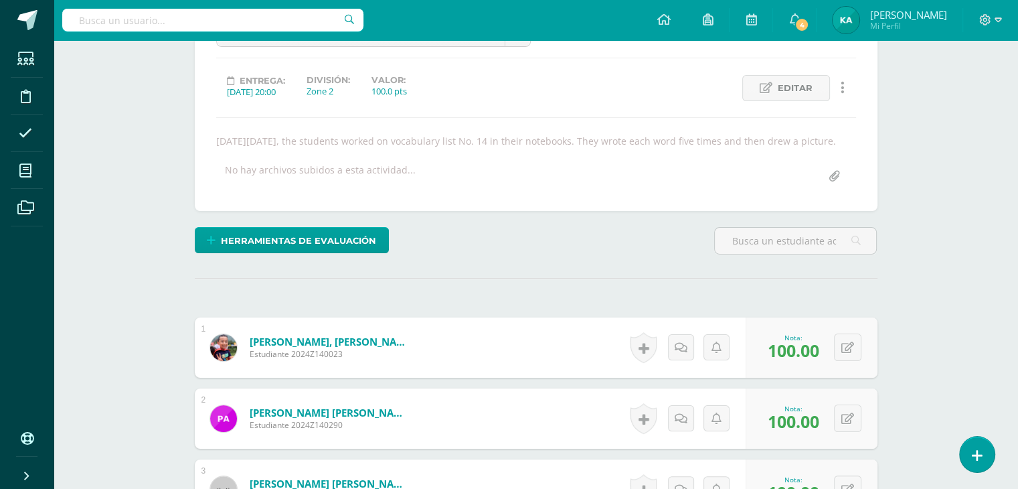
scroll to position [0, 0]
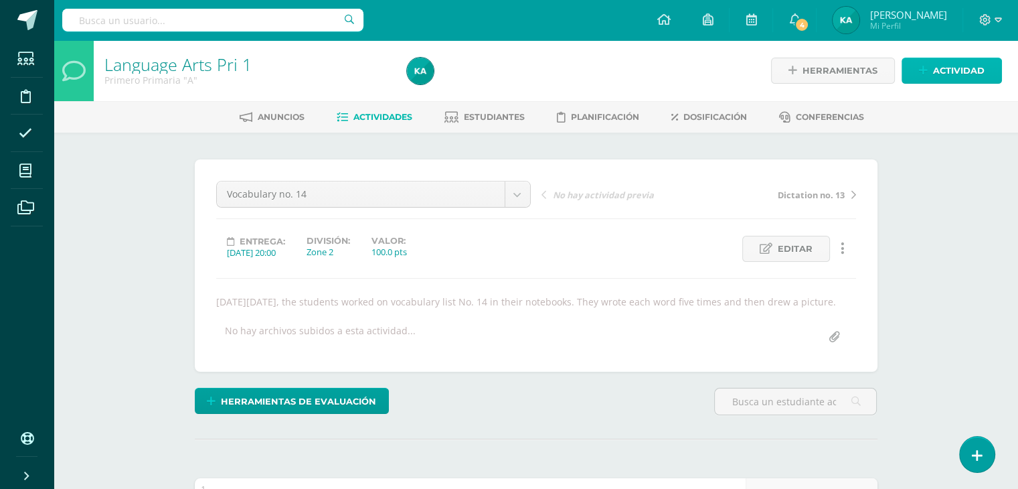
click at [948, 70] on span "Actividad" at bounding box center [959, 70] width 52 height 25
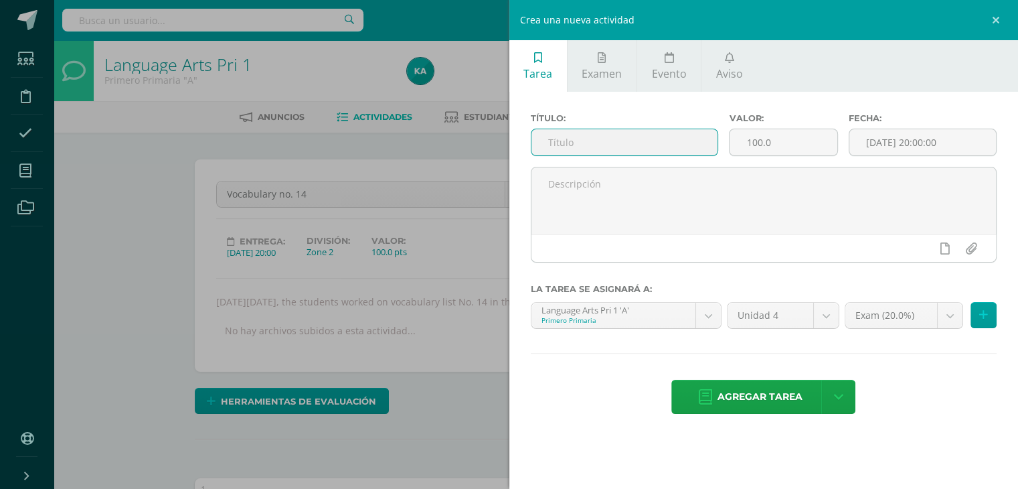
click at [595, 140] on input "text" at bounding box center [625, 142] width 187 height 26
type input "Instrument"
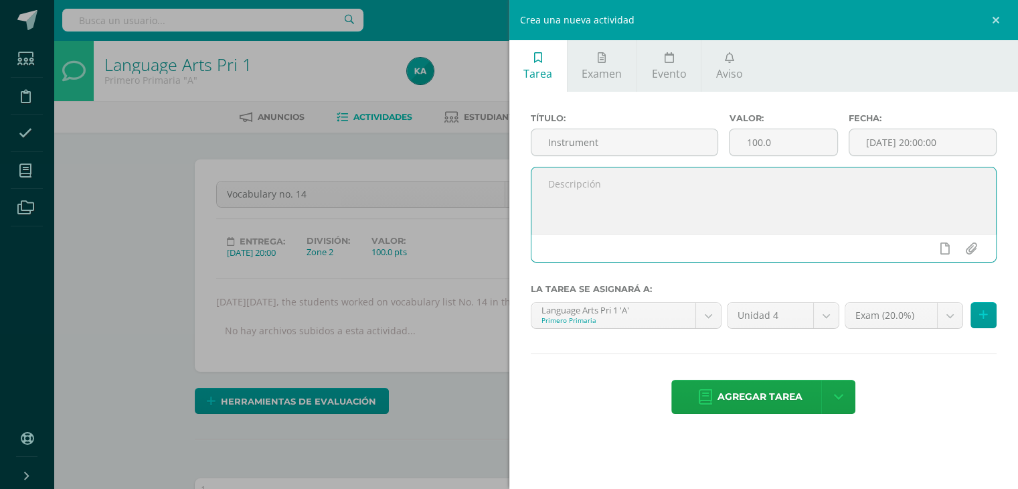
click at [640, 194] on textarea at bounding box center [764, 200] width 465 height 67
paste textarea "[DATE][DATE], they drew a musical instrument, which they will present."
paste textarea "In class, the students will present their instrument by mentioning its name, de…"
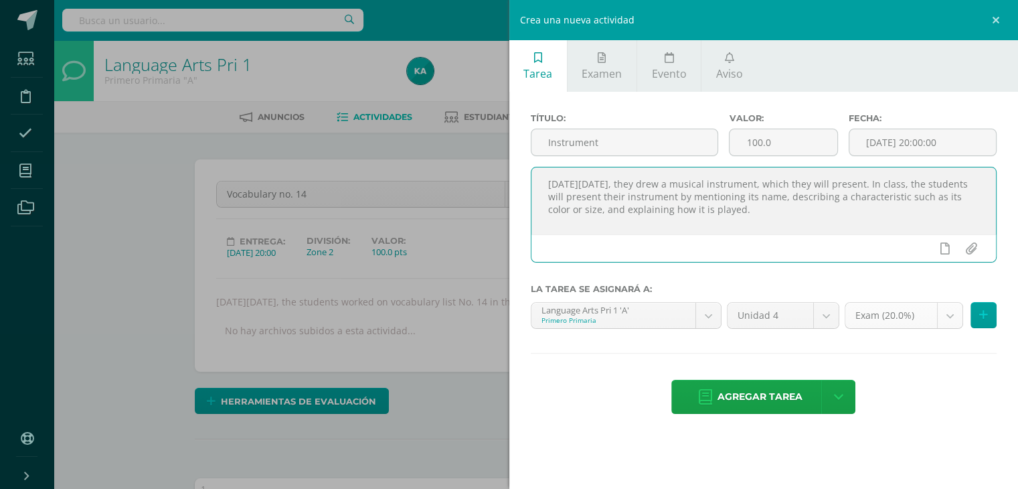
type textarea "[DATE][DATE], they drew a musical instrument, which they will present. In class…"
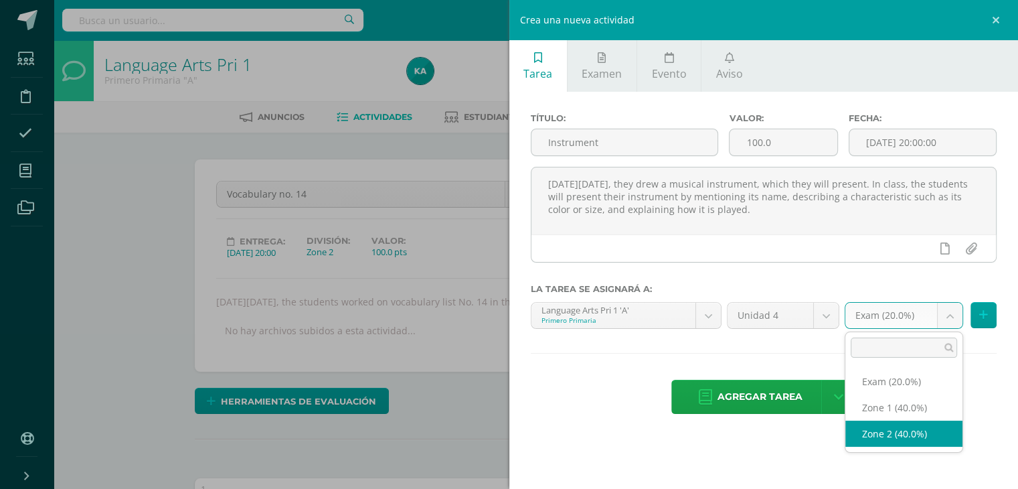
select select "30548"
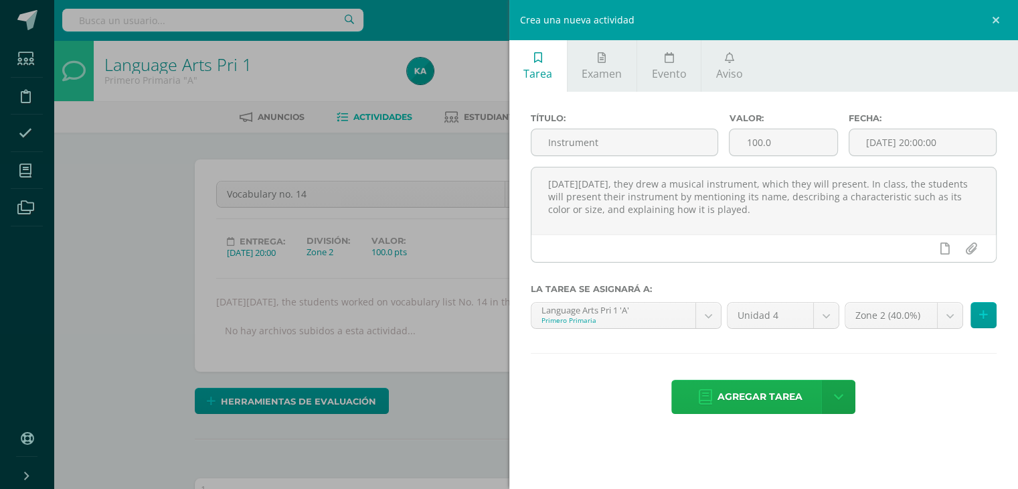
click at [779, 389] on span "Agregar tarea" at bounding box center [760, 396] width 85 height 33
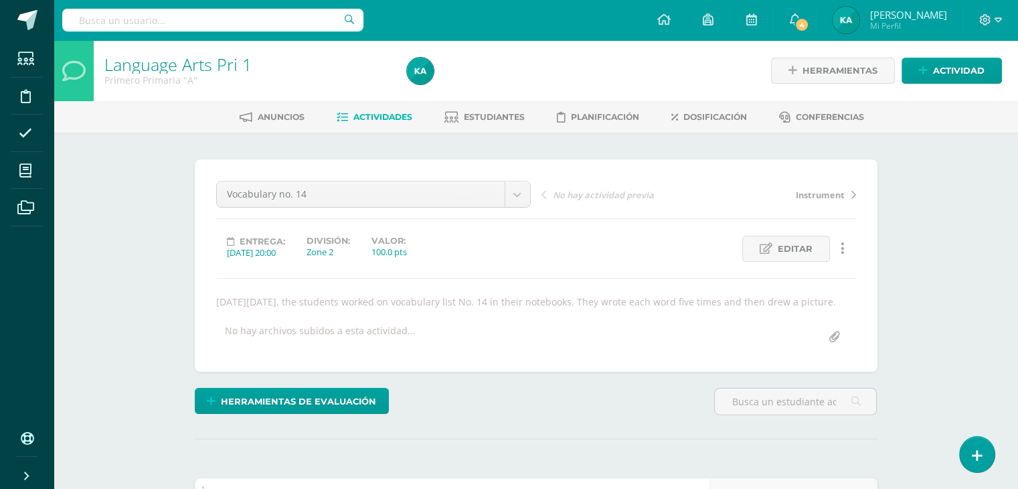
click at [817, 194] on span "Instrument" at bounding box center [820, 195] width 49 height 12
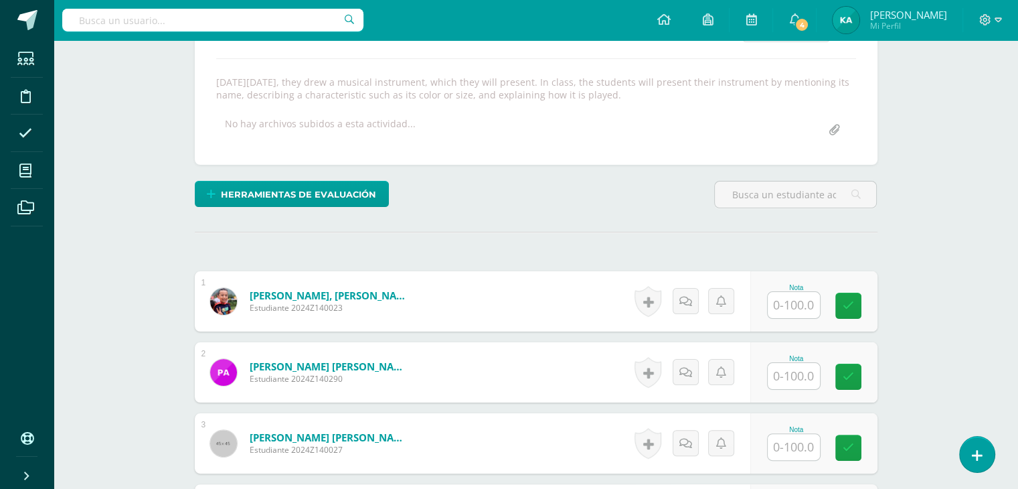
scroll to position [254, 0]
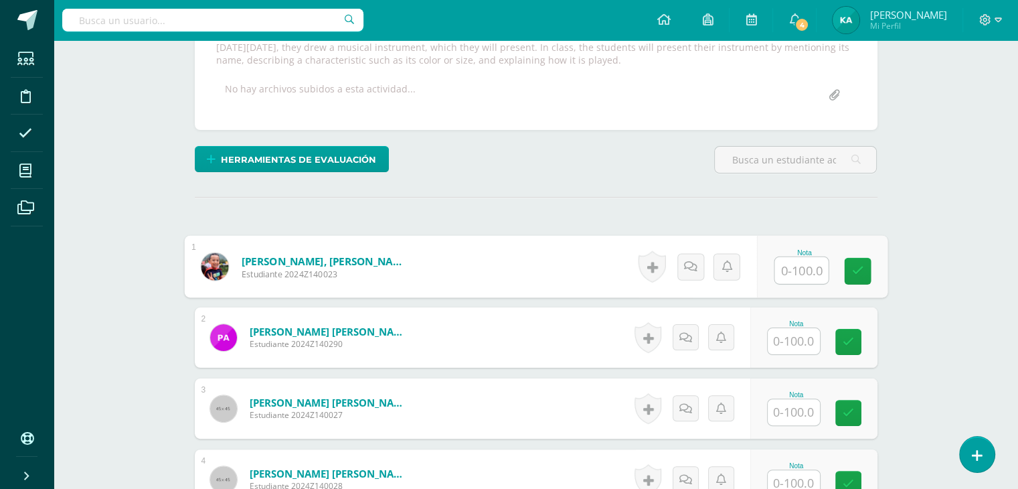
click at [804, 266] on input "text" at bounding box center [802, 270] width 54 height 27
type input "100"
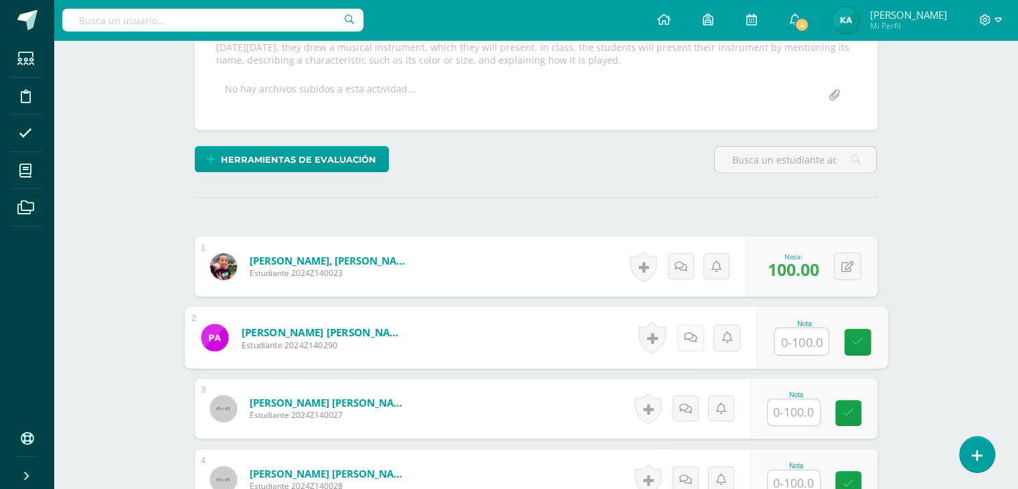
click at [680, 329] on link at bounding box center [690, 337] width 27 height 27
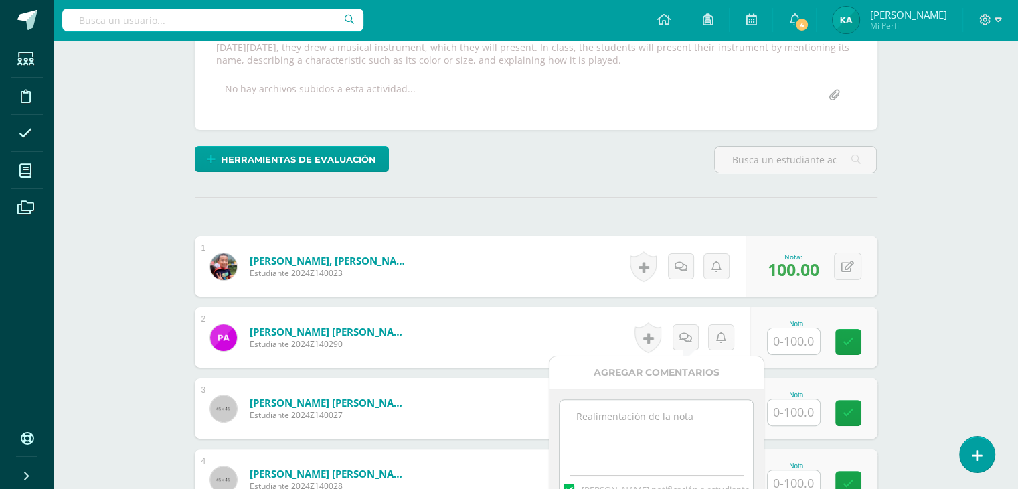
click at [628, 427] on textarea at bounding box center [657, 433] width 194 height 67
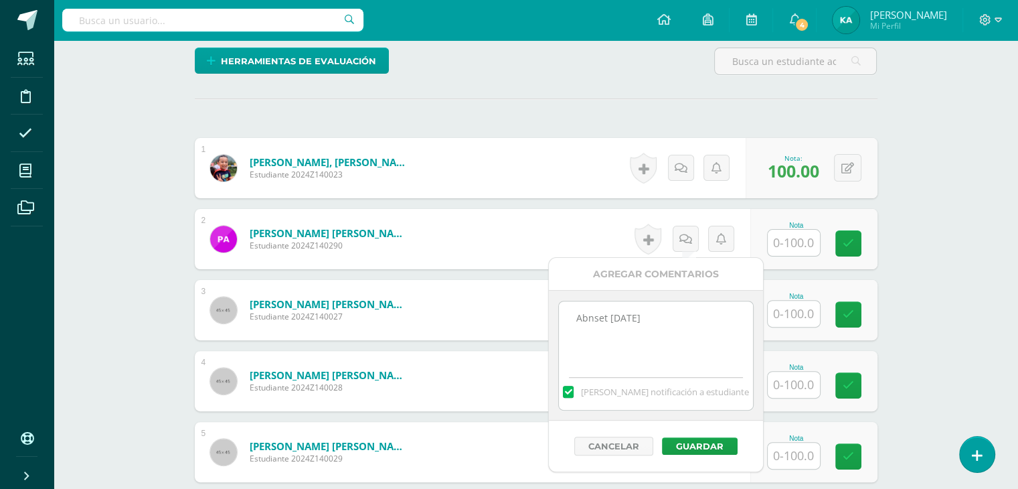
scroll to position [354, 0]
type textarea "Abnset sep 10th"
click at [680, 446] on button "Guardar" at bounding box center [697, 445] width 76 height 17
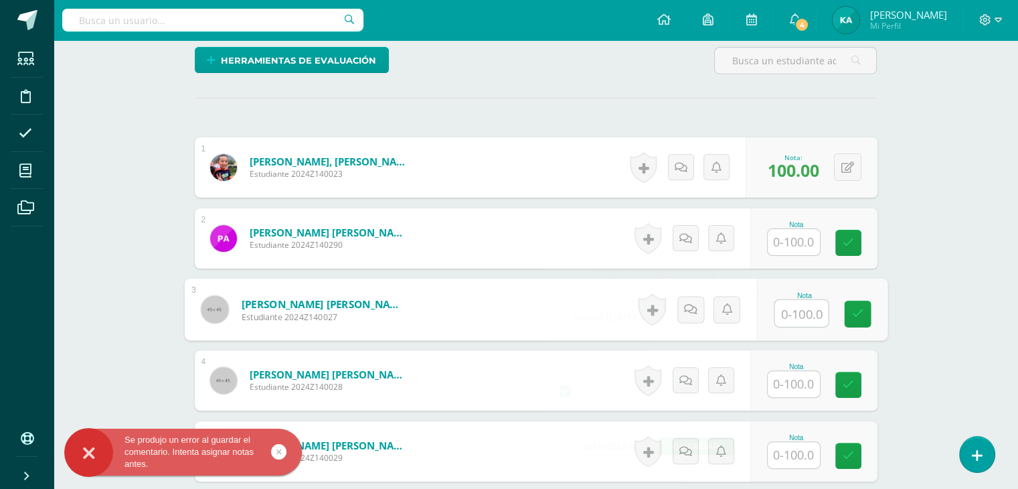
click at [801, 323] on input "text" at bounding box center [802, 313] width 54 height 27
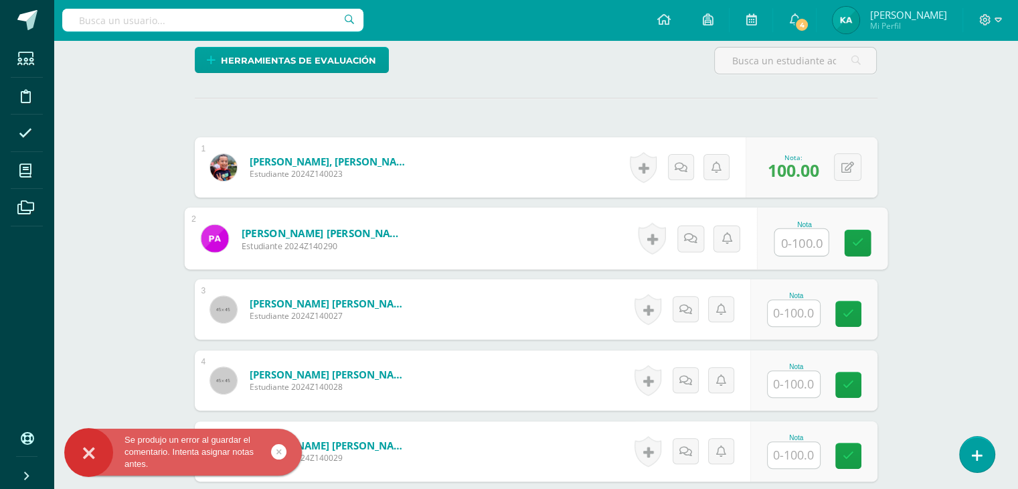
click at [791, 246] on input "text" at bounding box center [802, 242] width 54 height 27
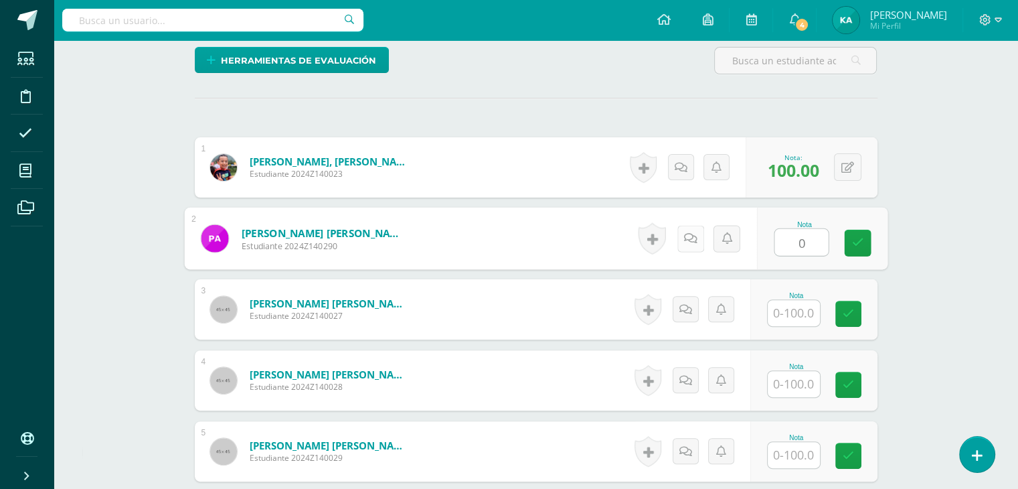
type input "0"
click at [680, 230] on link at bounding box center [690, 238] width 27 height 27
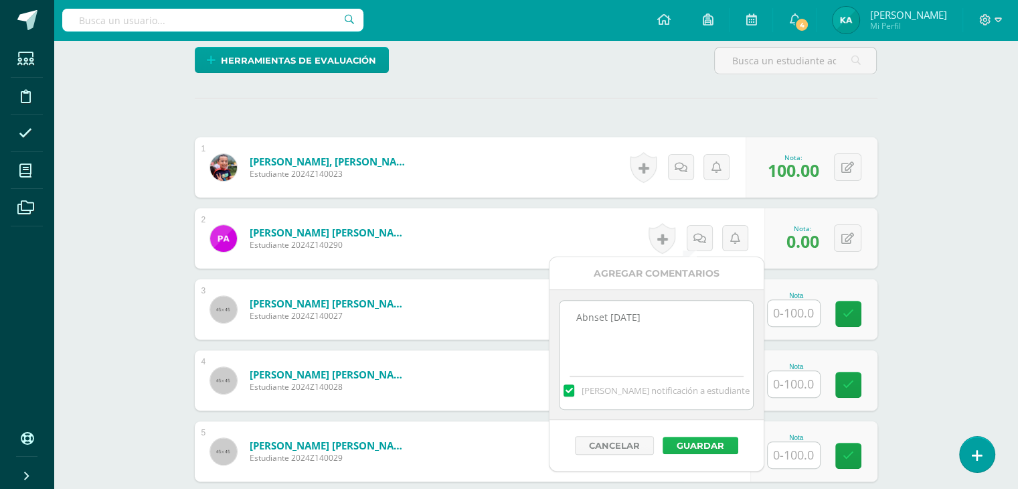
click at [702, 437] on button "Guardar" at bounding box center [701, 445] width 76 height 17
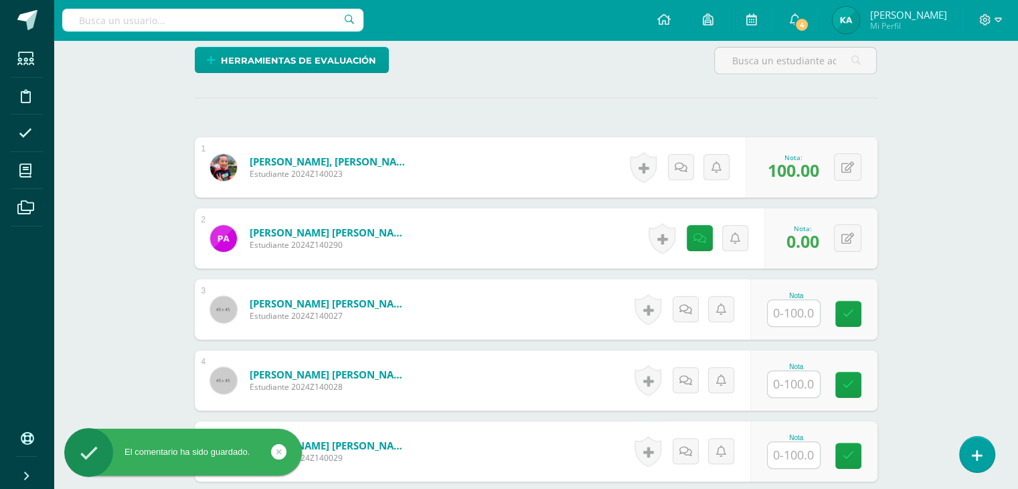
click at [801, 319] on input "text" at bounding box center [794, 313] width 52 height 26
type input "100"
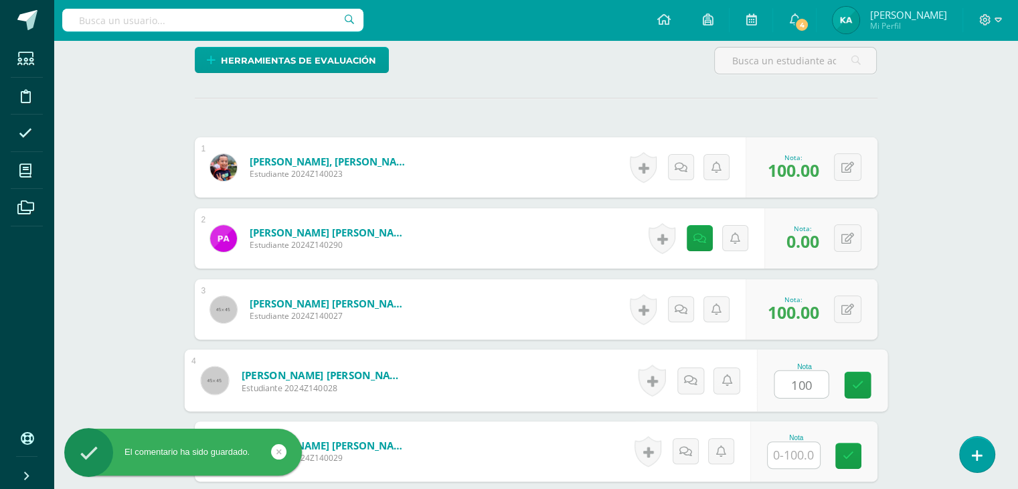
type input "100"
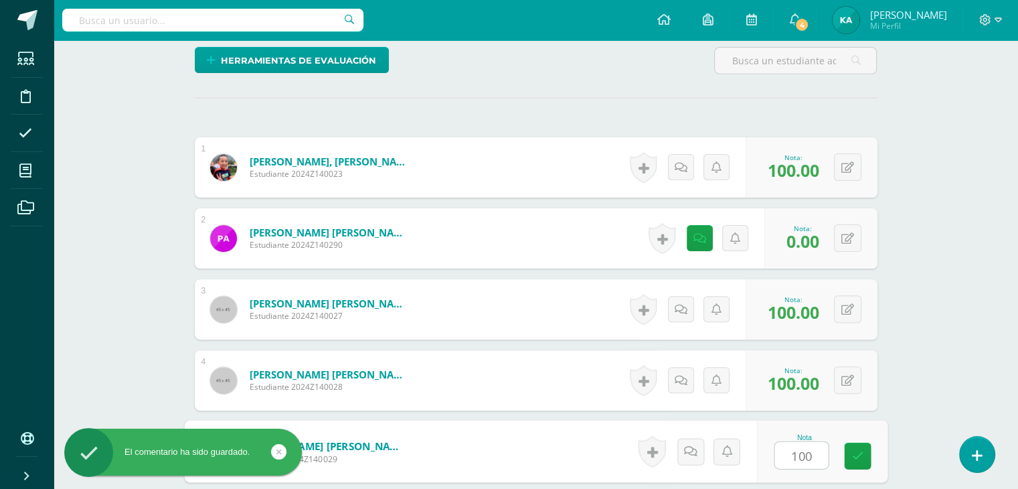
type input "100"
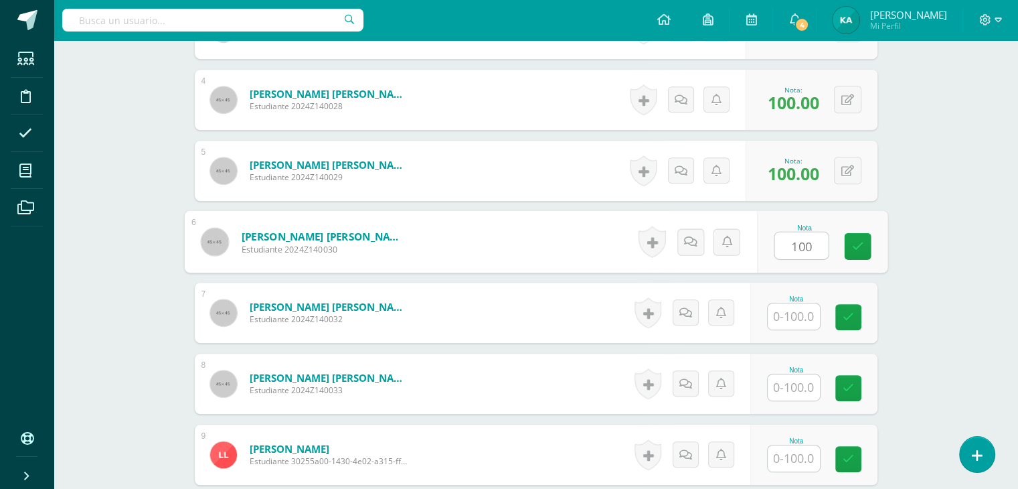
type input "100"
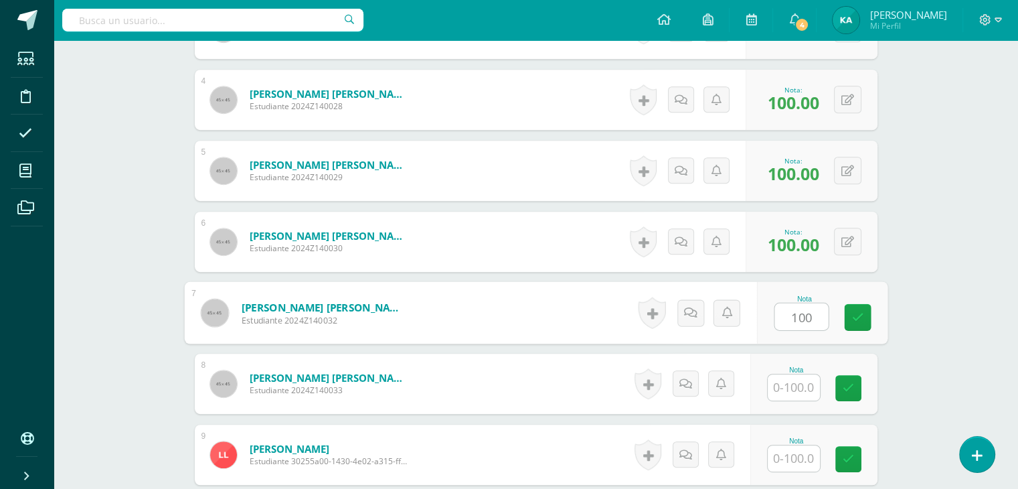
type input "100"
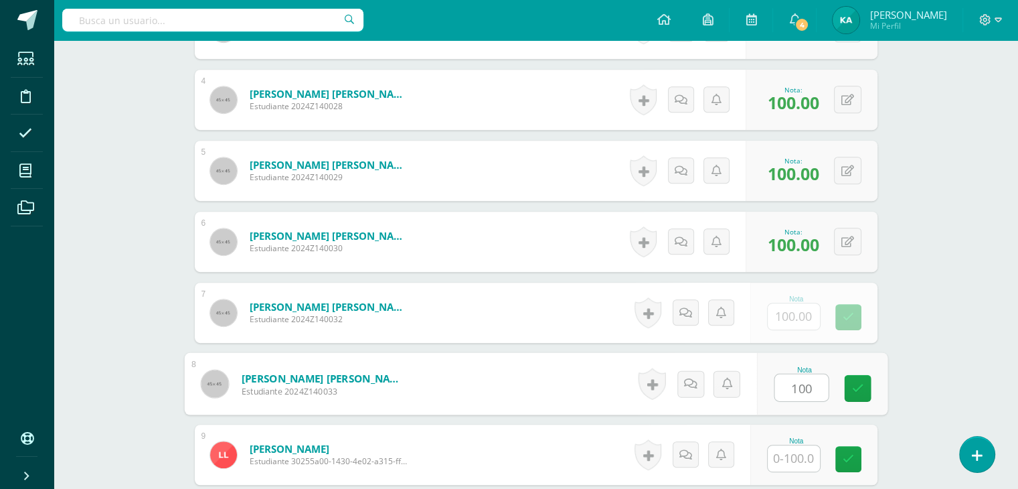
type input "100"
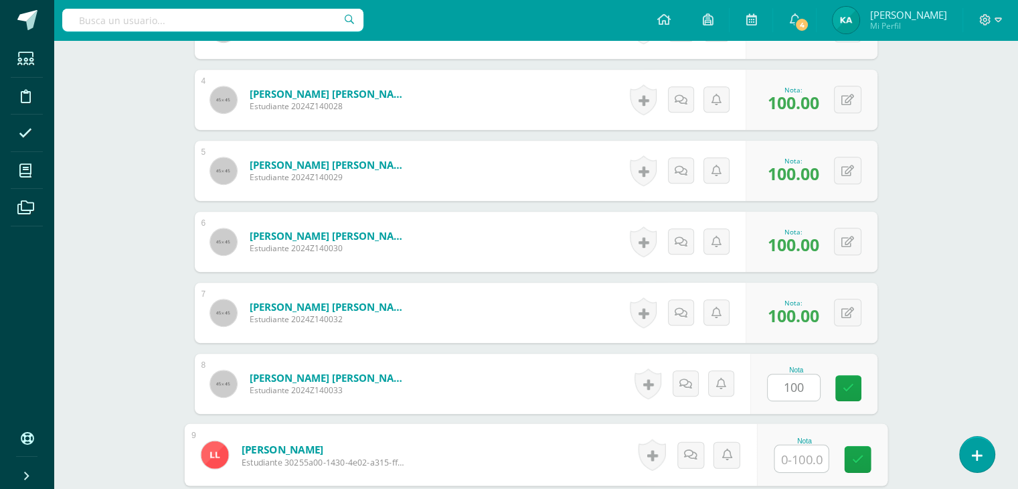
type input "1"
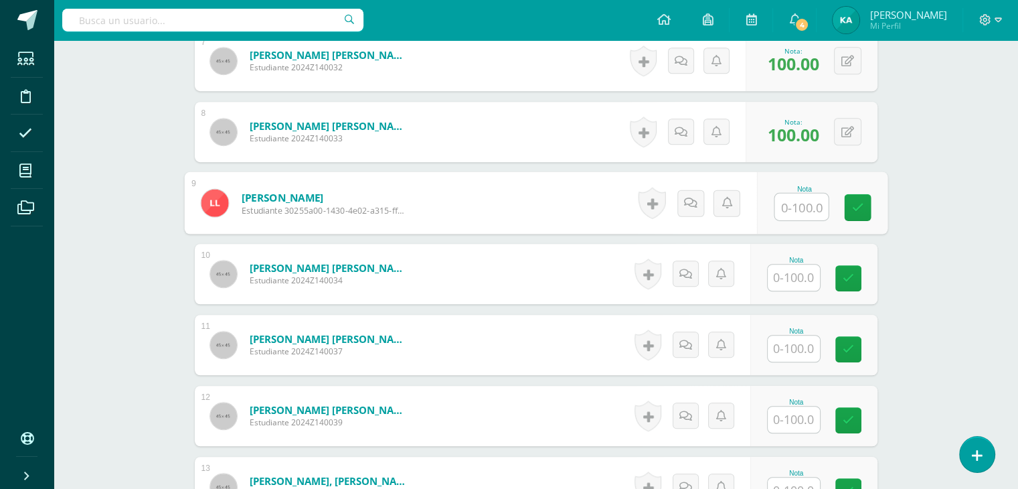
scroll to position [887, 0]
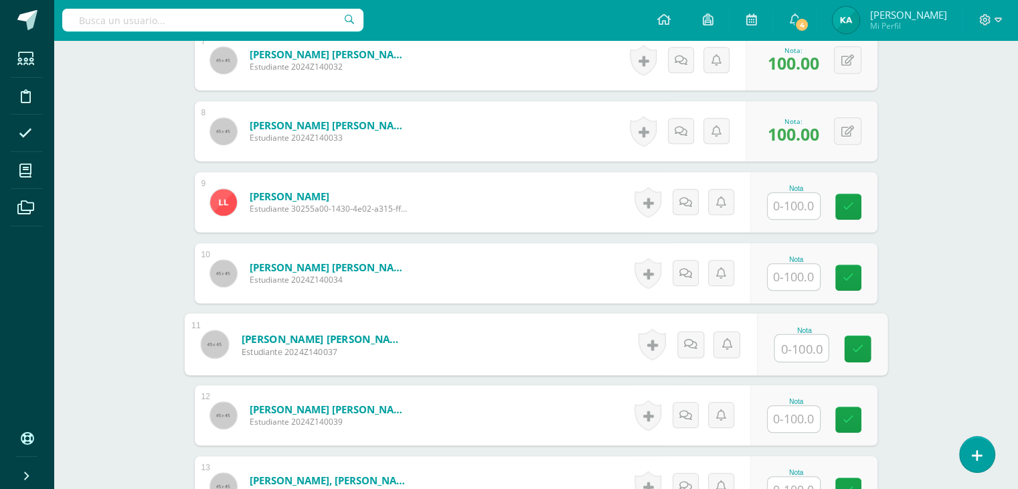
click at [795, 344] on input "text" at bounding box center [802, 348] width 54 height 27
type input "100"
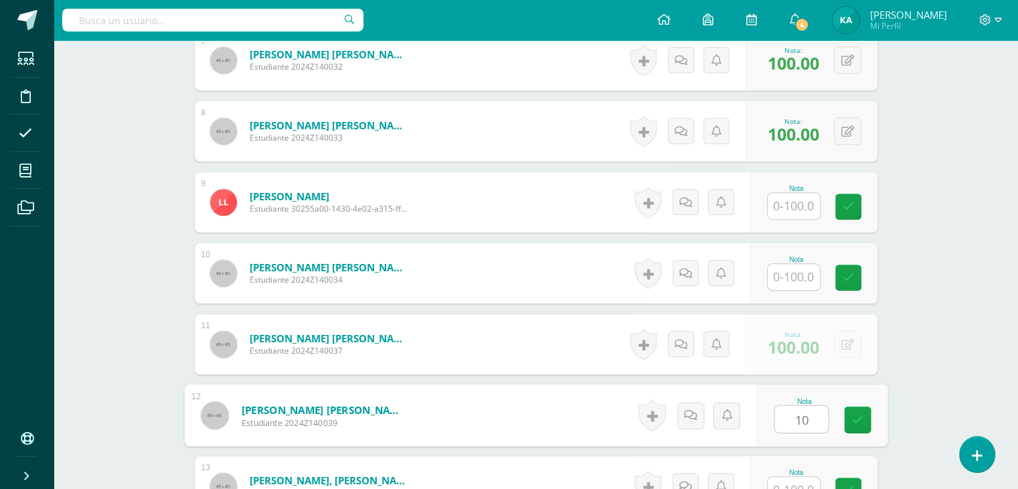
scroll to position [900, 0]
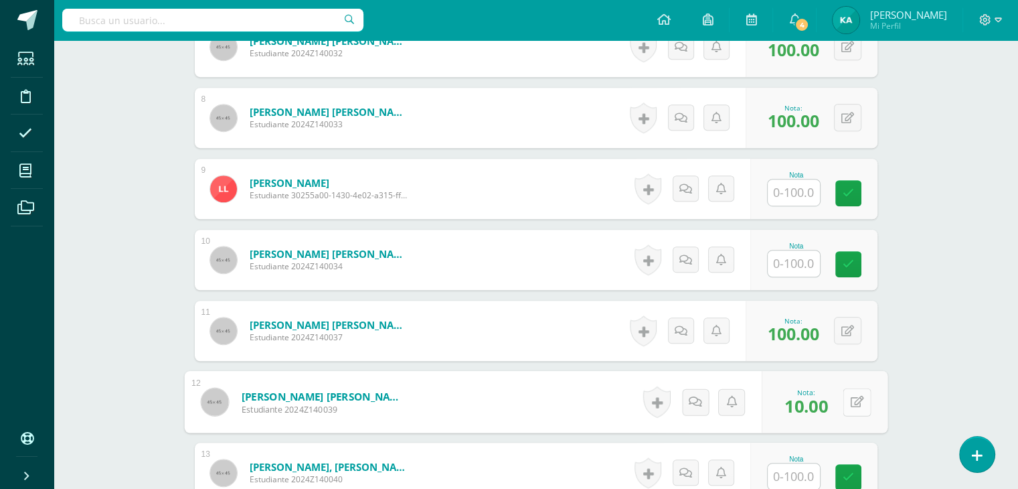
click at [844, 398] on button at bounding box center [857, 402] width 28 height 28
type input "0"
click at [824, 400] on icon at bounding box center [822, 405] width 12 height 11
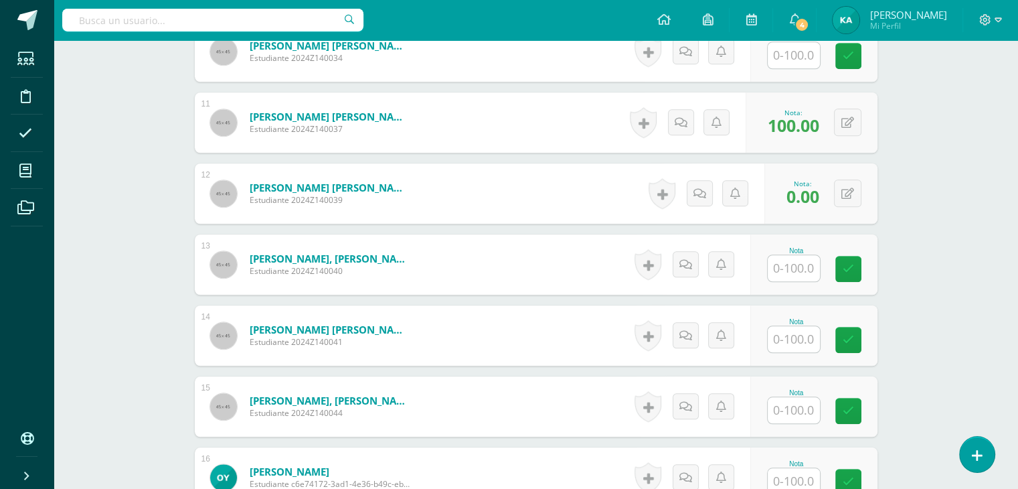
scroll to position [1111, 0]
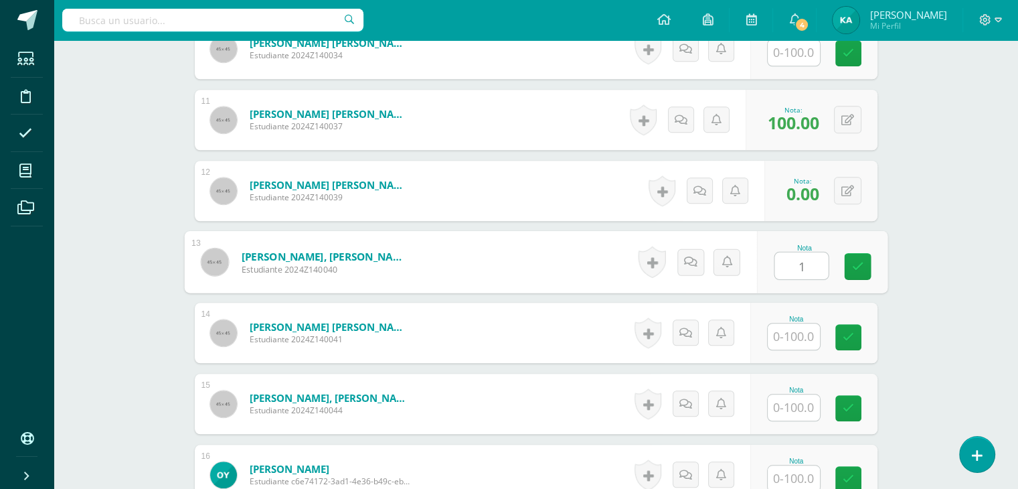
click at [800, 262] on input "1" at bounding box center [802, 265] width 54 height 27
type input "100"
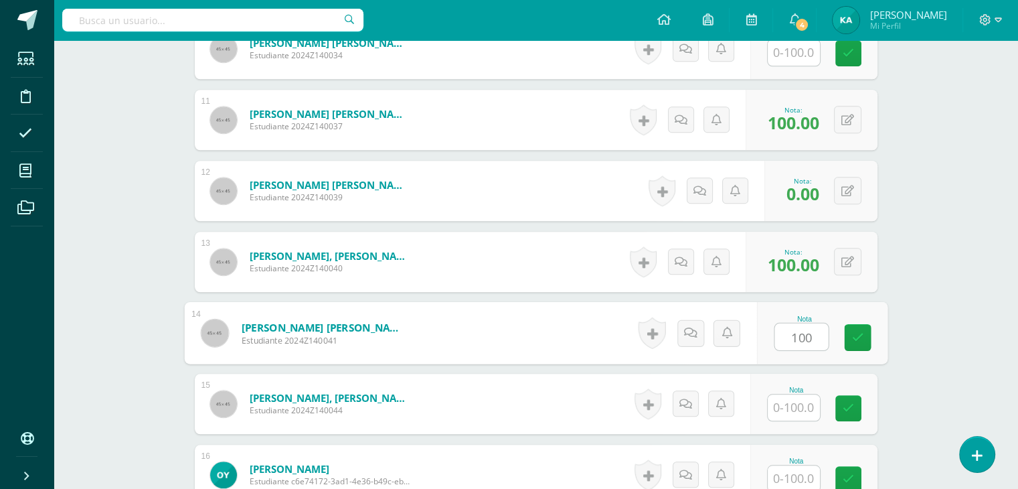
type input "100"
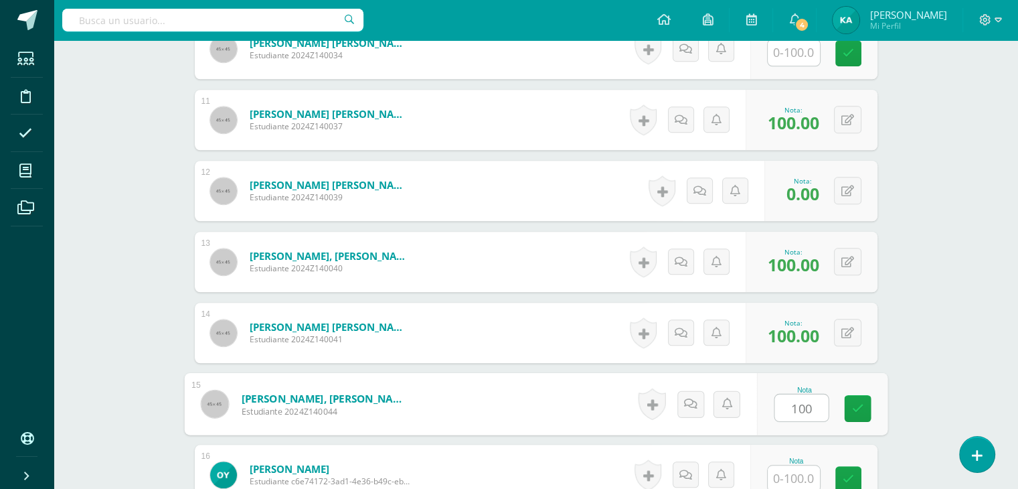
type input "100"
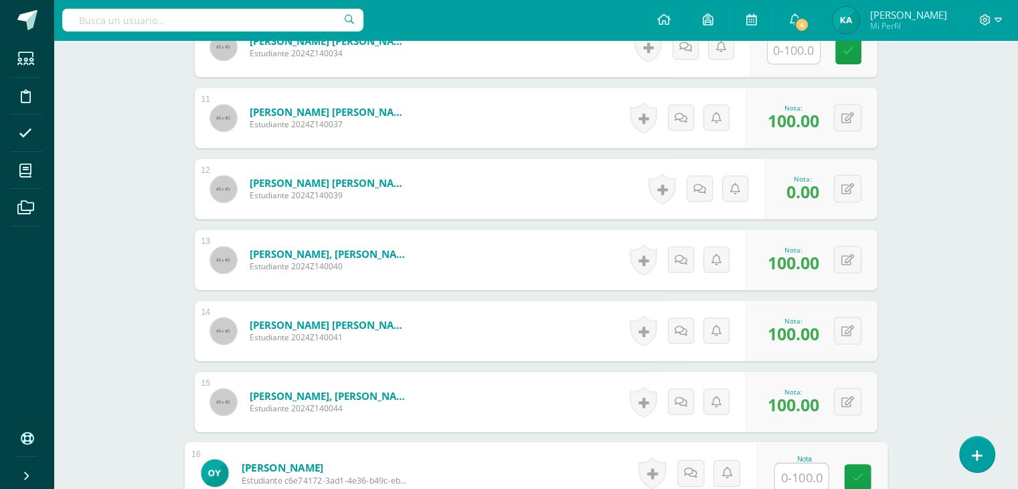
scroll to position [1280, 0]
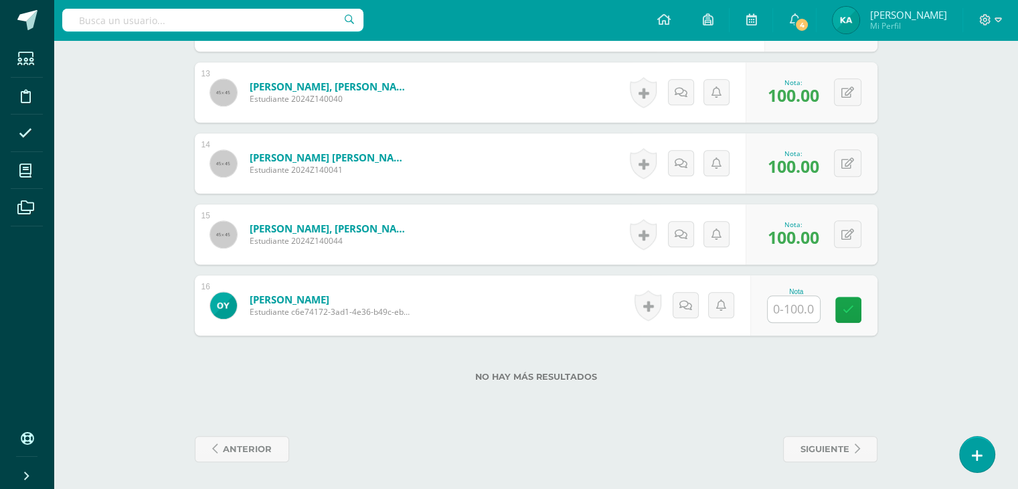
click at [782, 360] on div "No hay más resultados" at bounding box center [536, 366] width 683 height 62
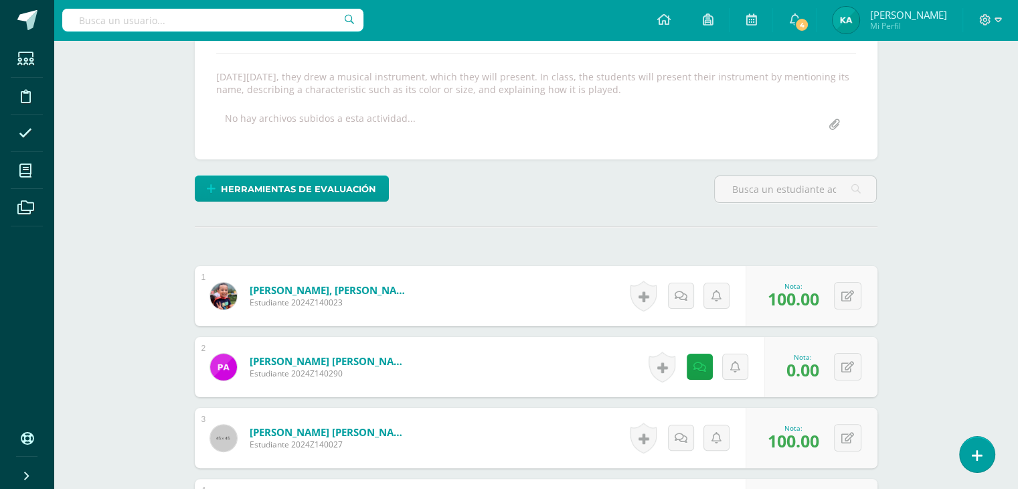
scroll to position [0, 0]
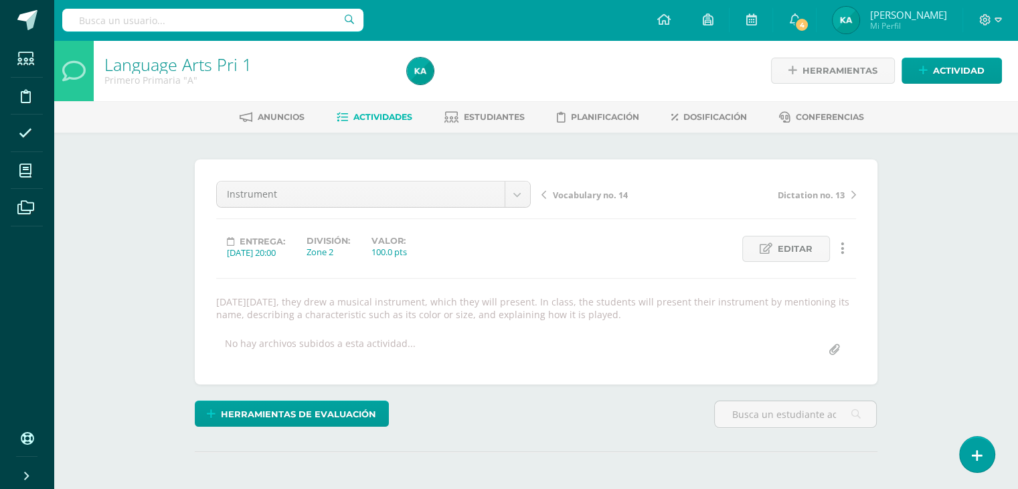
click at [396, 121] on span "Actividades" at bounding box center [383, 117] width 59 height 10
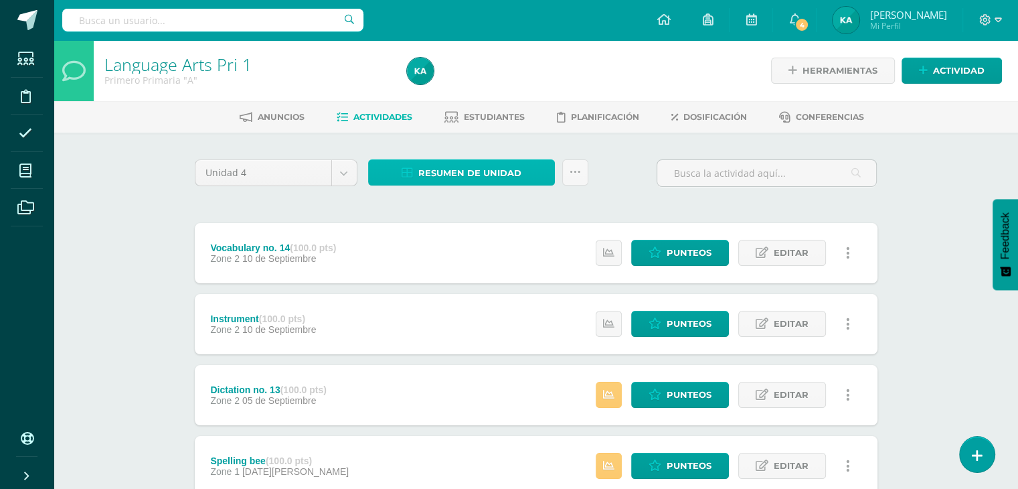
click at [463, 161] on span "Resumen de unidad" at bounding box center [470, 173] width 103 height 25
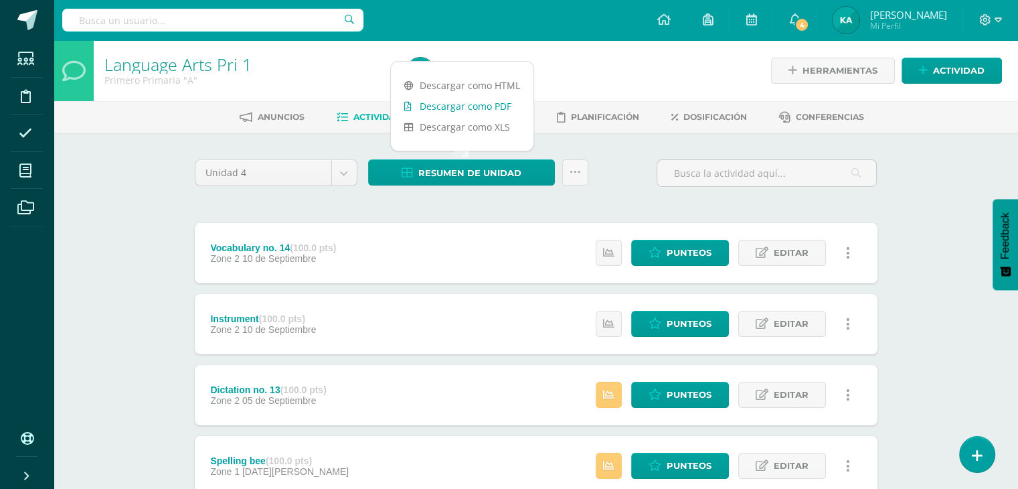
click at [469, 113] on link "Descargar como PDF" at bounding box center [462, 106] width 143 height 21
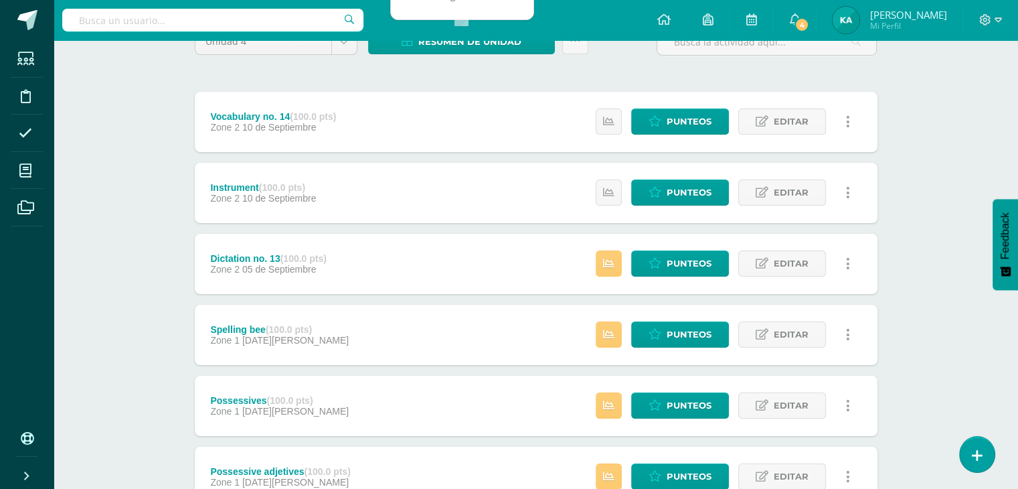
scroll to position [244, 0]
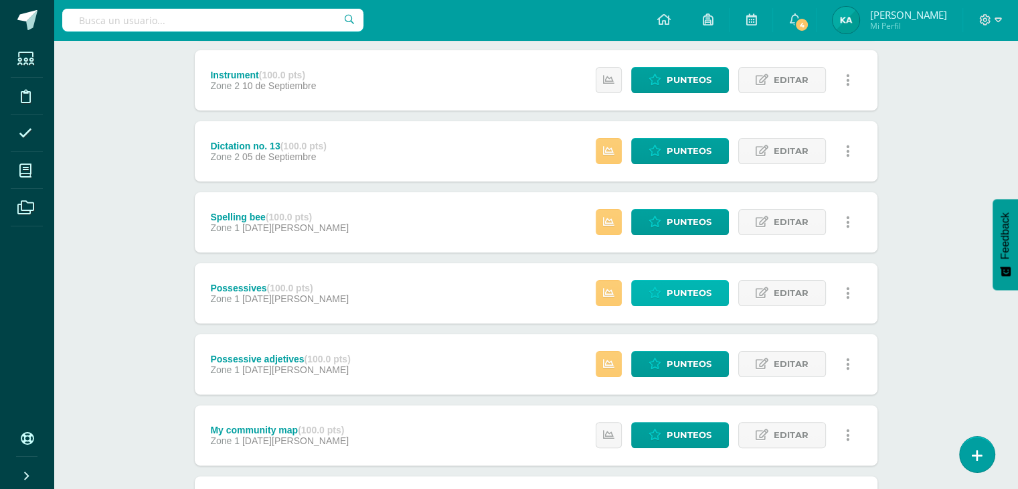
click at [670, 287] on span "Punteos" at bounding box center [689, 293] width 45 height 25
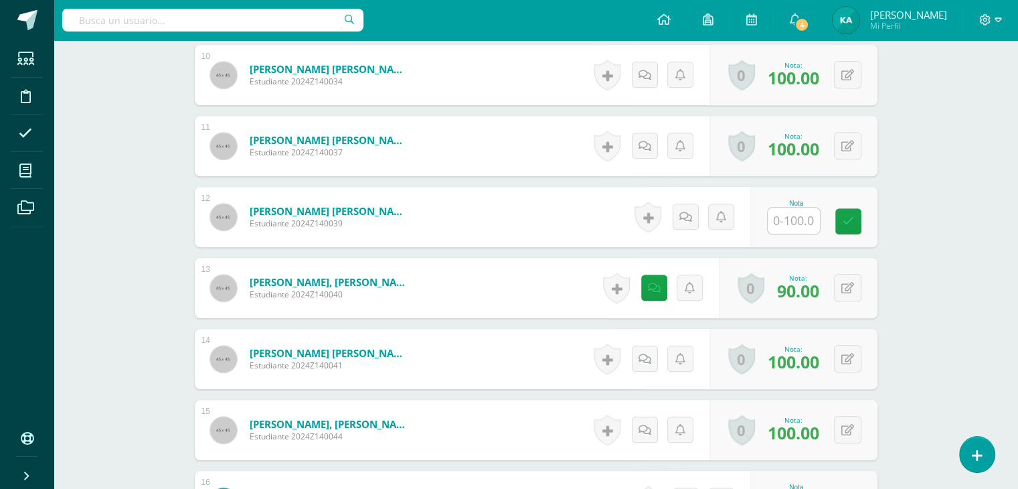
scroll to position [1087, 0]
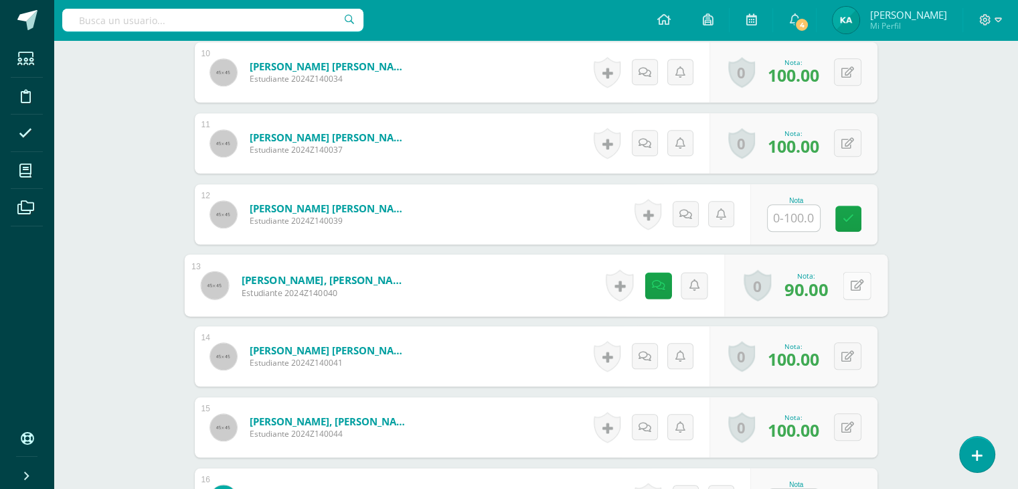
click at [840, 282] on div "0 [GEOGRAPHIC_DATA] Logros obtenidos Aún no hay logros agregados Nota: 90.00" at bounding box center [806, 285] width 163 height 62
click at [852, 282] on icon at bounding box center [856, 284] width 13 height 11
type input "95"
click at [810, 285] on link at bounding box center [821, 290] width 27 height 27
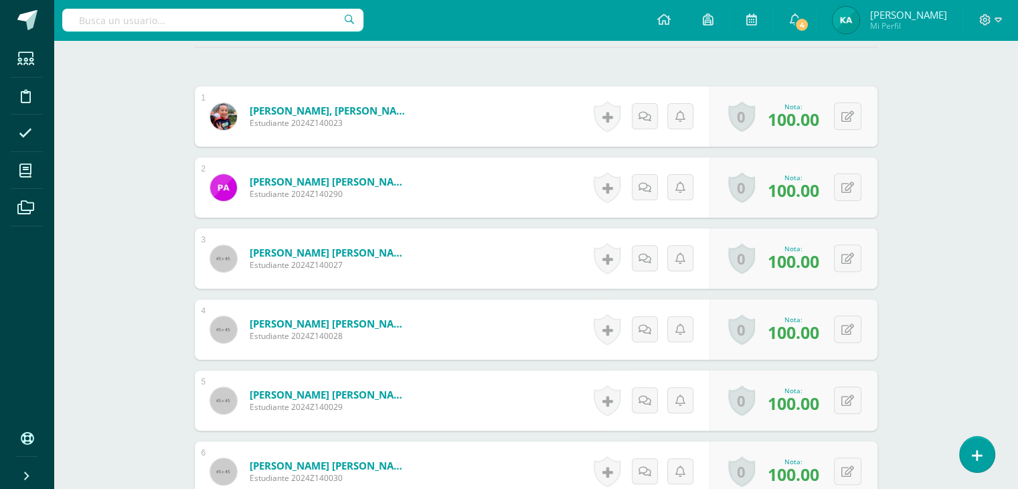
scroll to position [0, 0]
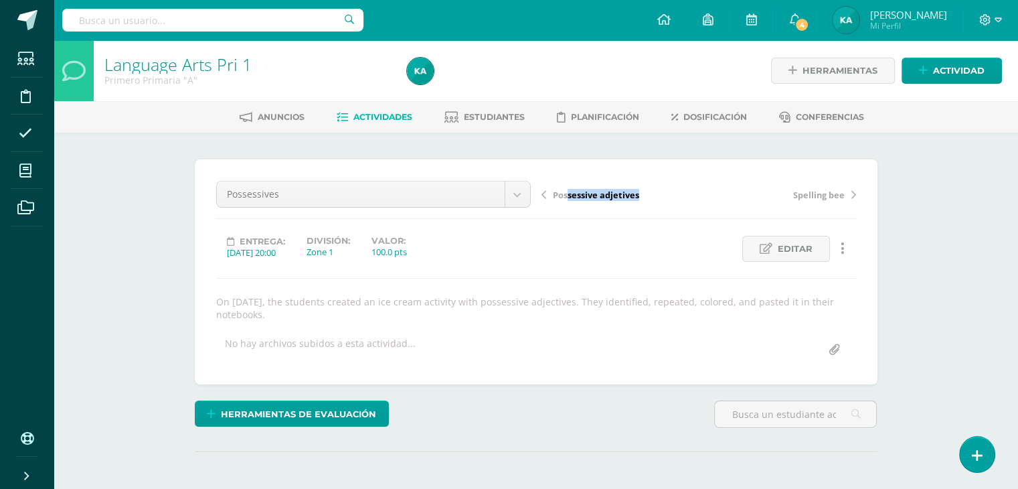
drag, startPoint x: 567, startPoint y: 203, endPoint x: 568, endPoint y: 194, distance: 9.5
click at [568, 194] on div "Possessive adjetives Spelling bee" at bounding box center [698, 199] width 325 height 37
click at [568, 194] on span "Possessive adjetives" at bounding box center [596, 195] width 86 height 12
click at [391, 124] on link "Actividades" at bounding box center [375, 116] width 76 height 21
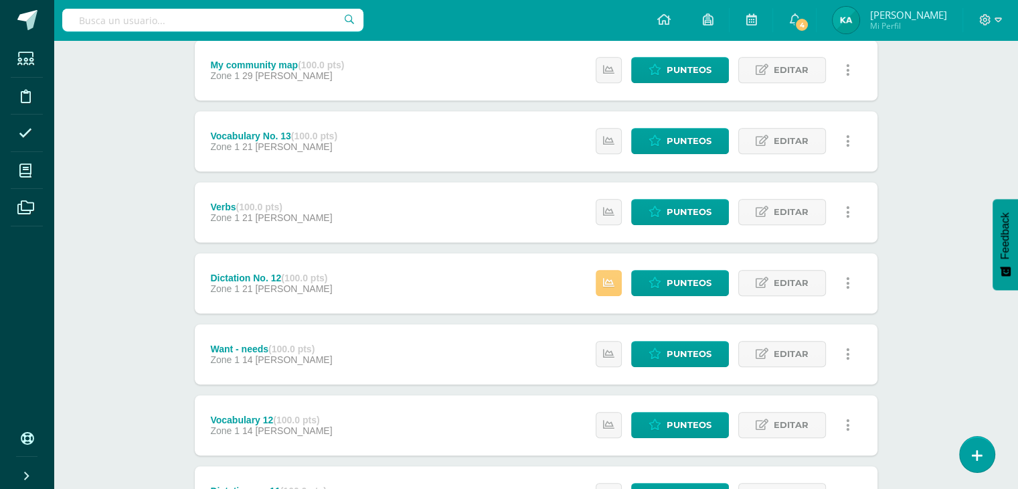
scroll to position [609, 0]
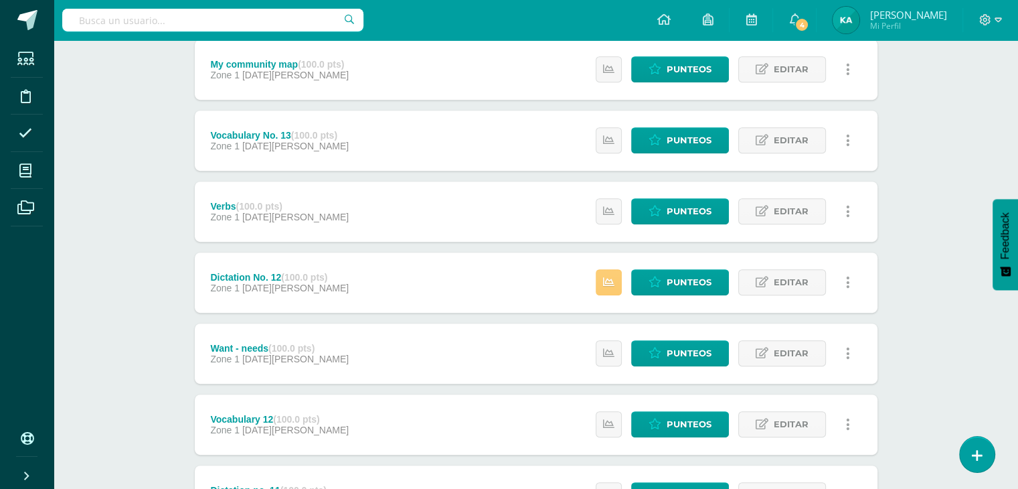
click at [323, 287] on div "Zone 1 [DATE][PERSON_NAME]" at bounding box center [279, 288] width 139 height 11
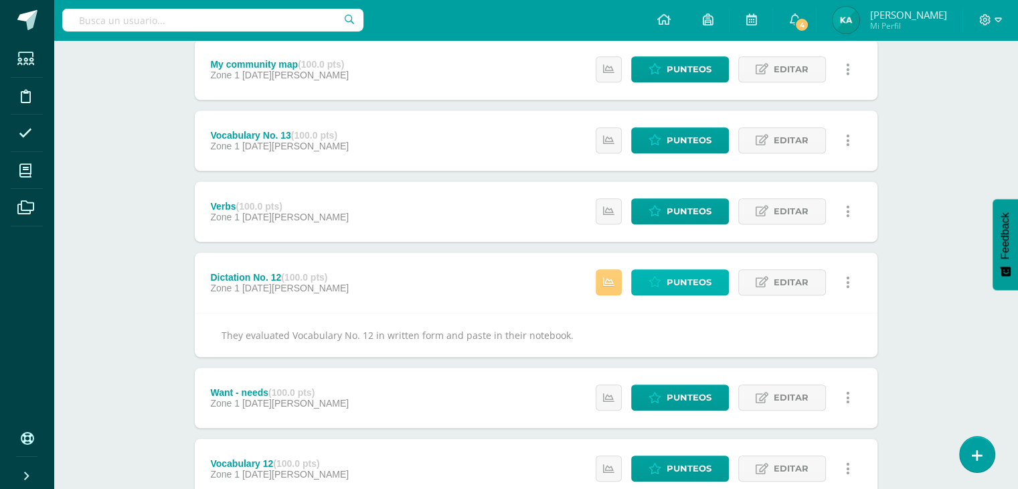
click at [686, 286] on span "Punteos" at bounding box center [689, 282] width 45 height 25
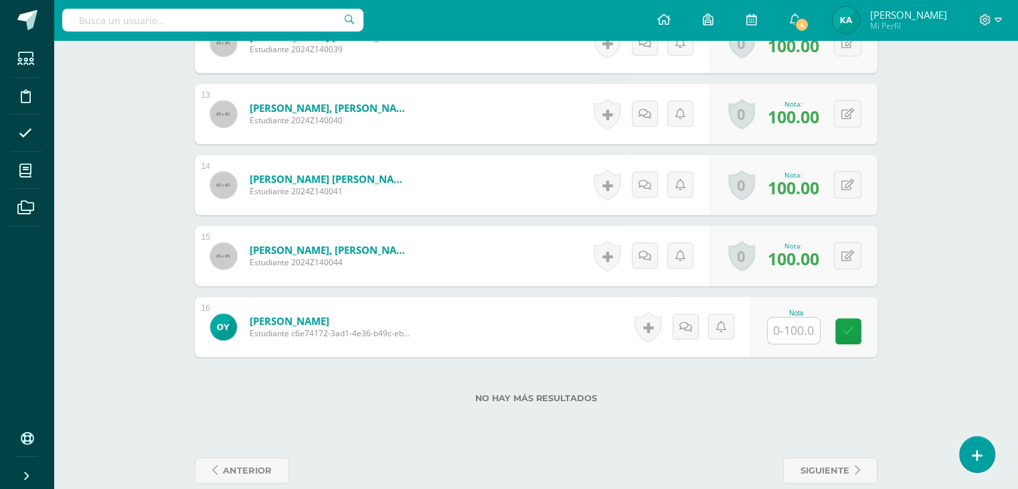
scroll to position [1267, 0]
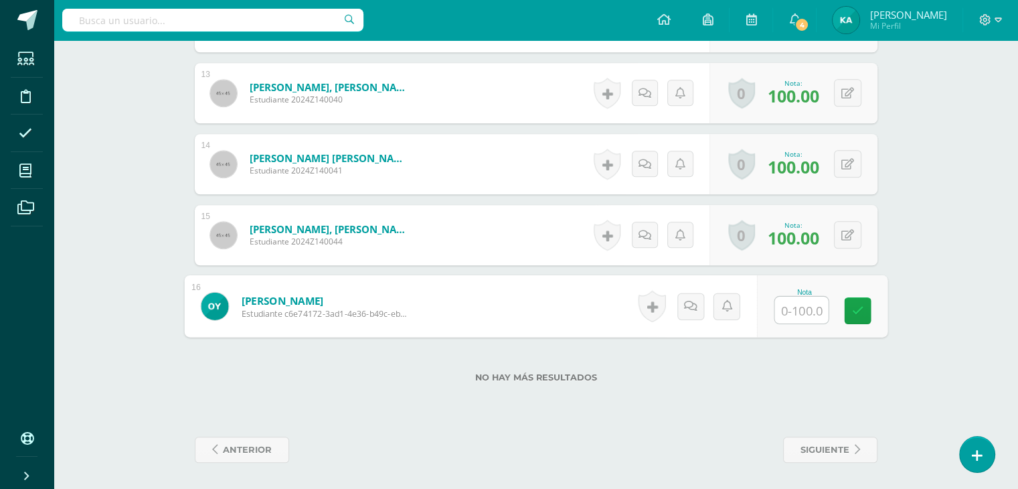
click at [800, 307] on input "text" at bounding box center [802, 310] width 54 height 27
type input "100"
click at [856, 306] on icon at bounding box center [858, 310] width 12 height 11
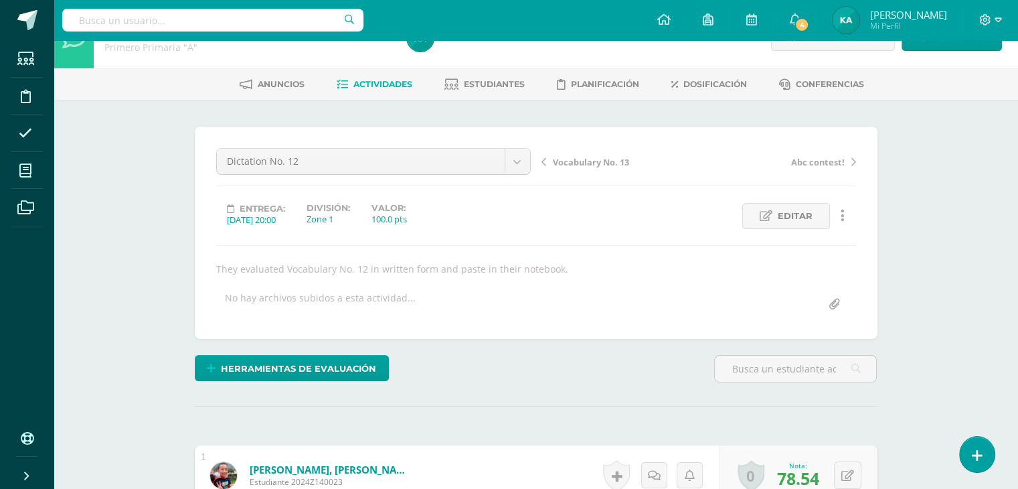
scroll to position [0, 0]
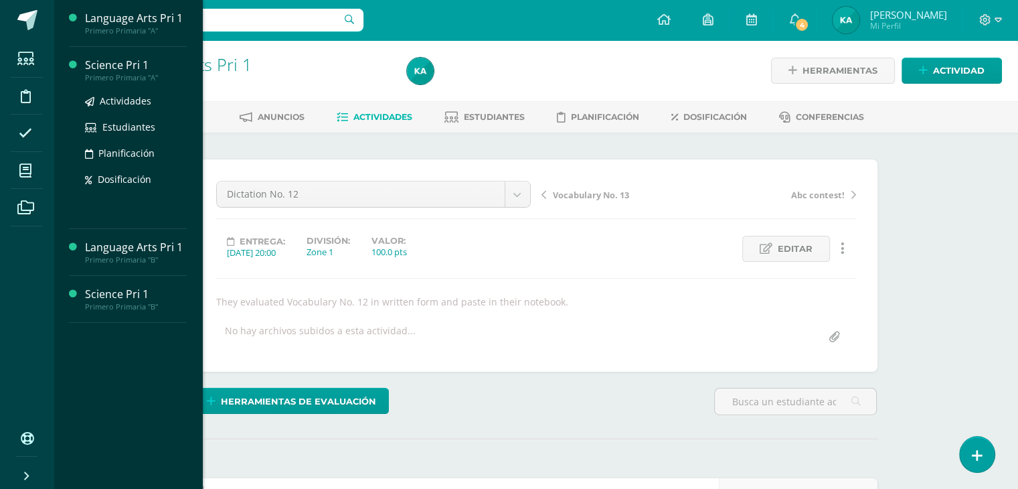
click at [118, 74] on div "Primero Primaria "A"" at bounding box center [136, 77] width 102 height 9
click at [122, 96] on span "Actividades" at bounding box center [126, 100] width 52 height 13
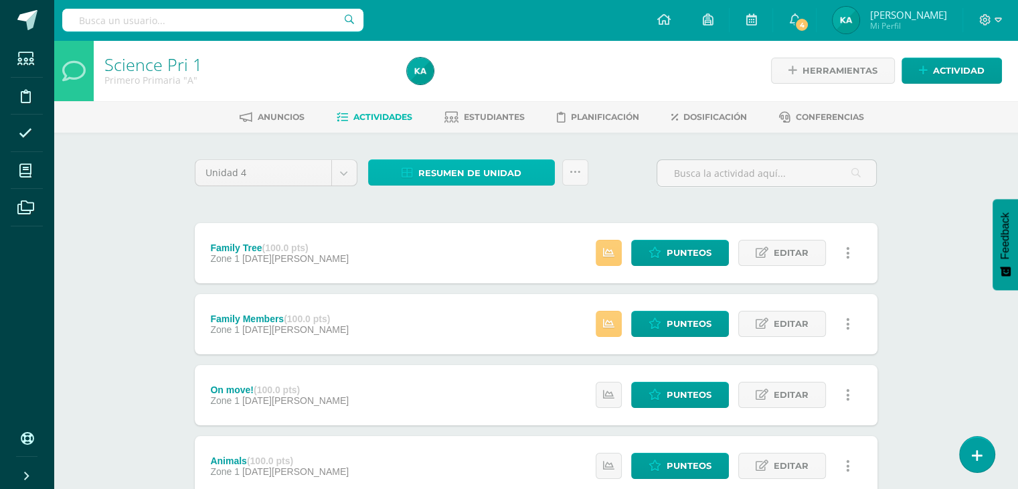
click at [450, 164] on span "Resumen de unidad" at bounding box center [470, 173] width 103 height 25
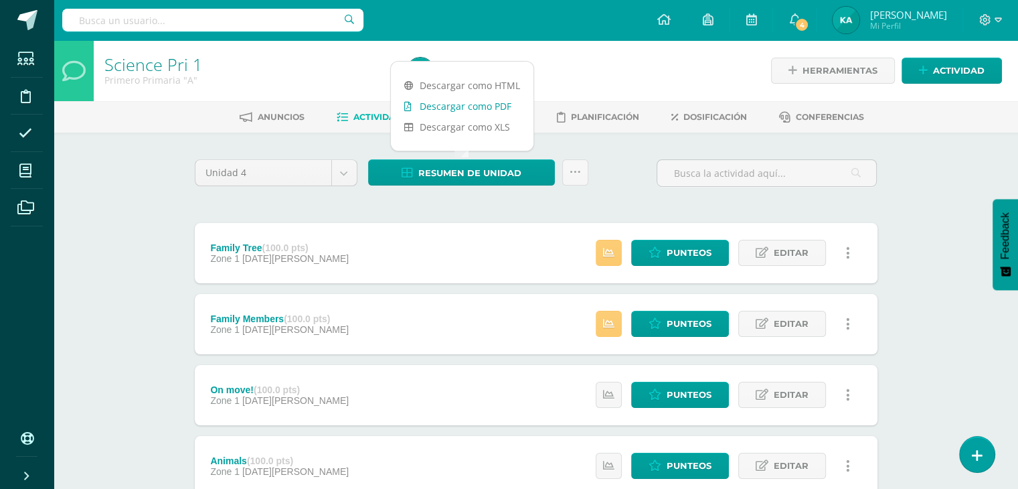
click at [464, 108] on link "Descargar como PDF" at bounding box center [462, 106] width 143 height 21
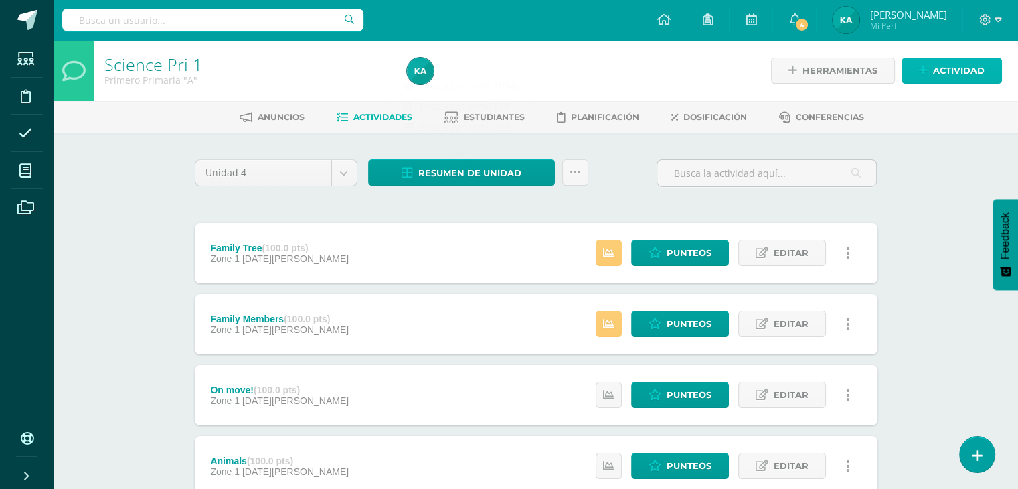
click at [958, 78] on span "Actividad" at bounding box center [959, 70] width 52 height 25
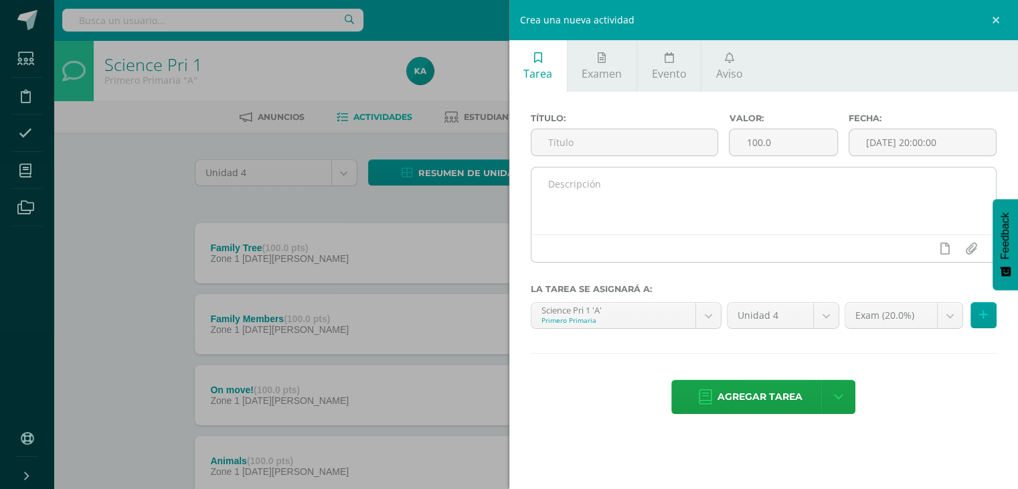
click at [611, 244] on div at bounding box center [764, 247] width 465 height 27
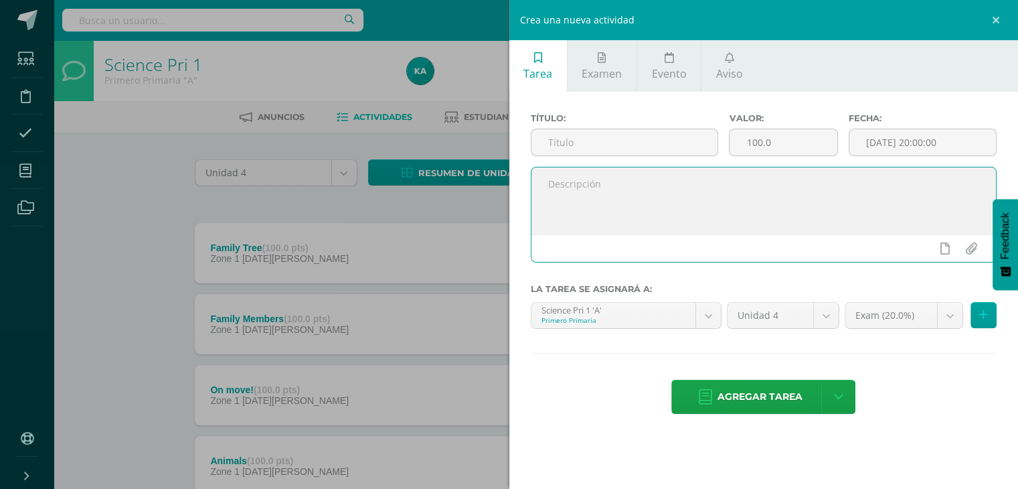
click at [595, 214] on textarea at bounding box center [764, 200] width 465 height 67
paste textarea "On [DATE], the students gave a presentation about their family members using a …"
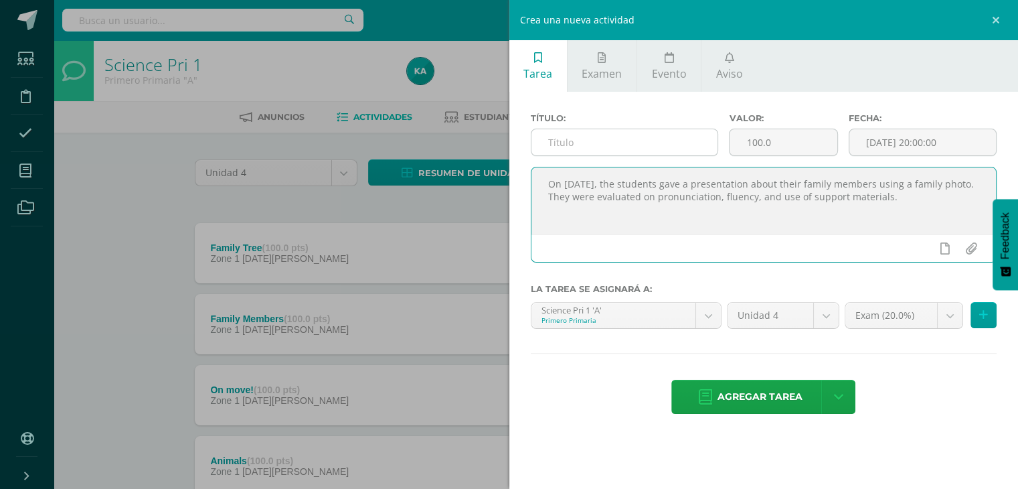
type textarea "On [DATE], the students gave a presentation about their family members using a …"
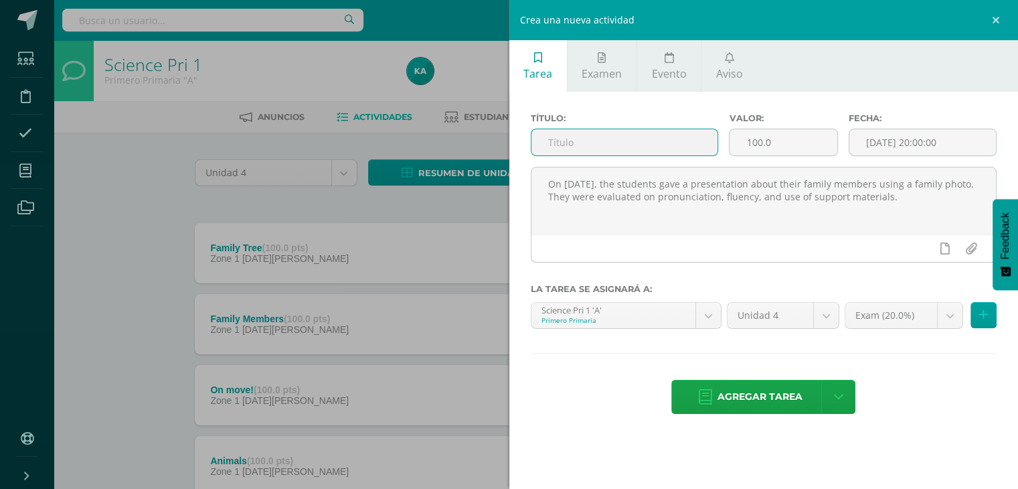
click at [581, 148] on input "text" at bounding box center [625, 142] width 187 height 26
type input "Family presentation"
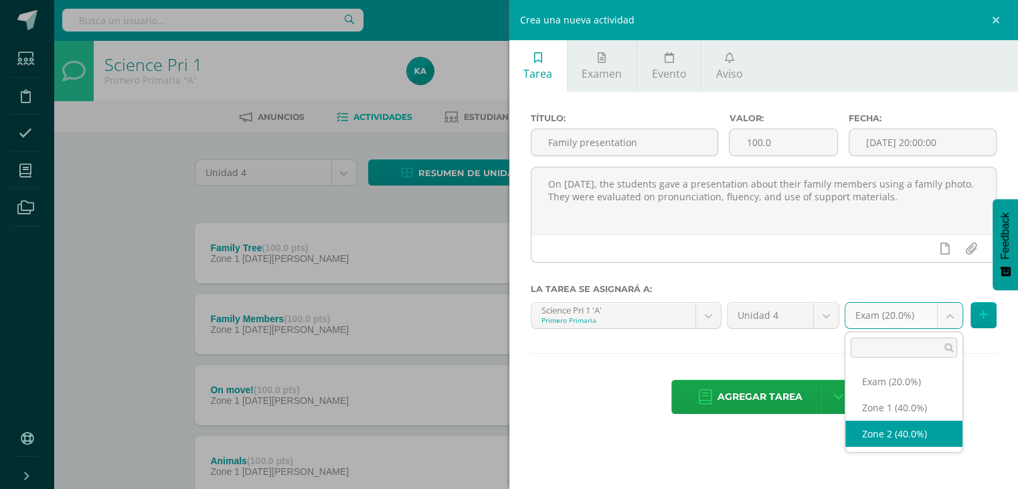
select select "30573"
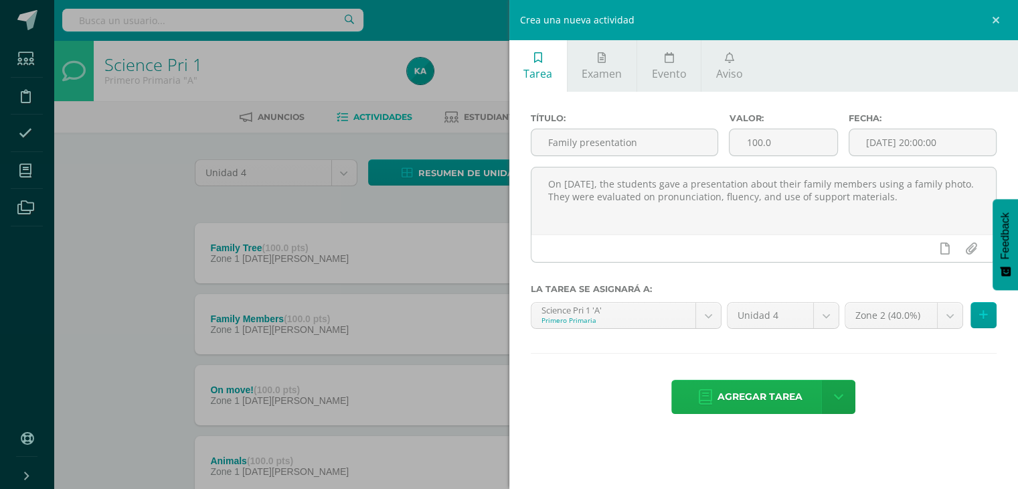
click at [766, 406] on span "Agregar tarea" at bounding box center [760, 396] width 85 height 33
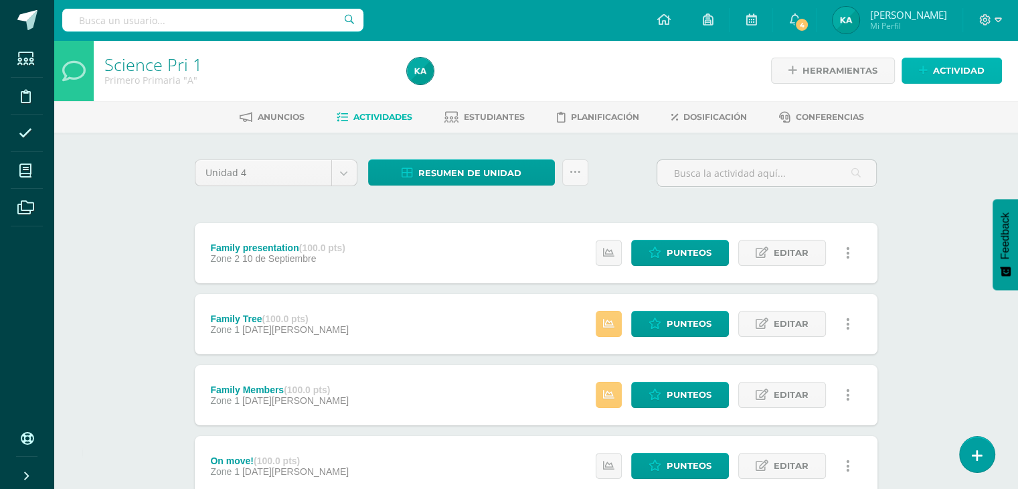
click at [945, 78] on span "Actividad" at bounding box center [959, 70] width 52 height 25
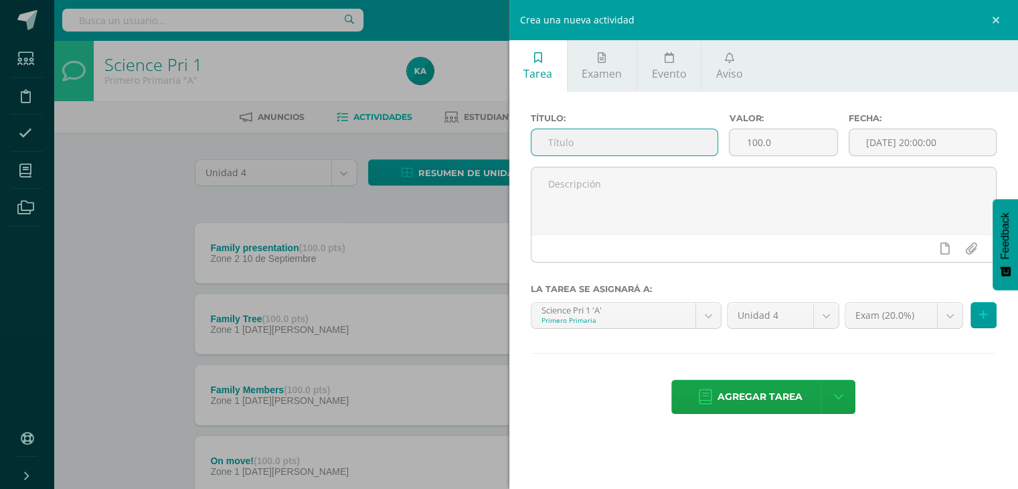
click at [687, 148] on input "text" at bounding box center [625, 142] width 187 height 26
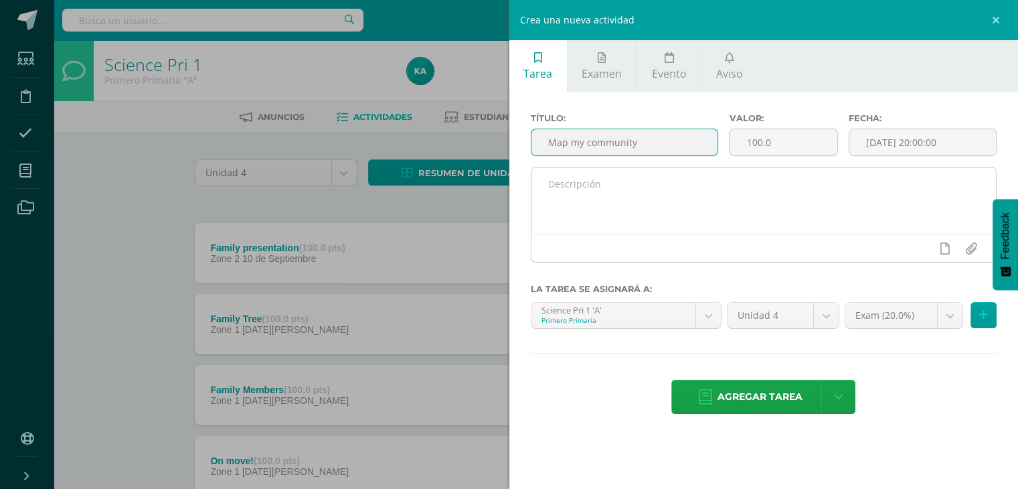
type input "Map my community"
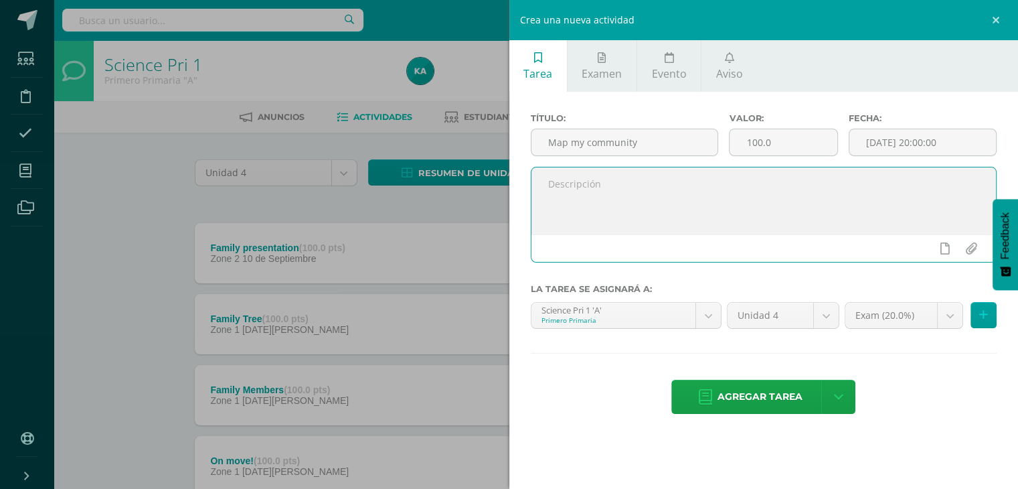
click at [627, 210] on textarea at bounding box center [764, 200] width 465 height 67
paste textarea "They created a community map with different places that are part of it, then pr…"
type textarea "They created a community map with different places that are part of it, then pr…"
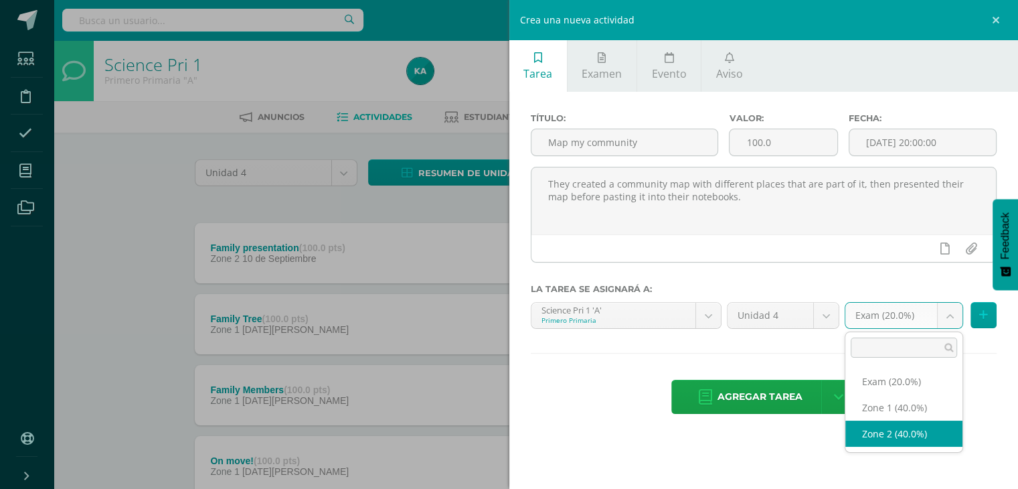
select select "30573"
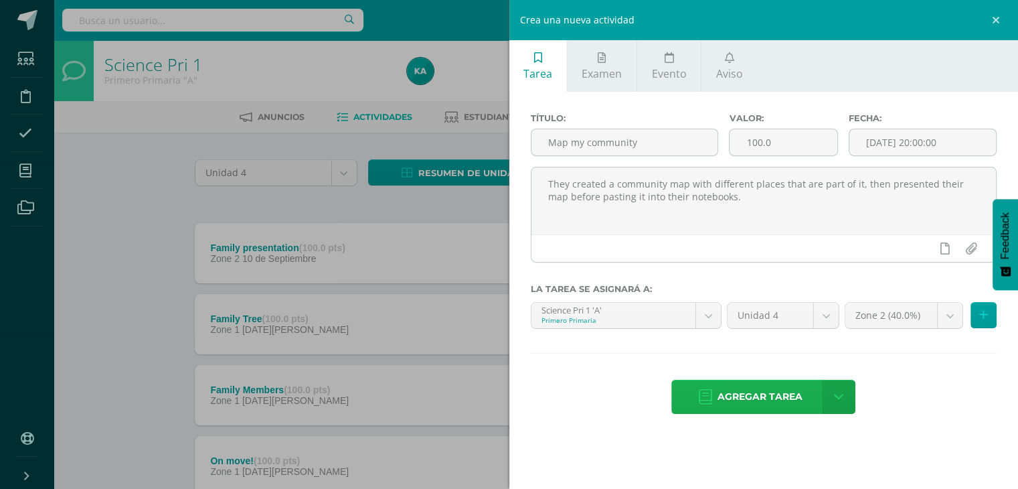
click at [745, 395] on span "Agregar tarea" at bounding box center [760, 396] width 85 height 33
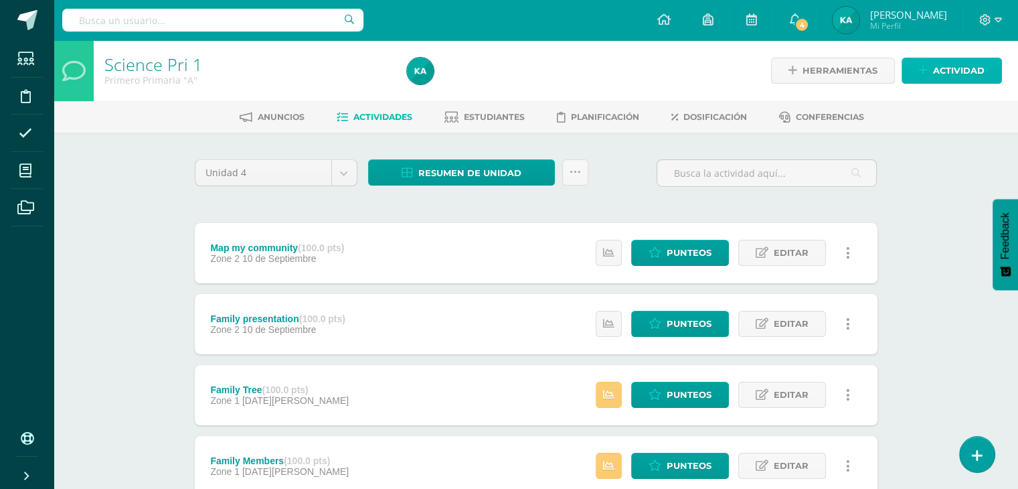
click at [964, 83] on link "Actividad" at bounding box center [952, 71] width 100 height 26
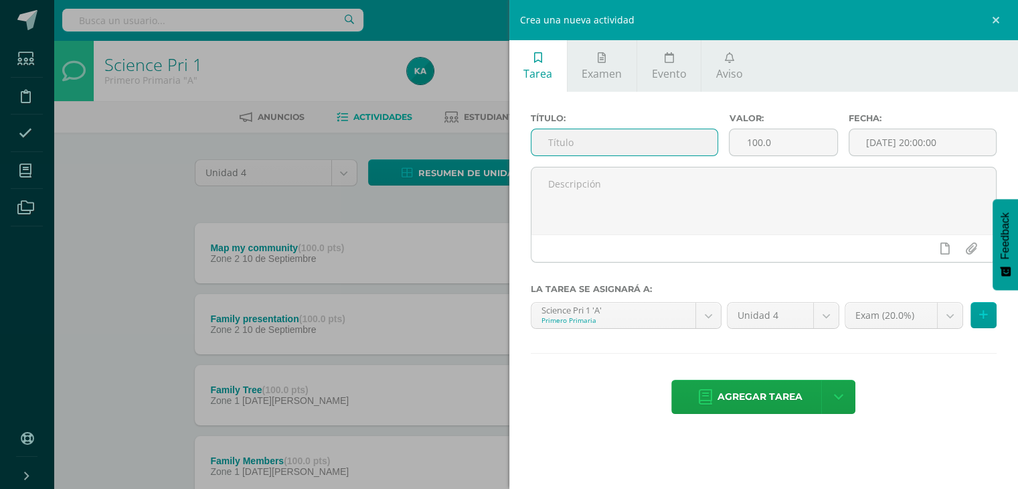
click at [667, 145] on input "text" at bounding box center [625, 142] width 187 height 26
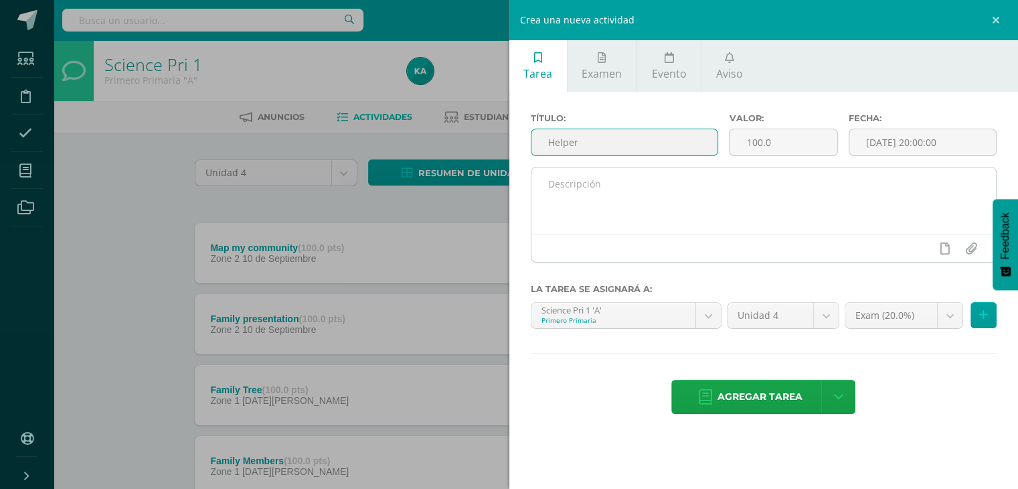
type input "Helper"
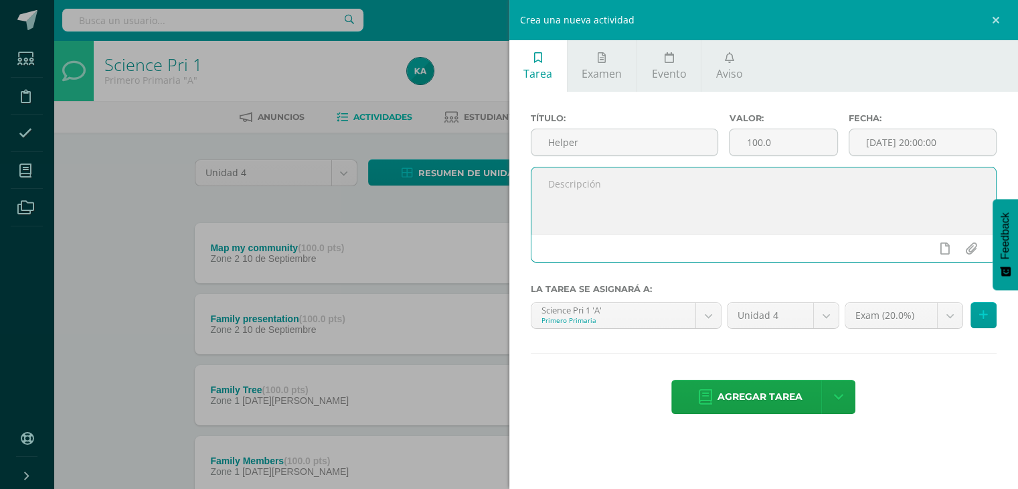
click at [617, 212] on textarea at bounding box center [764, 200] width 465 height 67
paste textarea "They created a community map with different places that are part of it, then pr…"
type textarea "They created a community map with different places that are part of it, then pr…"
paste textarea "They made a headband about what they want to be when they grow up, reinforcing …"
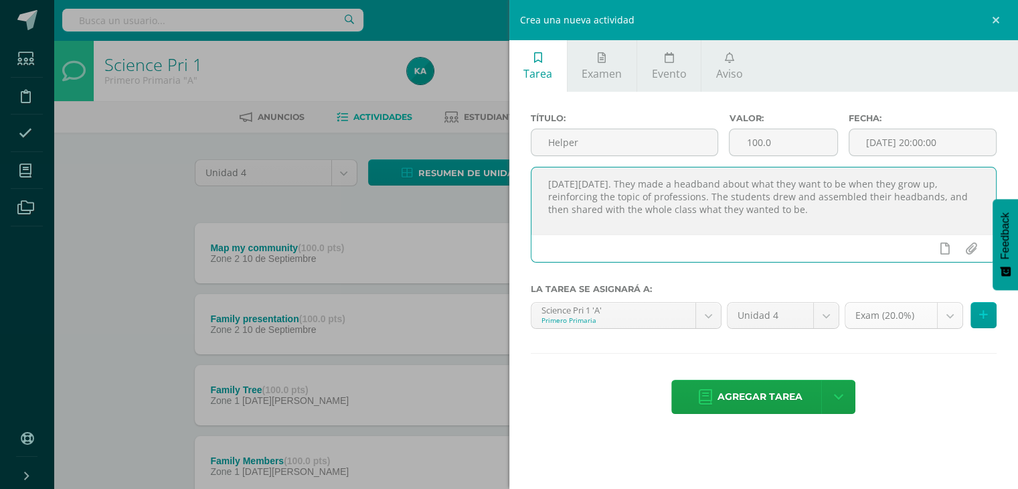
type textarea "[DATE][DATE]. They made a headband about what they want to be when they grow up…"
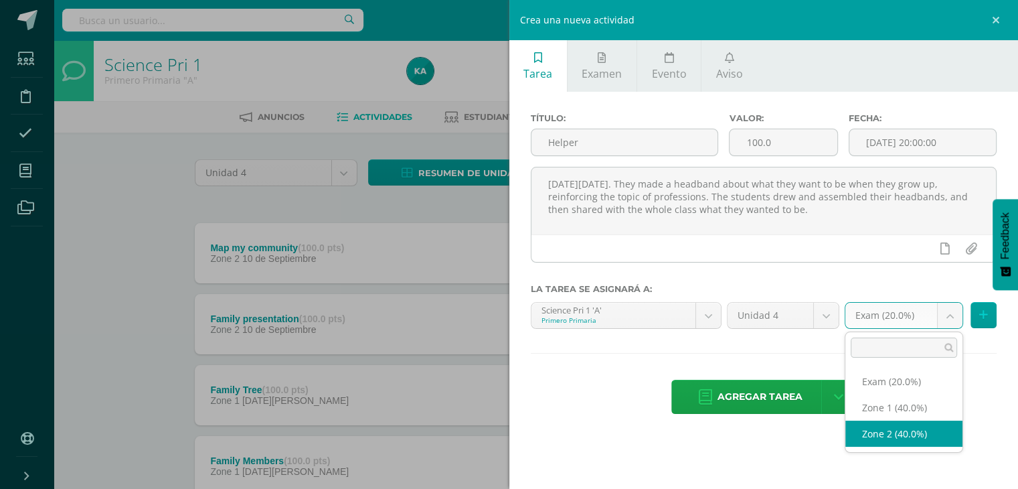
select select "30573"
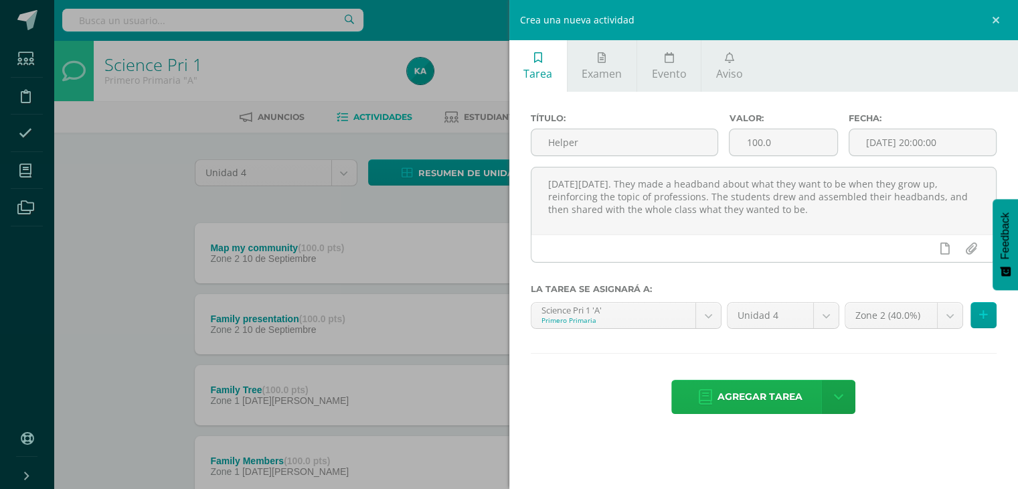
click at [731, 388] on span "Agregar tarea" at bounding box center [760, 396] width 85 height 33
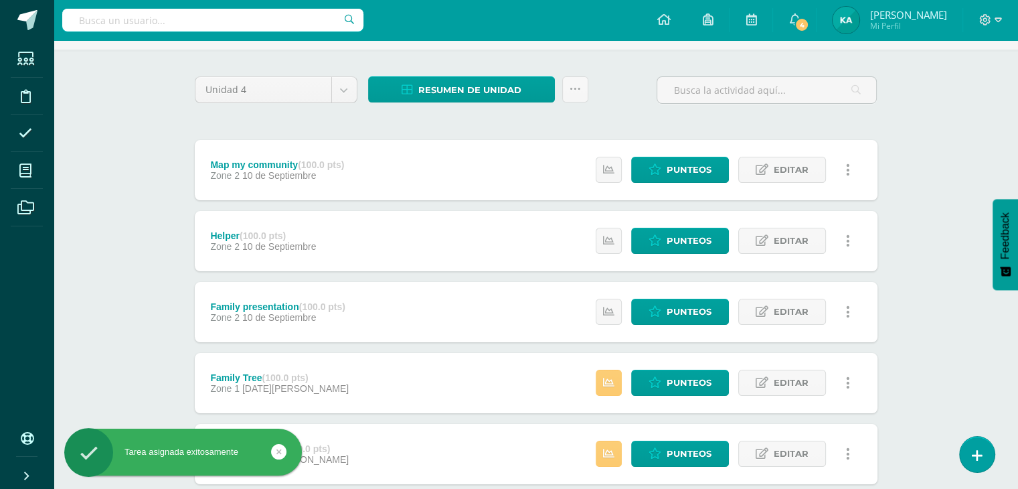
scroll to position [88, 0]
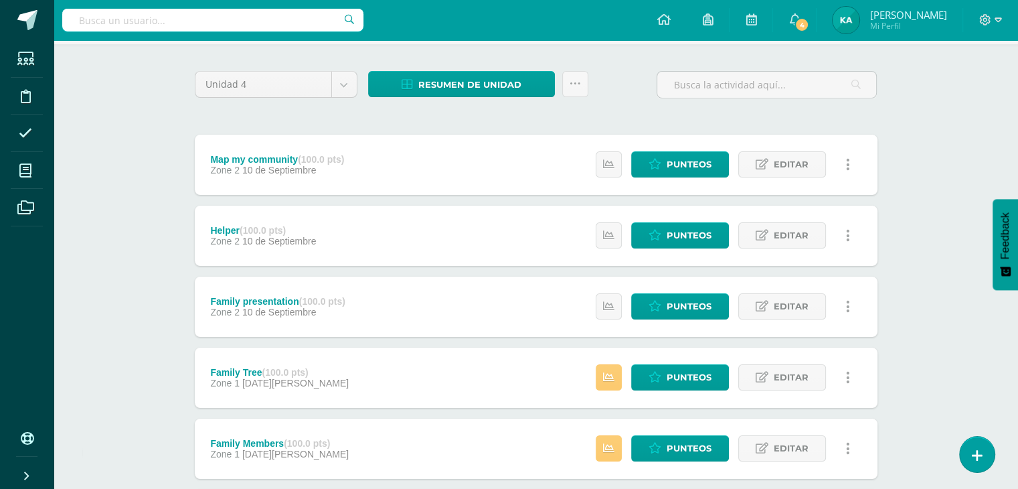
click at [445, 318] on div "Family presentation (100.0 pts) Zone 2 10 de Septiembre Estatus de Actividad: 1…" at bounding box center [536, 307] width 683 height 60
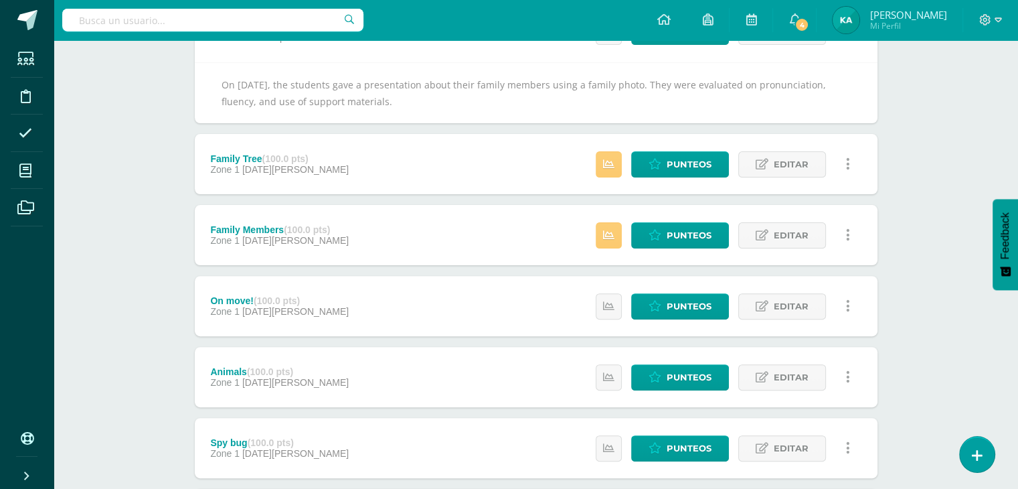
scroll to position [364, 0]
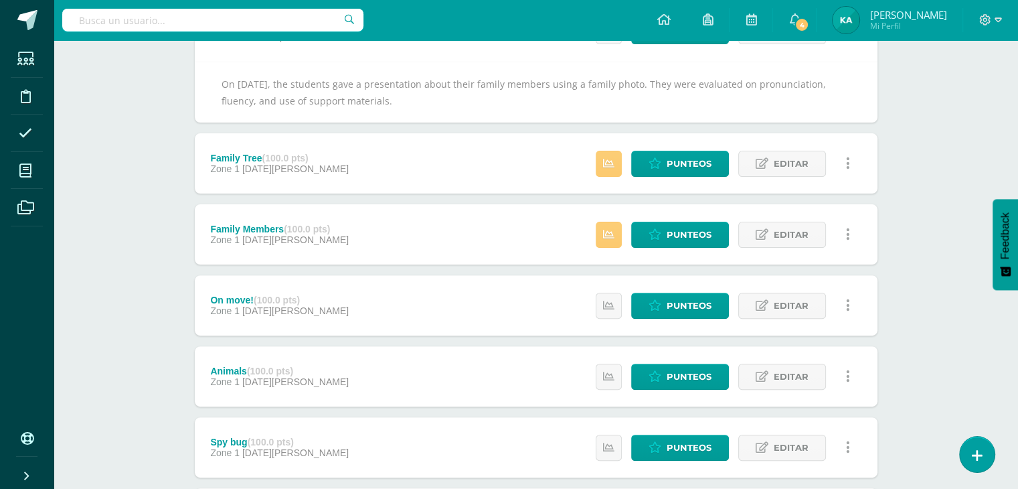
click at [518, 242] on div "Family Members (100.0 pts) Zone 1 27 de Agosto Estatus de Actividad: 2 Estudian…" at bounding box center [536, 234] width 683 height 60
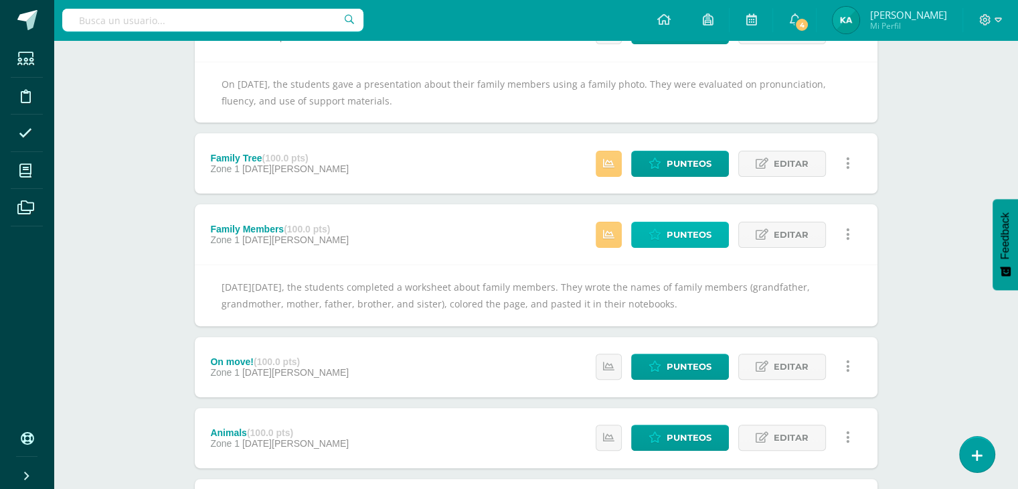
click at [663, 234] on link "Punteos" at bounding box center [680, 235] width 98 height 26
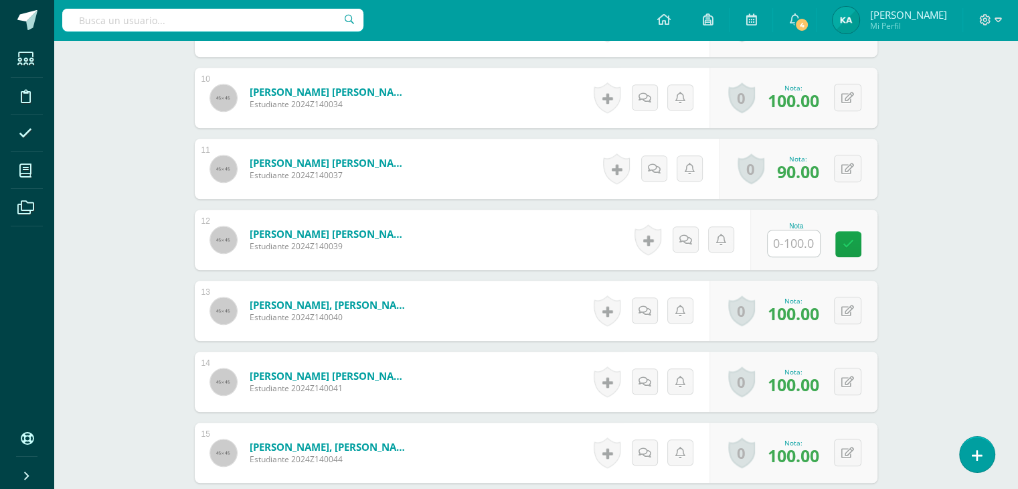
scroll to position [1280, 0]
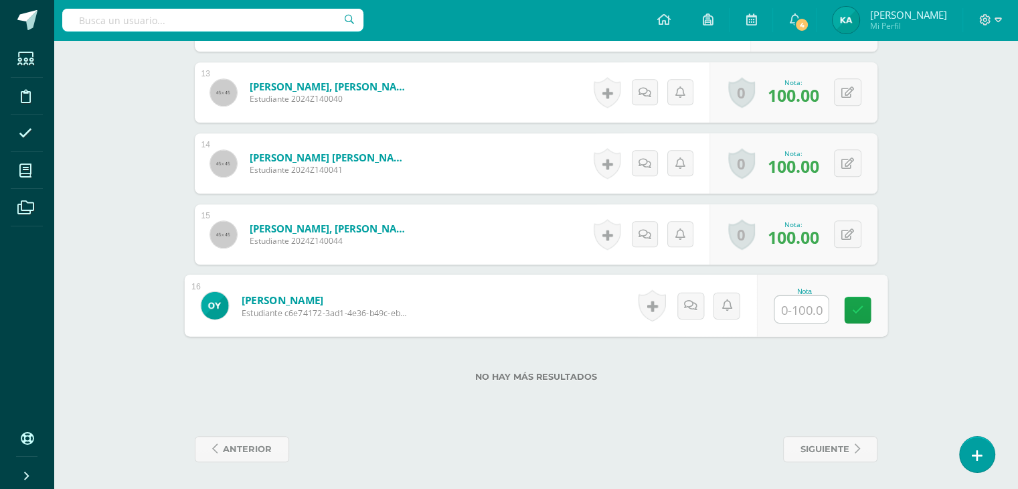
click at [796, 317] on input "text" at bounding box center [802, 309] width 54 height 27
type input "100"
click at [857, 311] on icon at bounding box center [858, 309] width 12 height 11
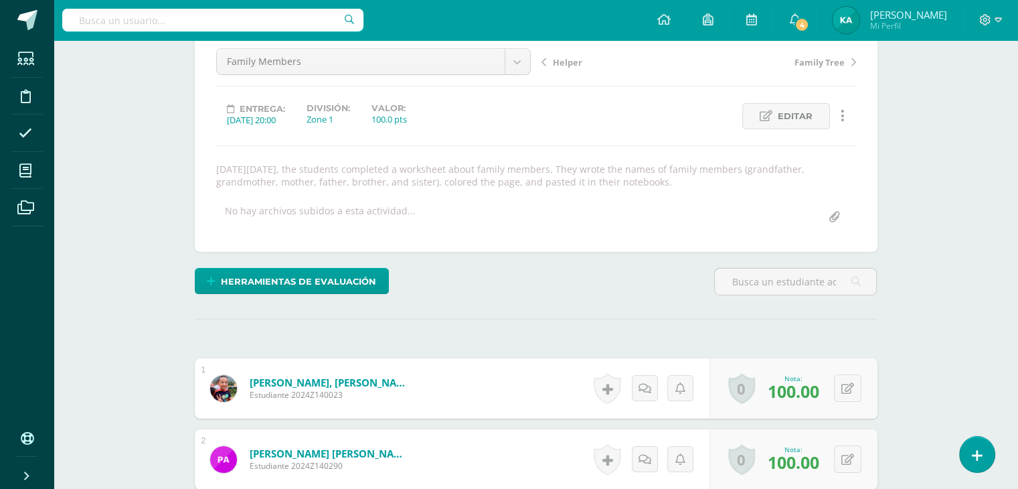
scroll to position [0, 0]
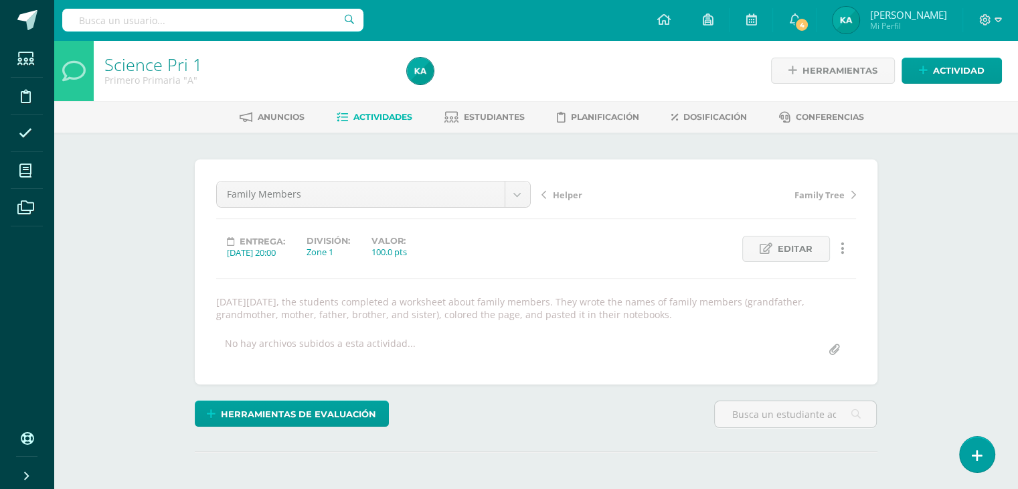
click at [814, 189] on span "Family Tree" at bounding box center [820, 195] width 50 height 12
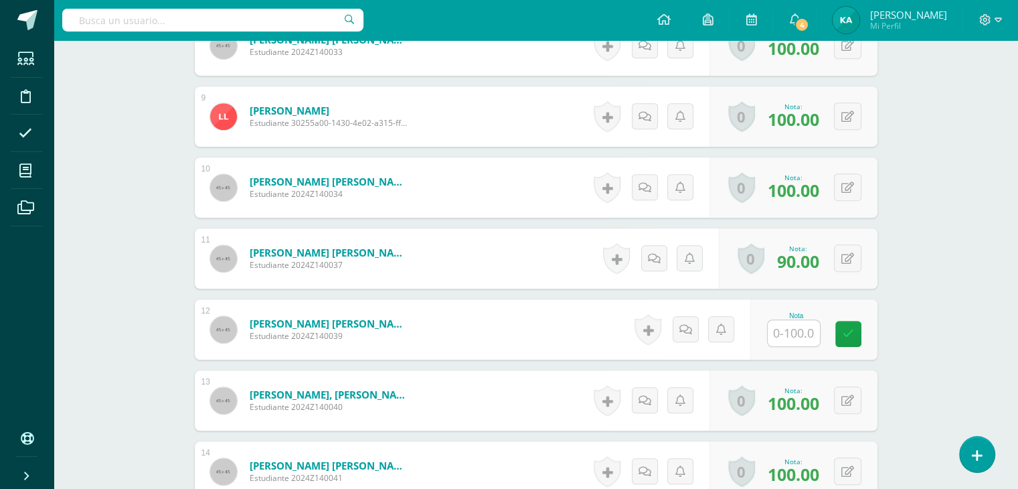
scroll to position [1280, 0]
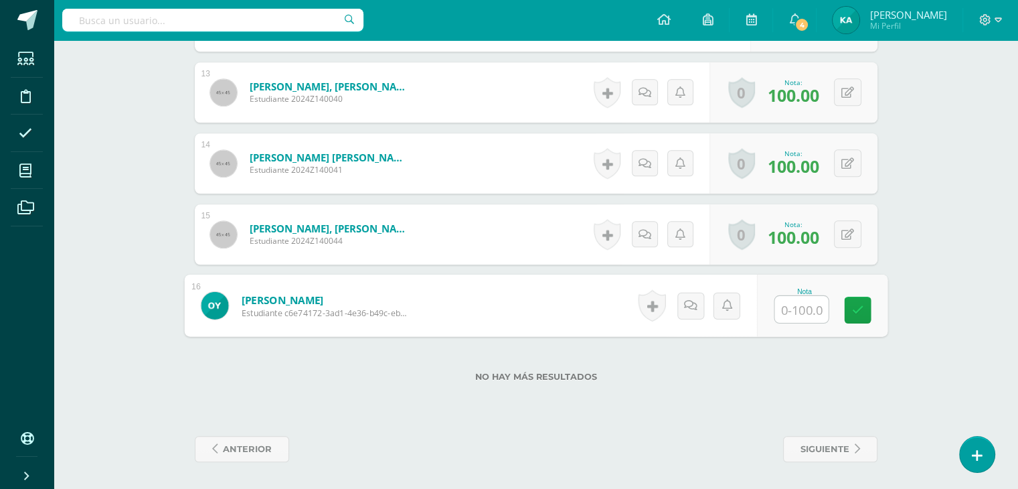
click at [801, 297] on input "text" at bounding box center [802, 309] width 54 height 27
type input "100"
click at [859, 309] on icon at bounding box center [858, 309] width 12 height 11
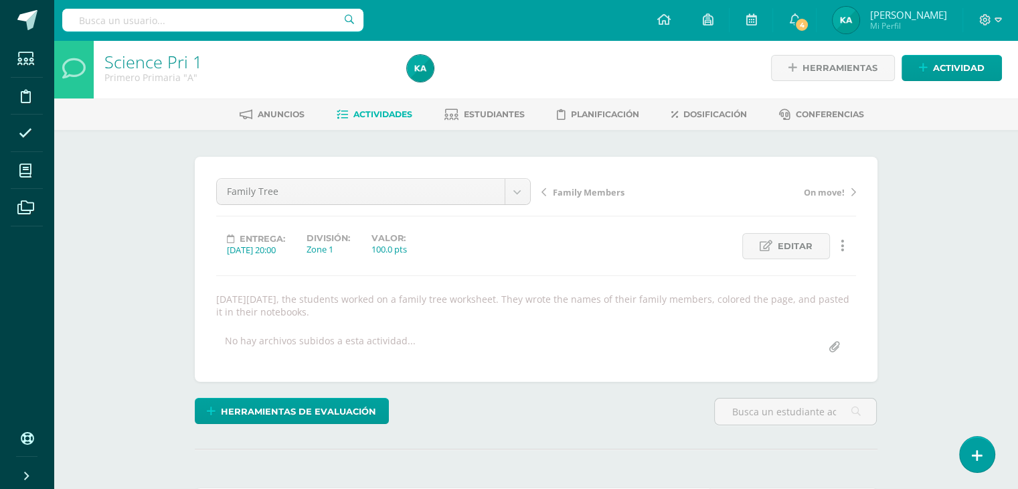
scroll to position [0, 0]
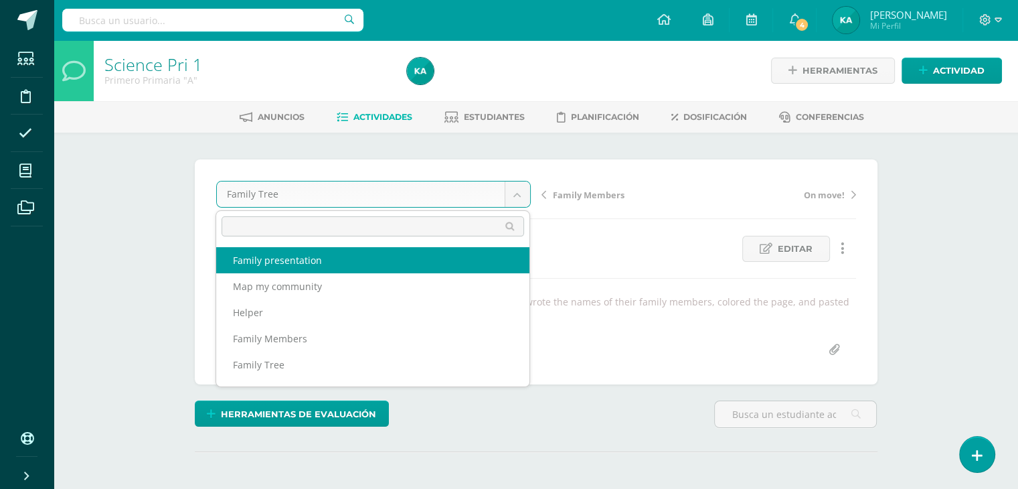
select select "/dashboard/teacher/grade-activity/32401/"
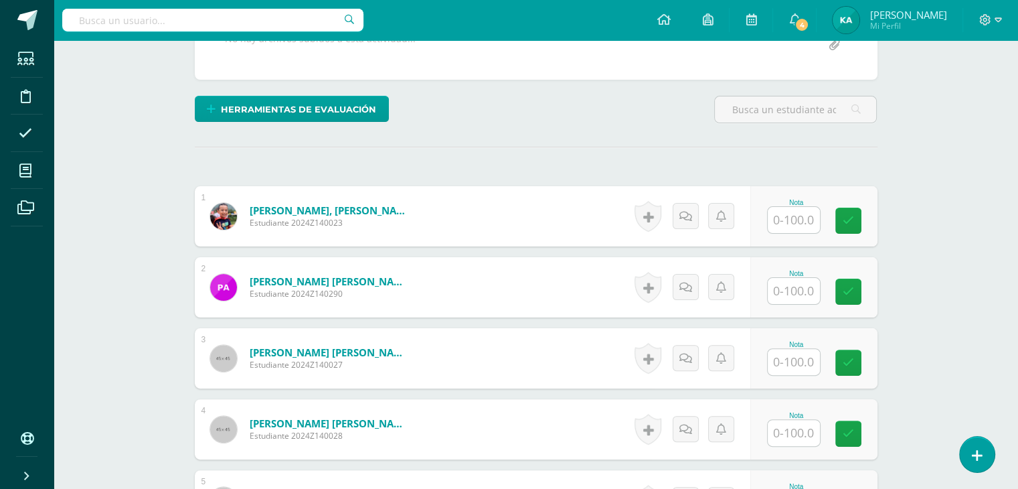
scroll to position [305, 0]
click at [808, 208] on input "text" at bounding box center [794, 219] width 52 height 26
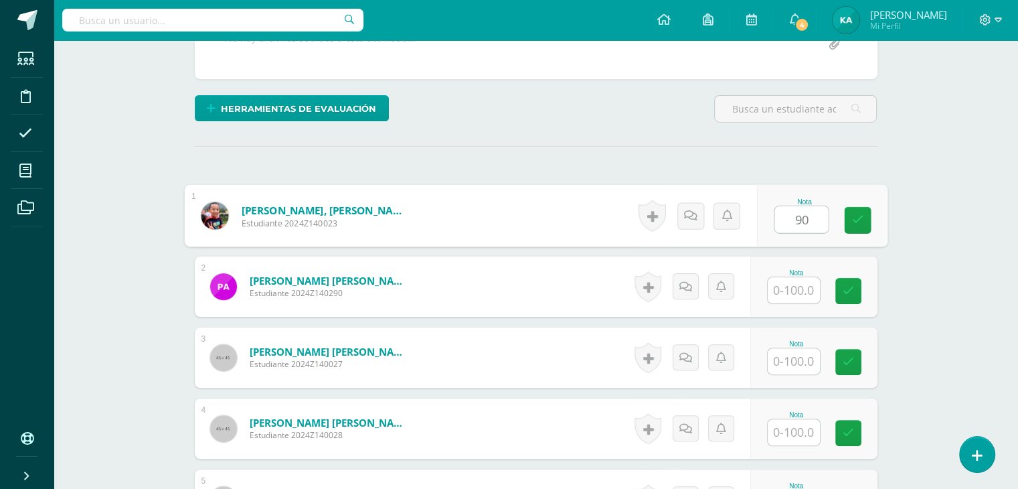
type input "90"
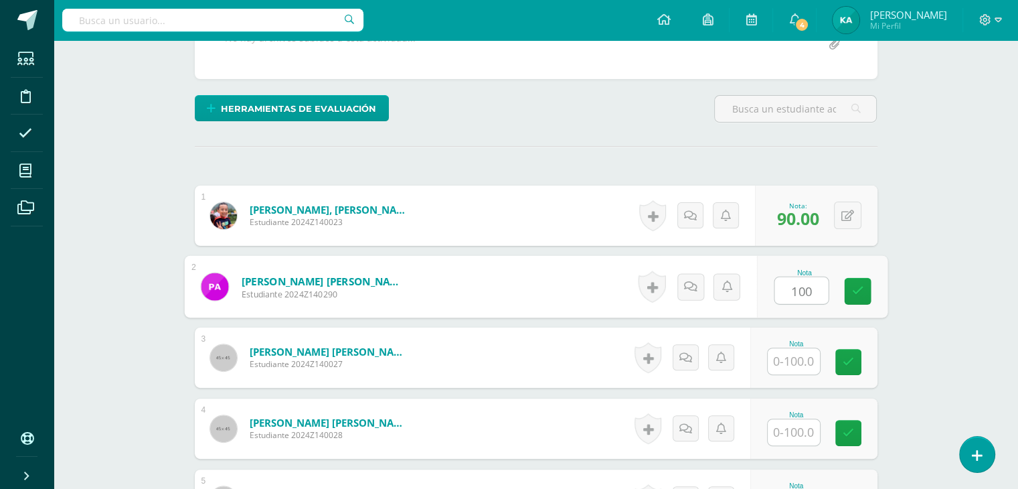
type input "100"
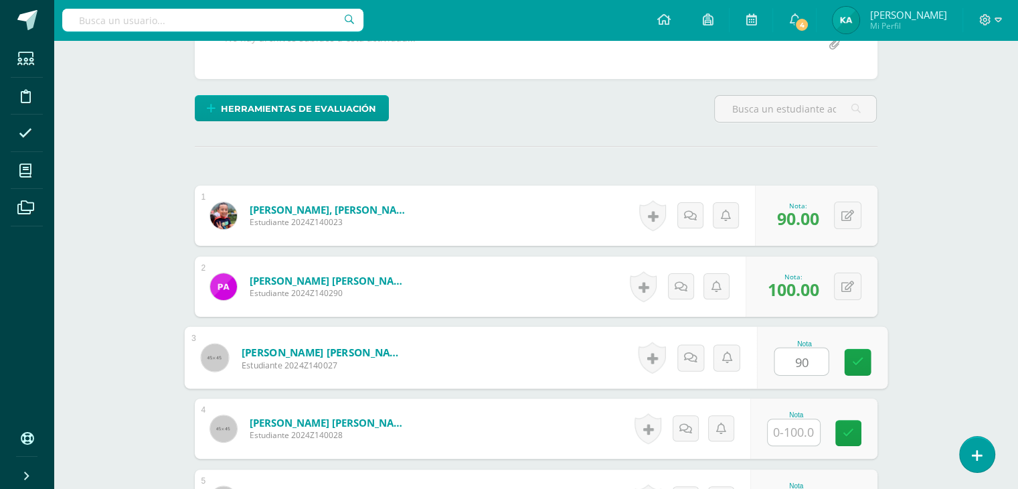
type input "90"
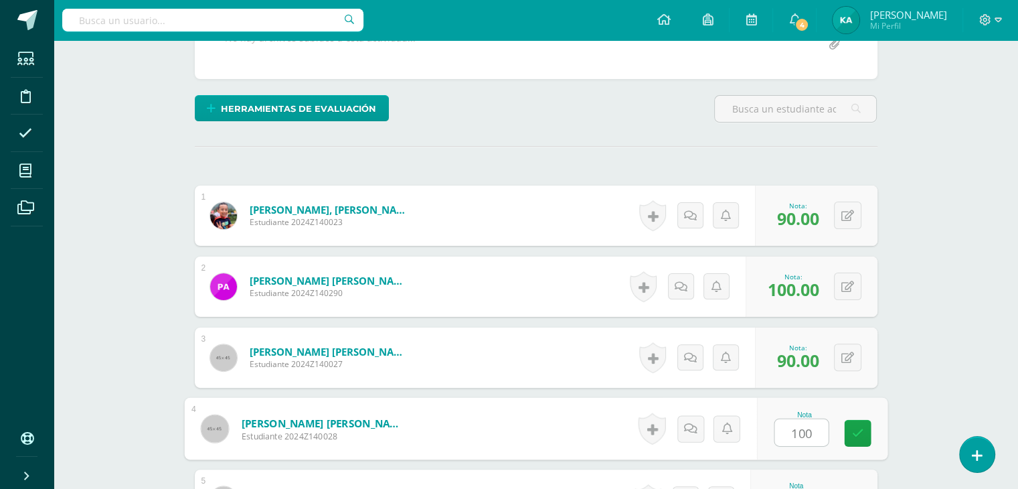
type input "100"
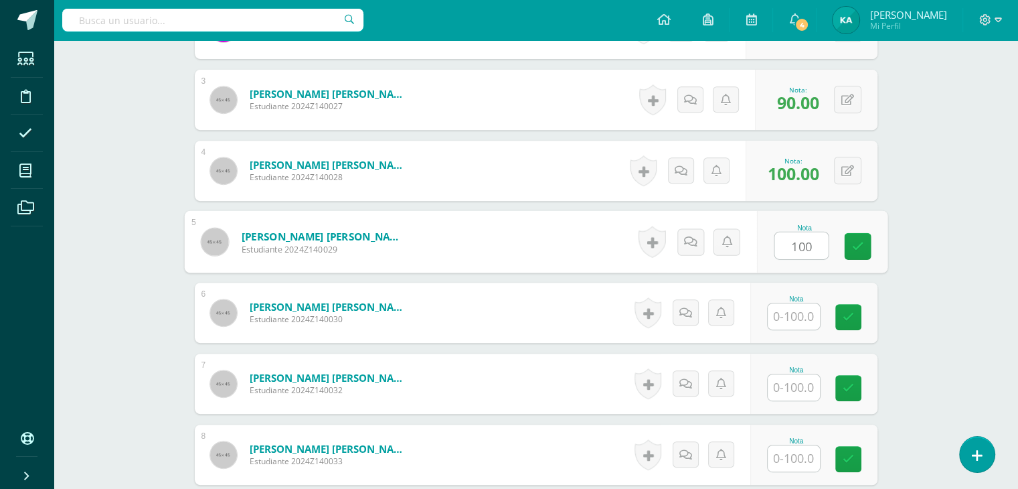
type input "100"
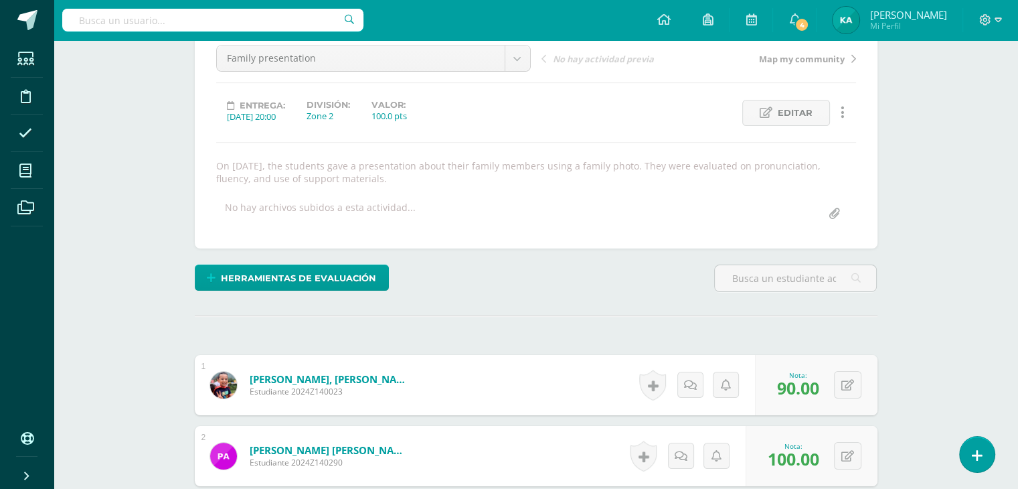
type input "100"
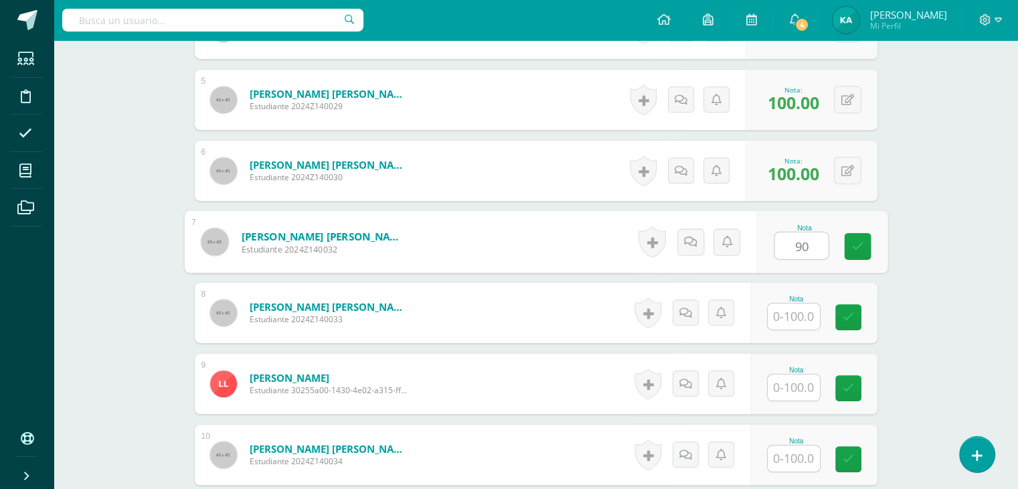
type input "90"
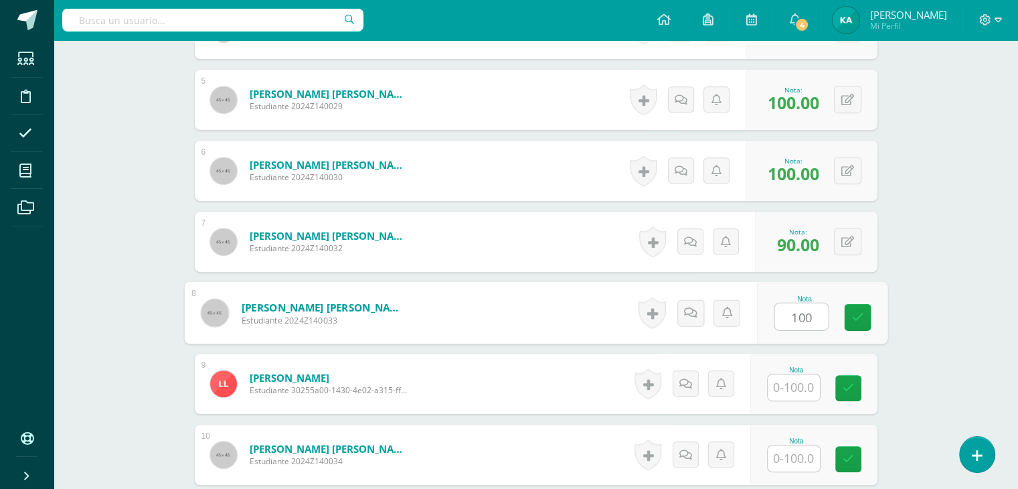
type input "100"
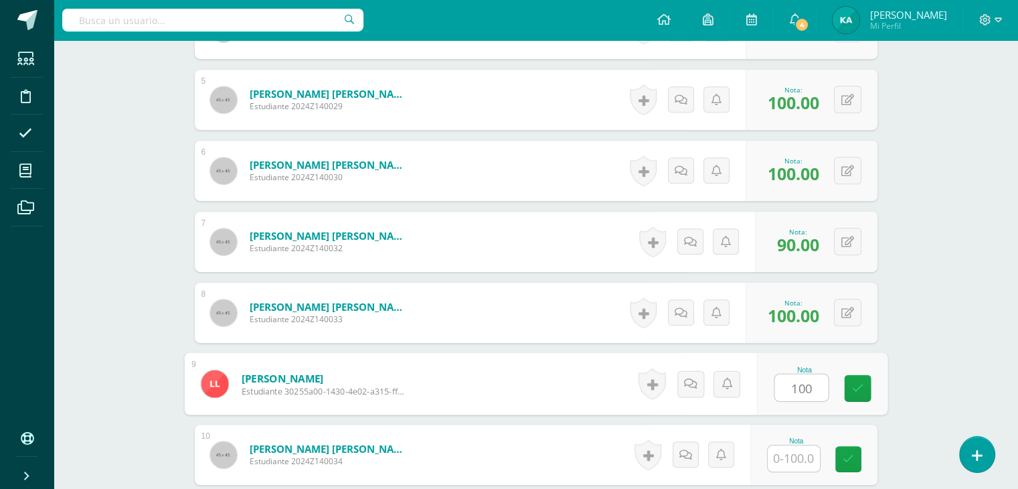
type input "100"
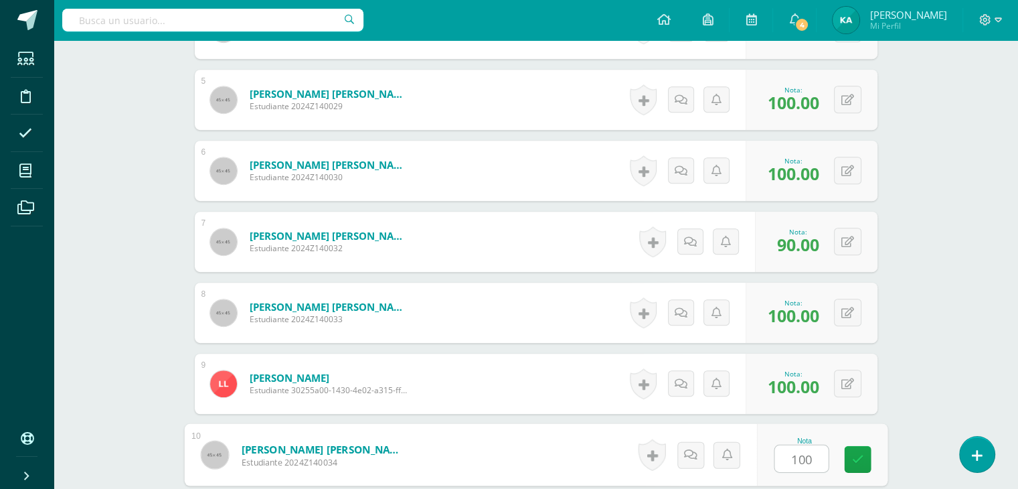
type input "100"
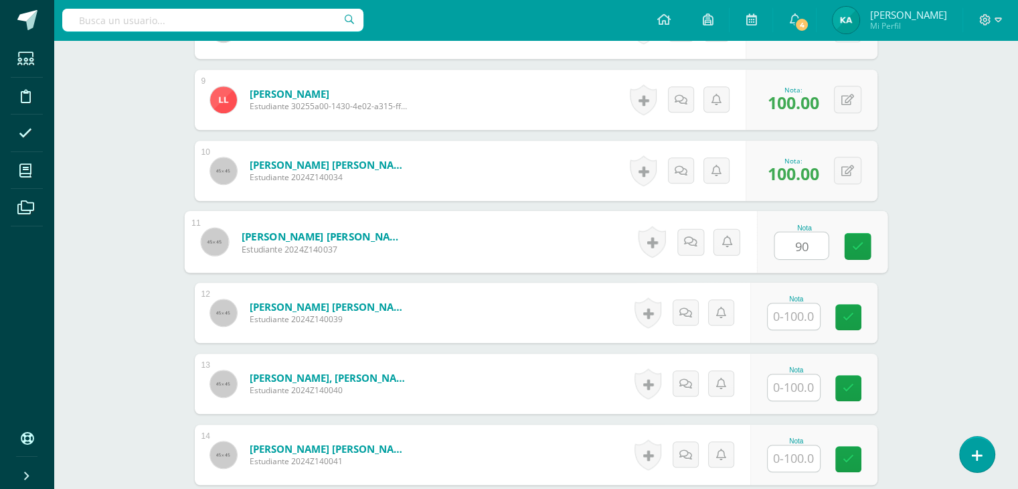
type input "90"
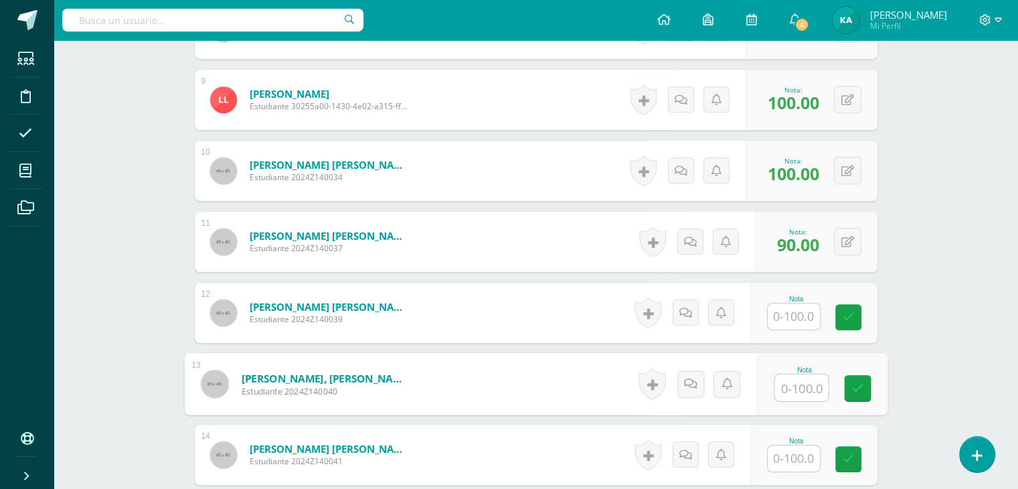
click at [787, 386] on input "text" at bounding box center [802, 387] width 54 height 27
type input "100"
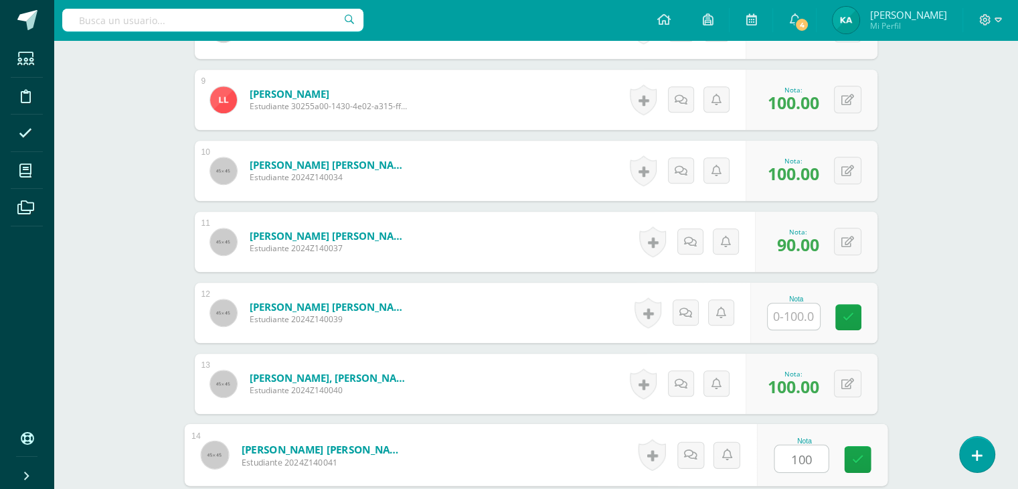
type input "100"
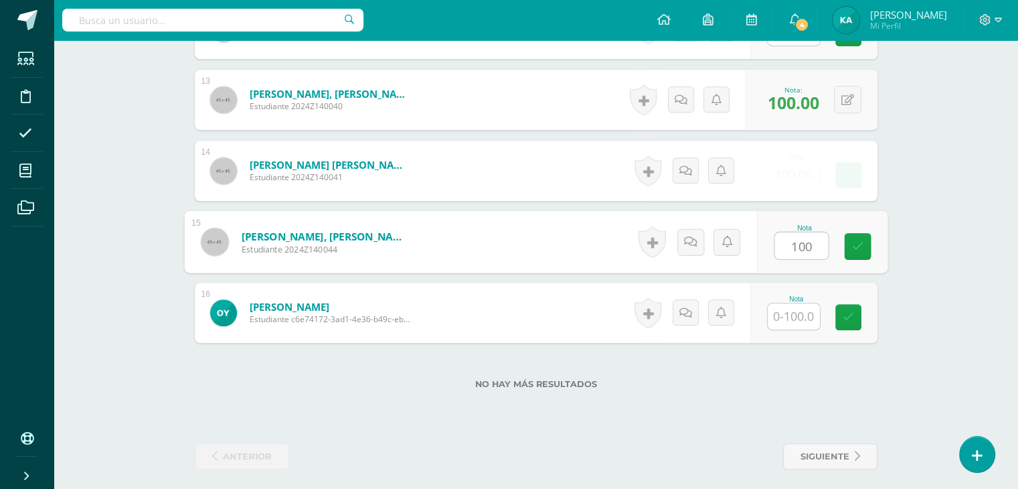
type input "100"
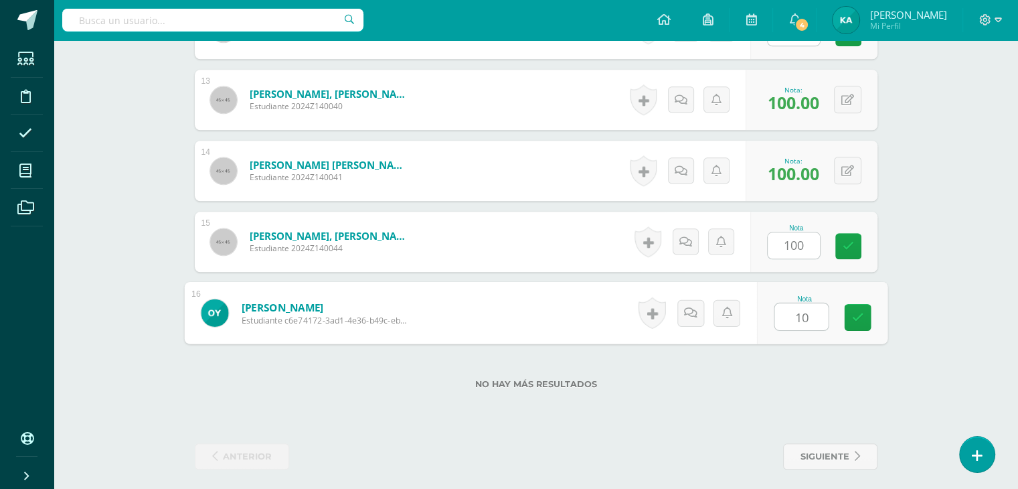
type input "100"
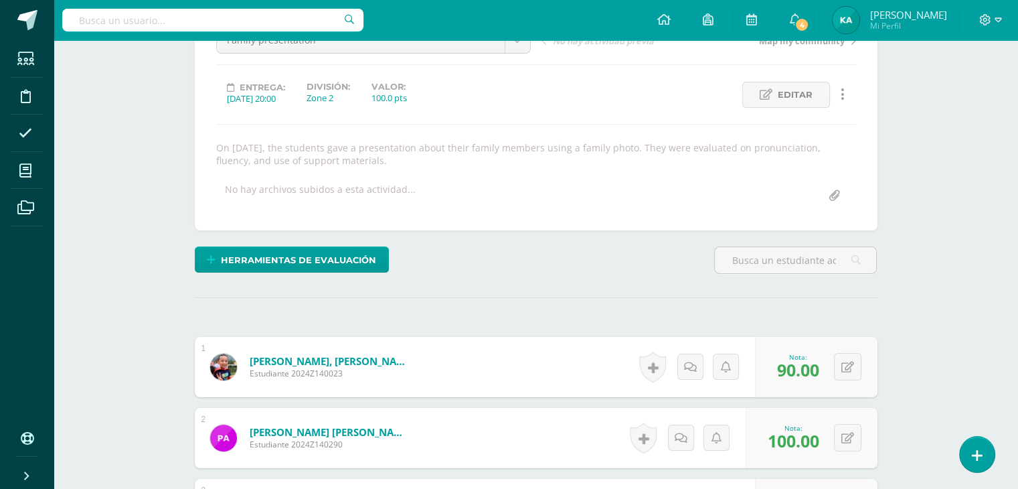
scroll to position [0, 0]
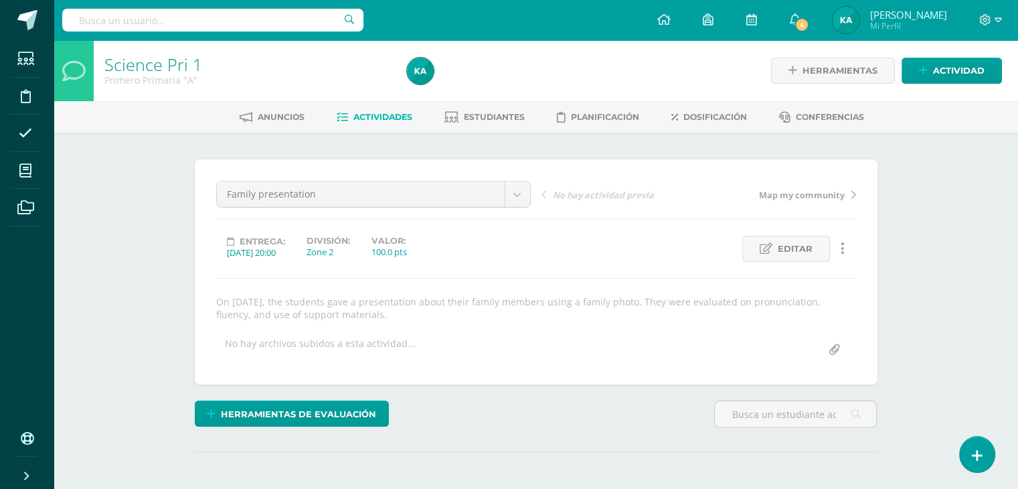
click at [798, 194] on span "Map my community" at bounding box center [802, 195] width 86 height 12
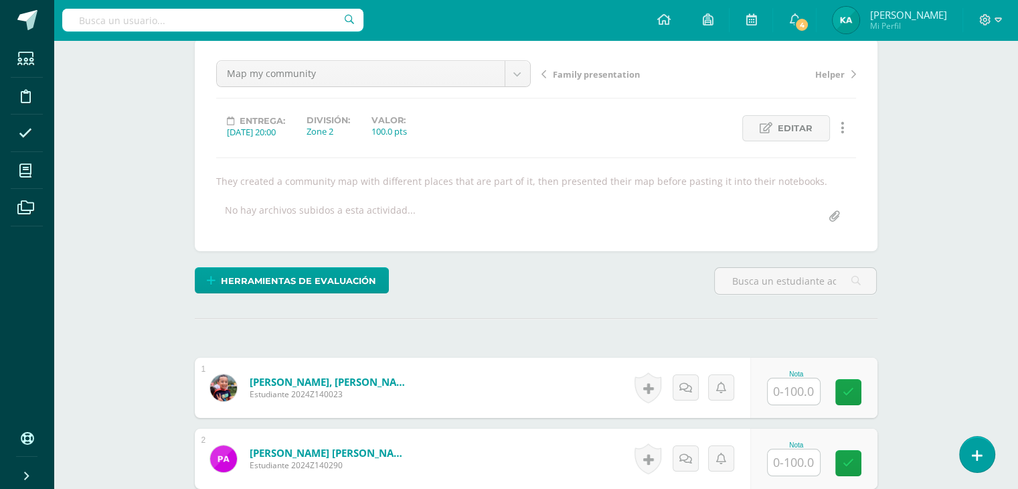
scroll to position [121, 0]
click at [787, 394] on input "text" at bounding box center [802, 391] width 54 height 27
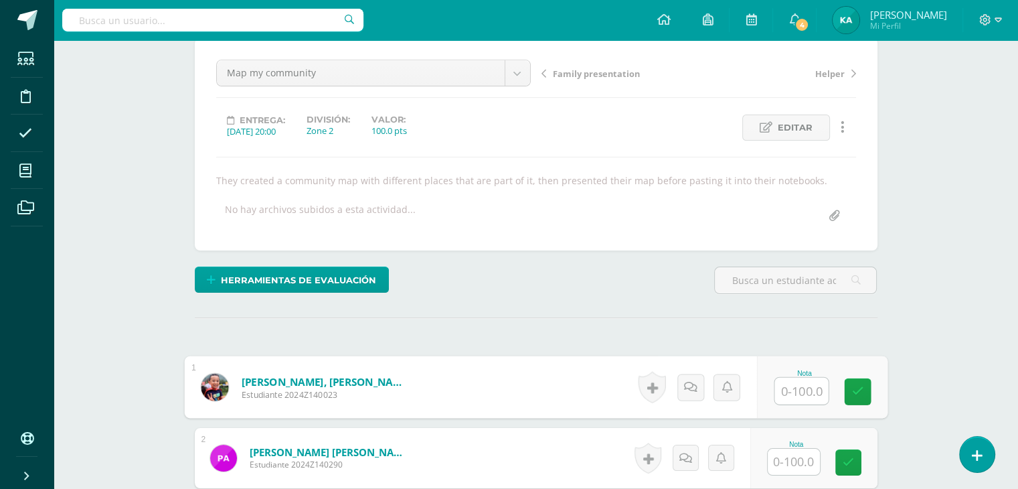
scroll to position [214, 0]
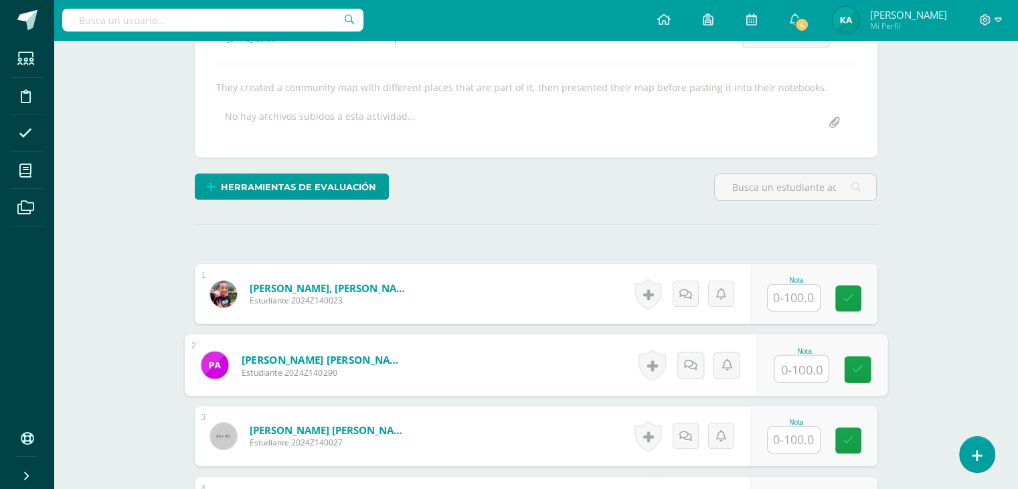
click at [798, 378] on input "text" at bounding box center [802, 369] width 54 height 27
type input "100"
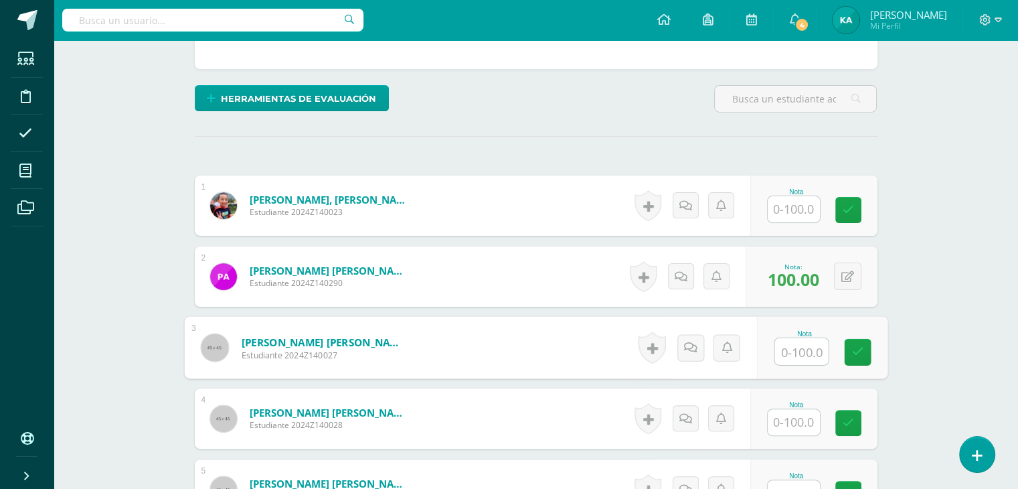
scroll to position [303, 0]
click at [795, 419] on input "text" at bounding box center [794, 421] width 52 height 26
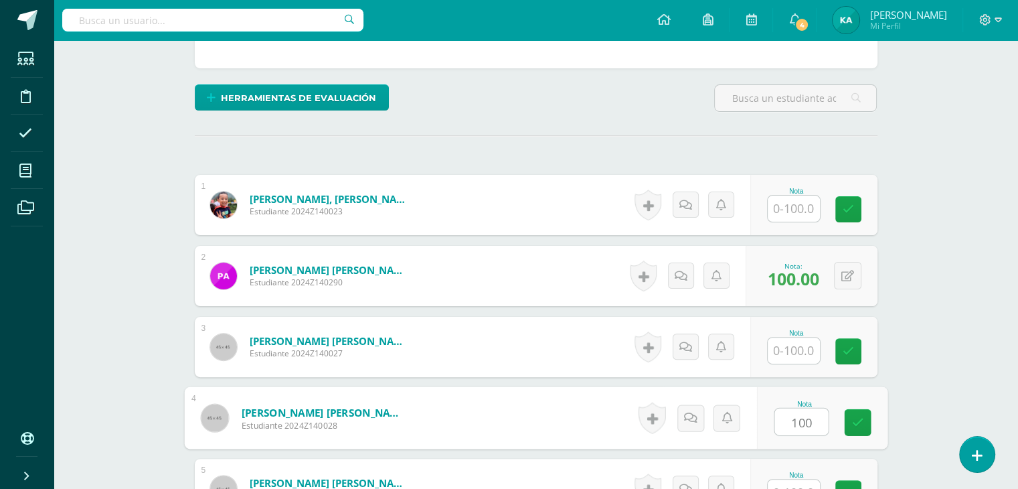
type input "100"
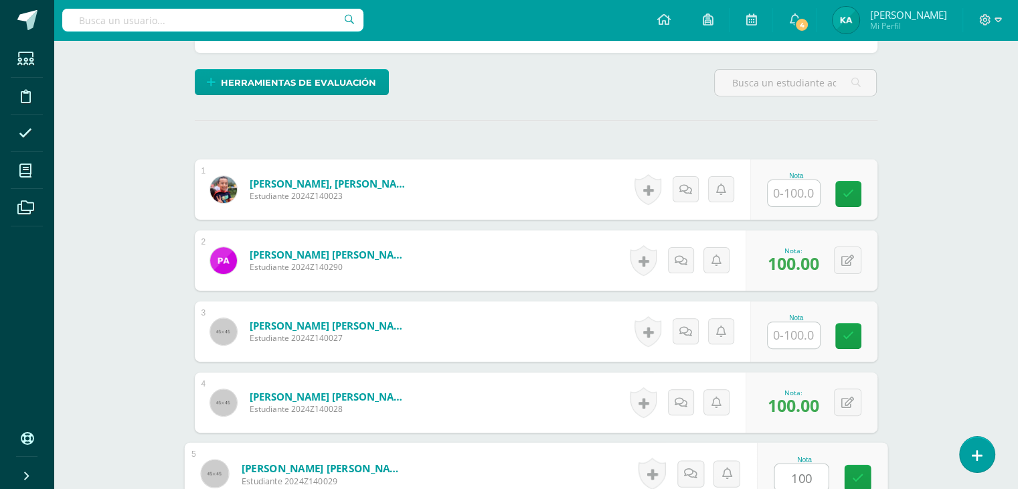
type input "100"
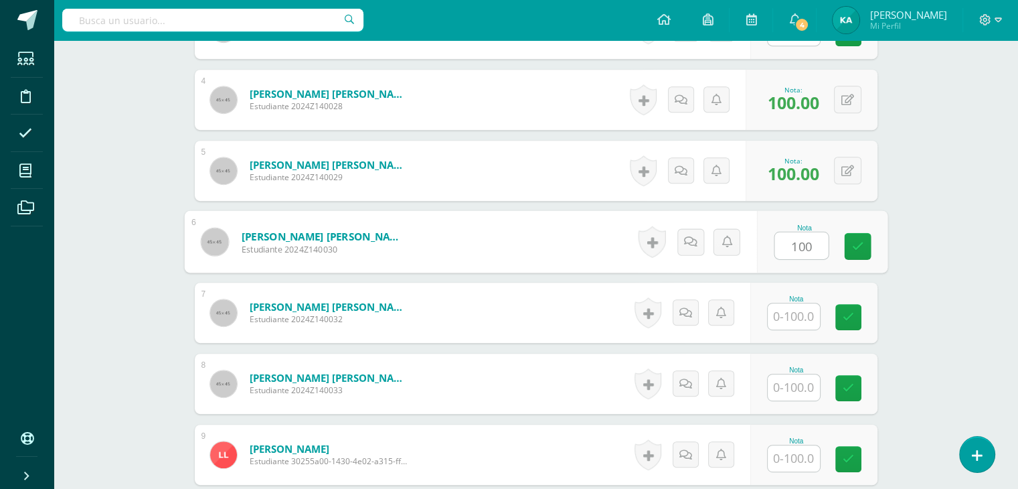
type input "100"
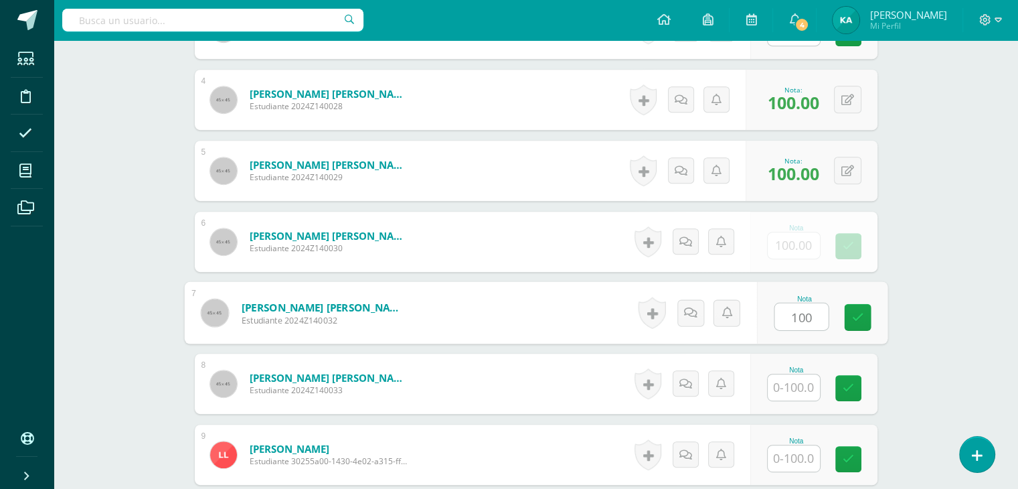
type input "100"
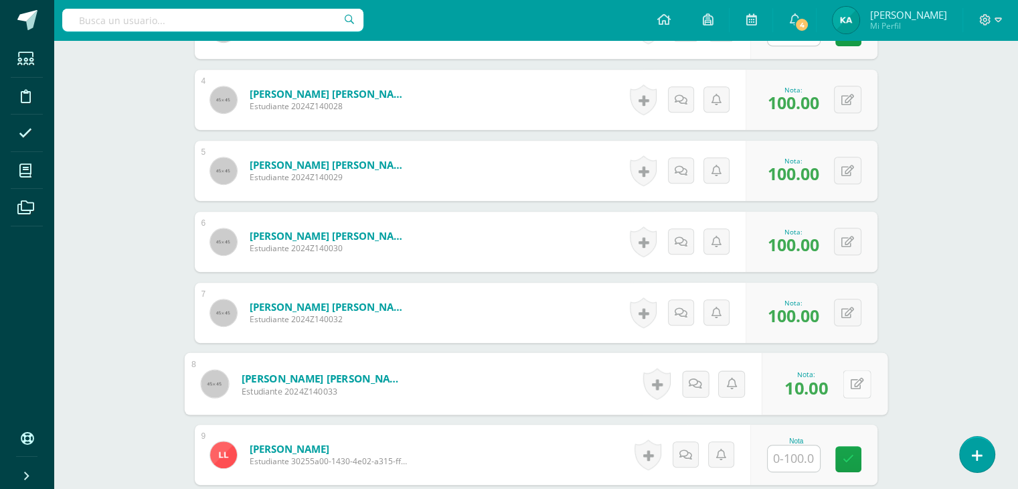
click at [848, 389] on button at bounding box center [857, 384] width 28 height 28
type input "0"
type input "100"
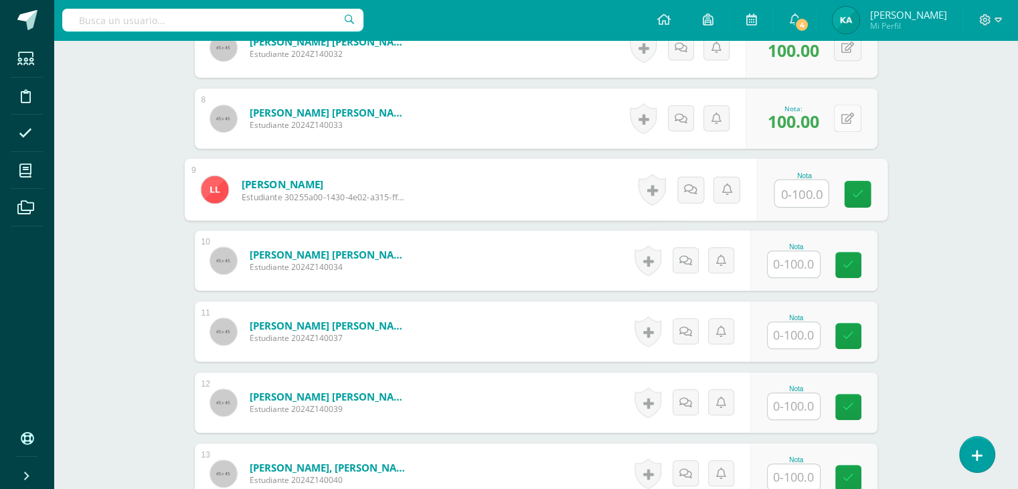
scroll to position [892, 0]
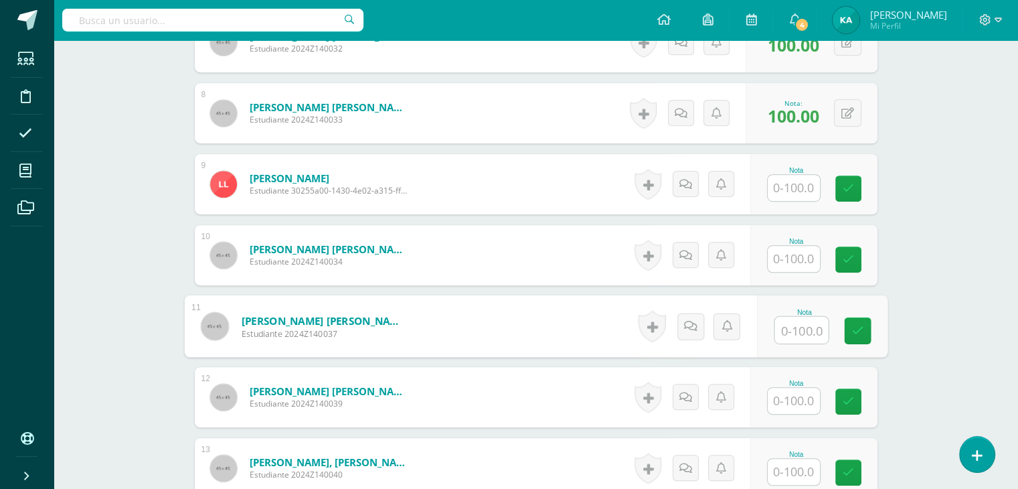
click at [804, 331] on input "text" at bounding box center [802, 330] width 54 height 27
type input "100"
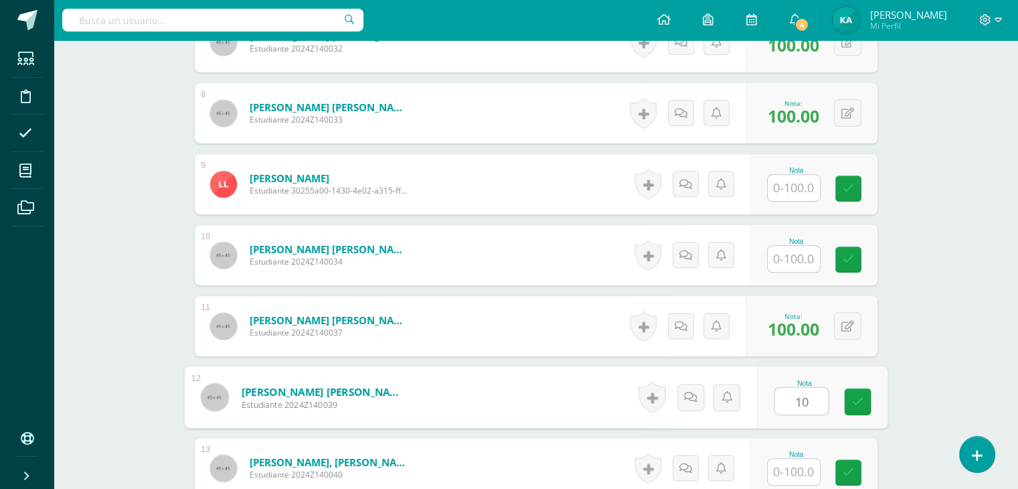
type input "1"
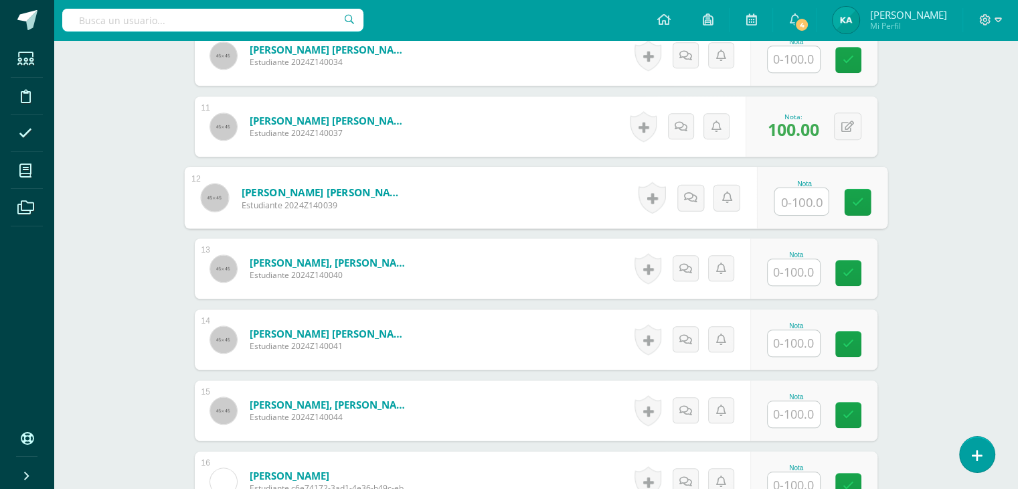
scroll to position [1097, 0]
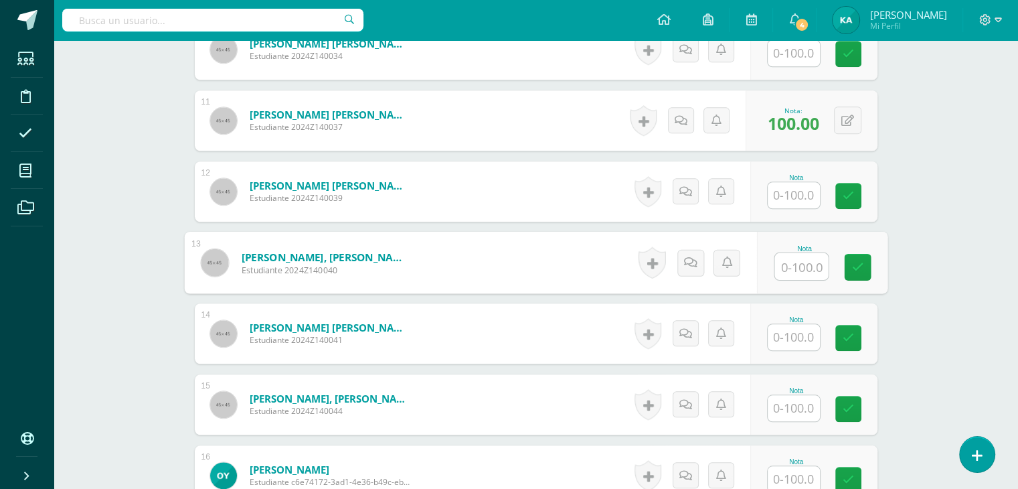
click at [804, 259] on input "text" at bounding box center [802, 266] width 54 height 27
type input "100"
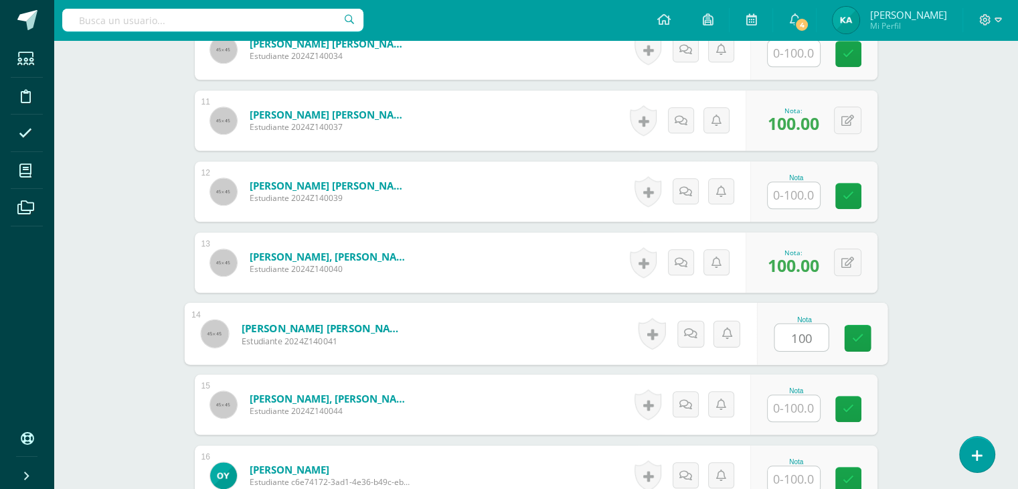
type input "100"
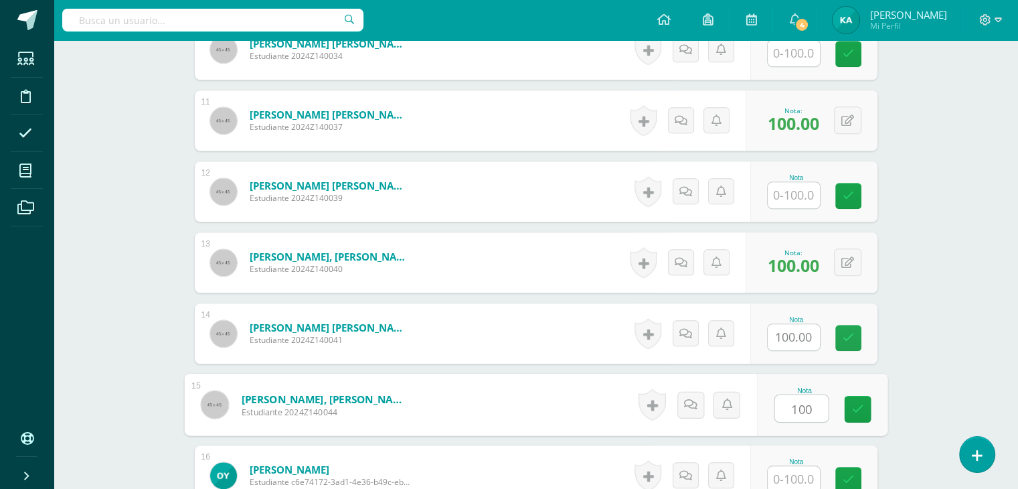
type input "100"
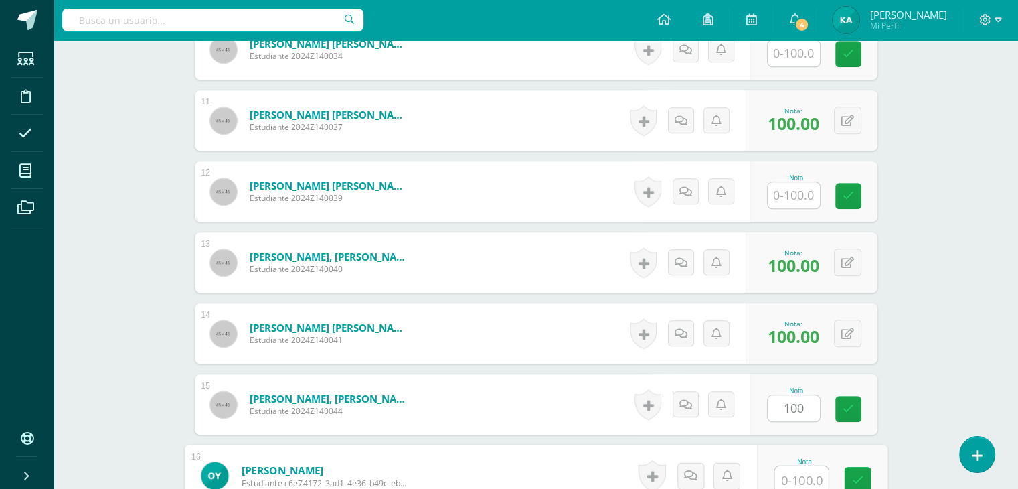
scroll to position [1100, 0]
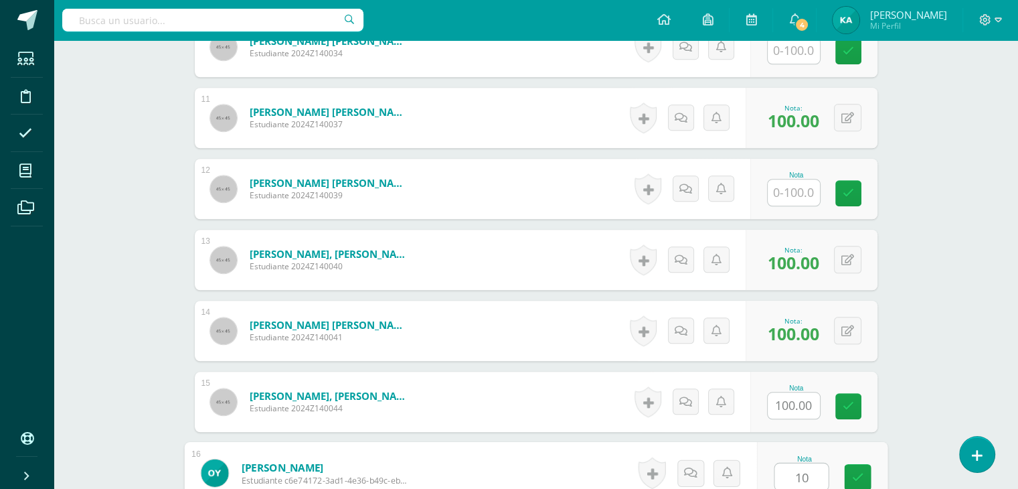
type input "100"
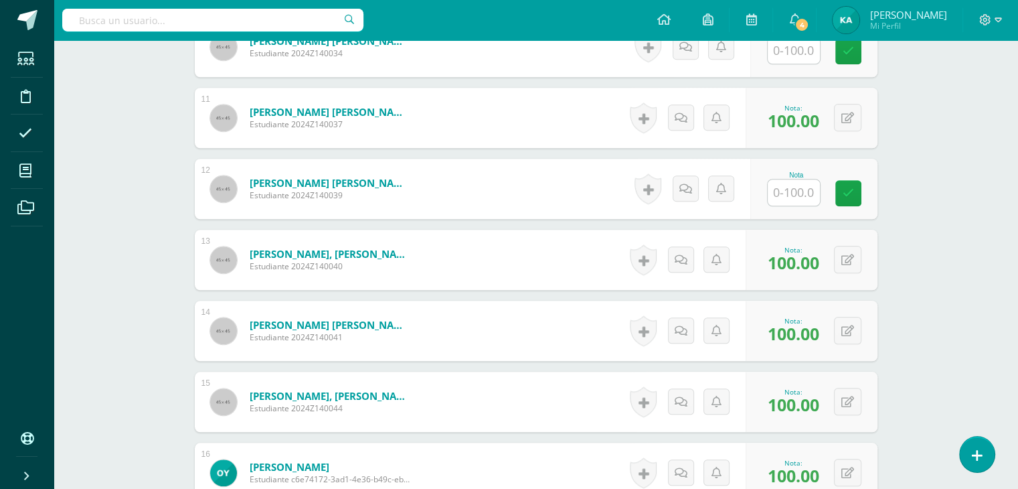
scroll to position [1267, 0]
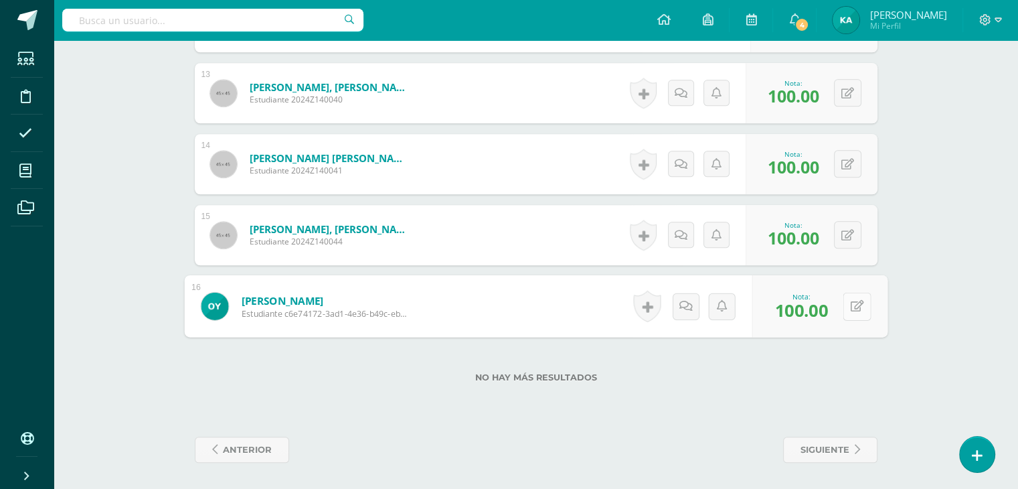
click at [847, 305] on button at bounding box center [857, 306] width 28 height 28
click at [824, 305] on icon at bounding box center [822, 310] width 12 height 11
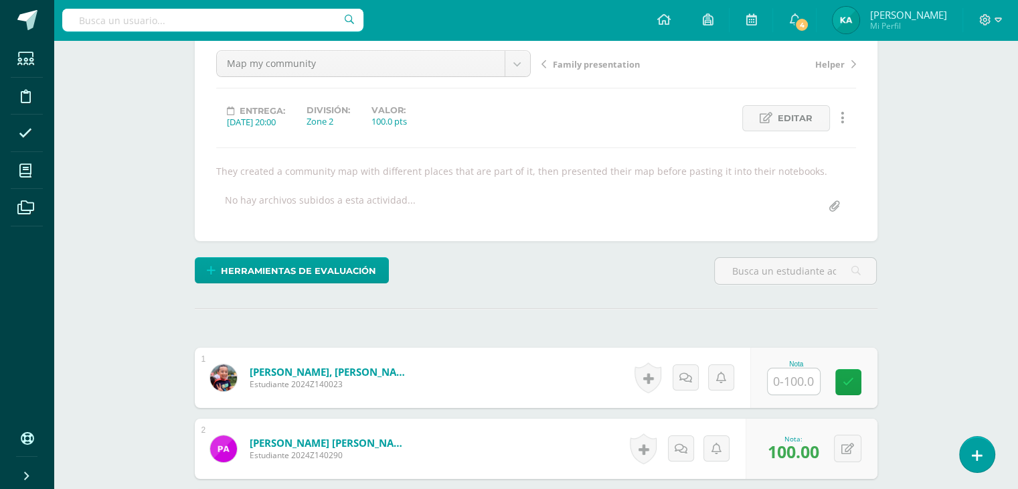
scroll to position [0, 0]
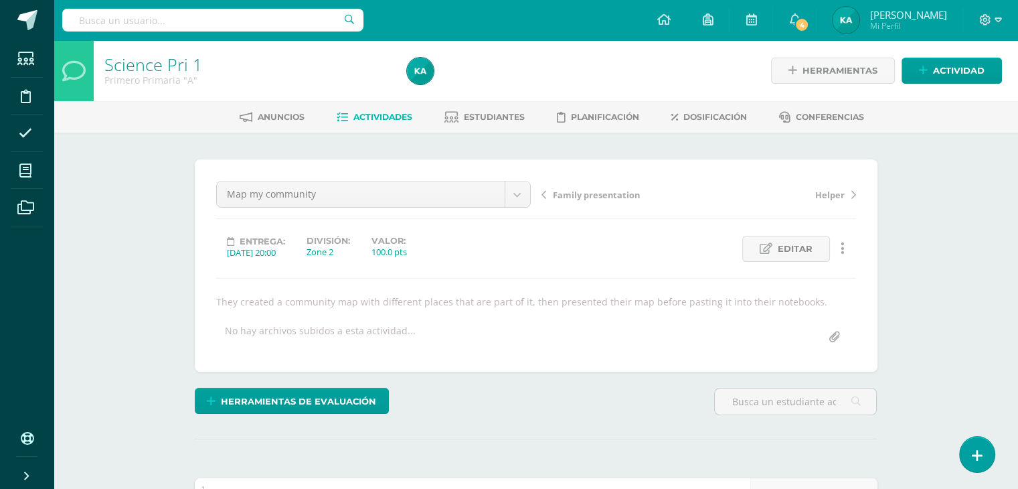
click at [826, 194] on span "Helper" at bounding box center [830, 195] width 29 height 12
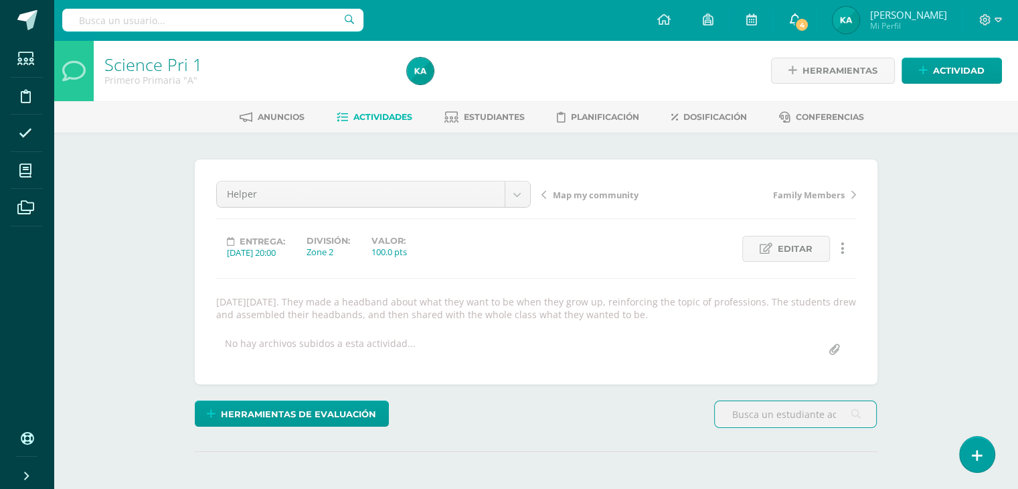
scroll to position [1, 0]
